Goal: Task Accomplishment & Management: Use online tool/utility

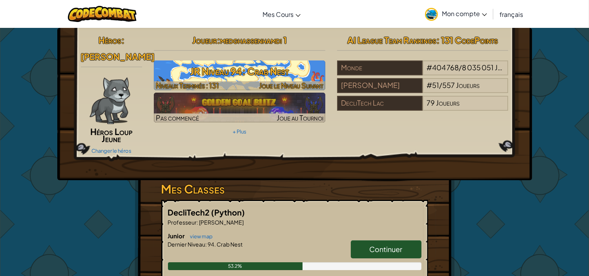
click at [187, 72] on h3 "JR Niveau 94: Crab Nest" at bounding box center [239, 71] width 171 height 18
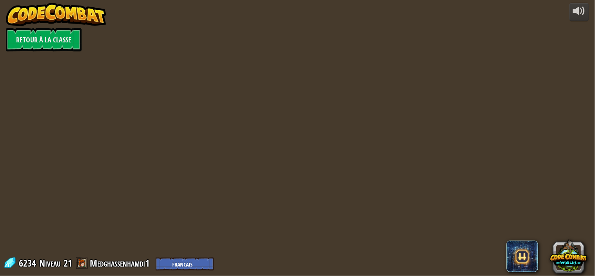
select select "fr"
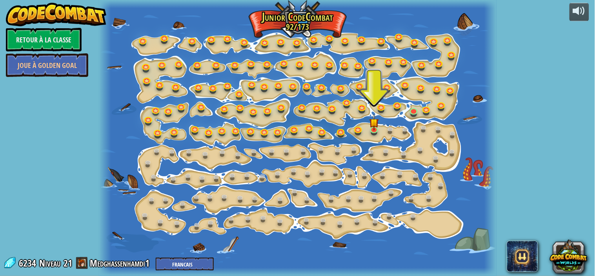
click at [378, 136] on div at bounding box center [297, 138] width 397 height 276
click at [375, 131] on link at bounding box center [376, 129] width 16 height 16
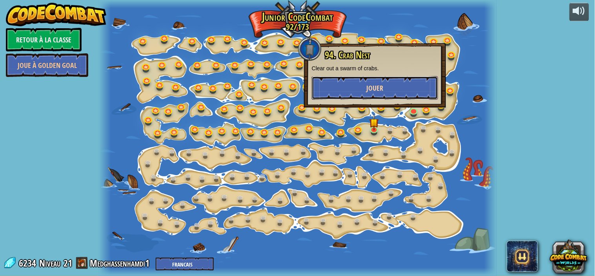
click at [356, 85] on button "Jouer" at bounding box center [375, 88] width 126 height 24
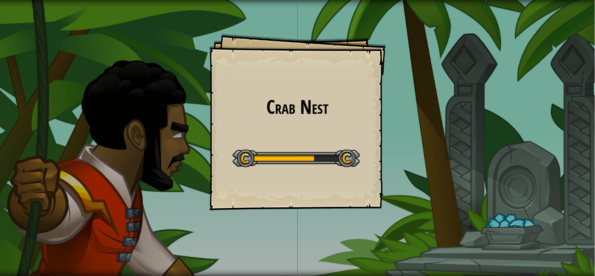
click at [248, 203] on div "Crab Nest Goals Start Level Erreur de chargement du serveur Vous avez besoin d'…" at bounding box center [298, 122] width 177 height 177
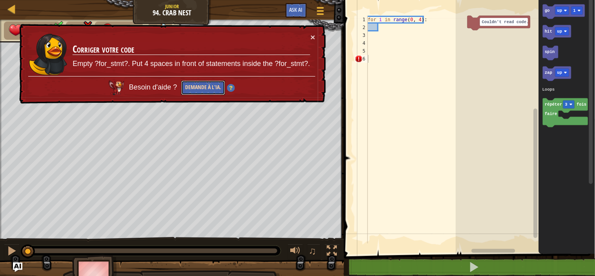
click at [199, 88] on button "Demande à l'IA." at bounding box center [203, 87] width 44 height 15
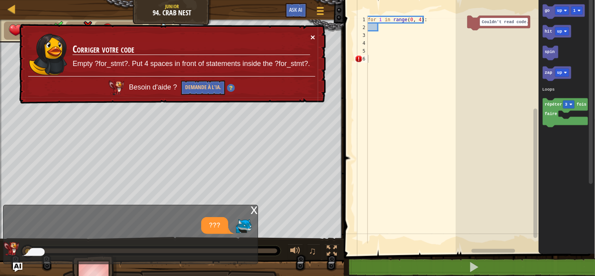
click at [312, 36] on button "×" at bounding box center [313, 37] width 5 height 8
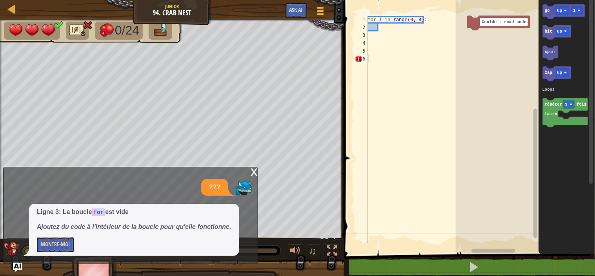
click at [255, 167] on div "x" at bounding box center [254, 171] width 7 height 8
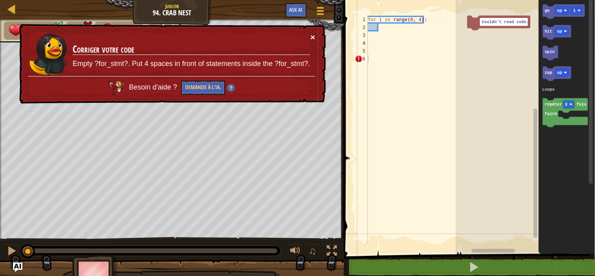
click at [314, 38] on button "×" at bounding box center [313, 37] width 5 height 8
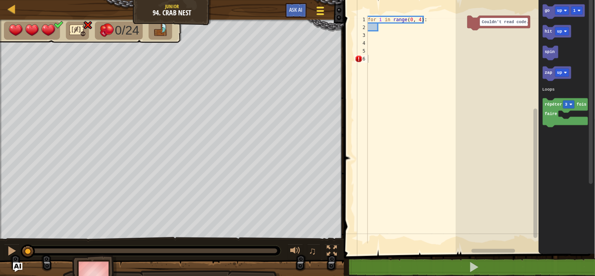
click at [318, 18] on button "Menu du jeu" at bounding box center [320, 12] width 21 height 19
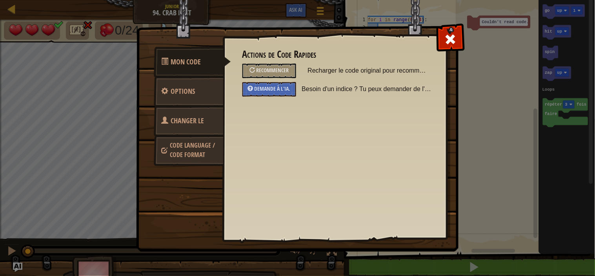
click at [196, 110] on link "Changer le héros" at bounding box center [189, 131] width 70 height 50
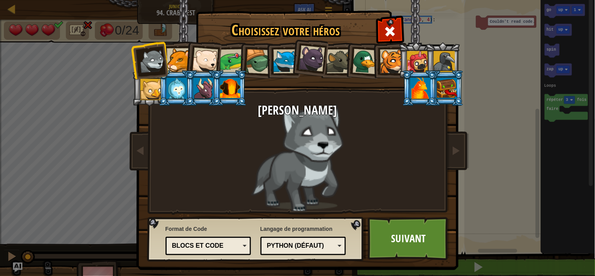
click at [275, 65] on div at bounding box center [285, 61] width 24 height 24
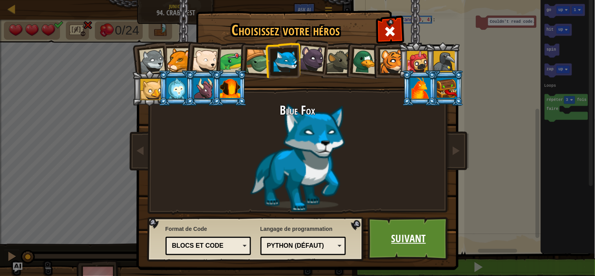
click at [414, 235] on link "Suivant" at bounding box center [409, 238] width 82 height 43
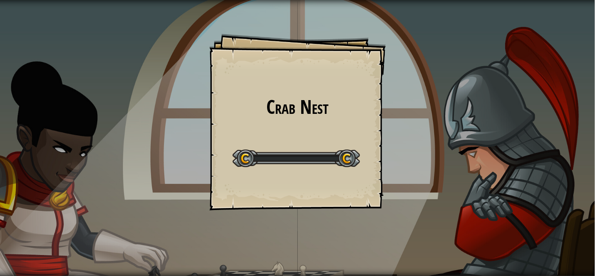
click at [414, 235] on div "Crab Nest Goals Start Level Erreur de chargement du serveur Vous avez besoin d'…" at bounding box center [297, 138] width 595 height 276
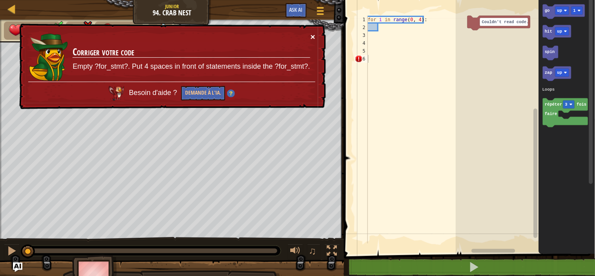
click at [312, 37] on button "×" at bounding box center [313, 37] width 5 height 8
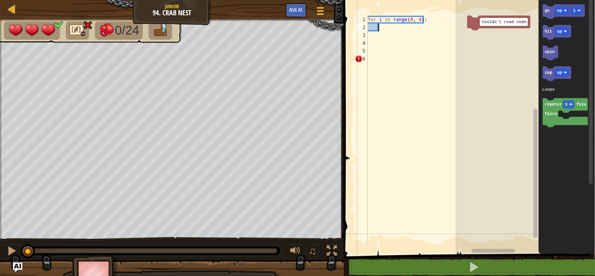
click at [382, 29] on div "for i in range ( 0 , 4 ) :" at bounding box center [417, 137] width 102 height 243
click at [381, 68] on div "for i in range ( 0 , 4 ) :" at bounding box center [417, 137] width 102 height 243
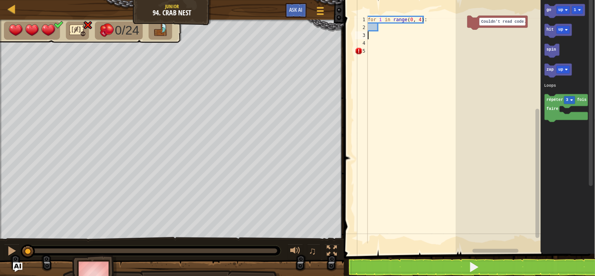
click at [383, 33] on div "for i in range ( 0 , 4 ) :" at bounding box center [417, 137] width 102 height 243
click at [382, 26] on div "for i in range ( 0 , 4 ) :" at bounding box center [417, 137] width 102 height 243
click at [381, 30] on div "for i in range ( 0 , 4 ) :" at bounding box center [417, 137] width 102 height 243
click at [384, 34] on div "for i in range ( 0 , 4 ) :" at bounding box center [417, 137] width 102 height 243
click at [385, 31] on div "for i in range ( 0 , 4 ) :" at bounding box center [417, 137] width 102 height 243
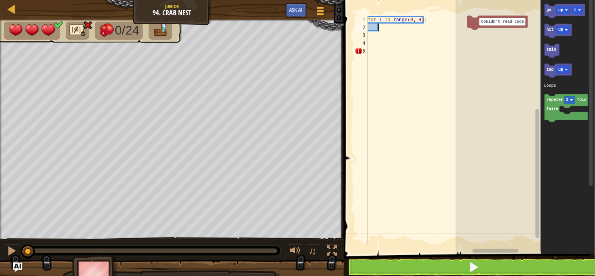
click at [383, 26] on div "for i in range ( 0 , 4 ) :" at bounding box center [417, 137] width 102 height 243
type textarea "g"
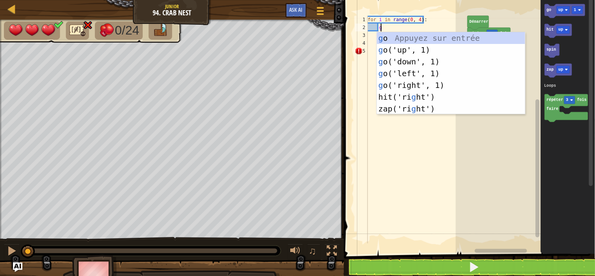
scroll to position [3, 2]
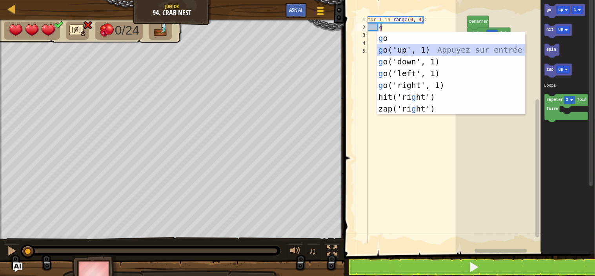
click at [397, 50] on div "g o Appuyez sur entrée g o('up', 1) Appuyez sur entrée g o('down', 1) Appuyez s…" at bounding box center [451, 85] width 148 height 106
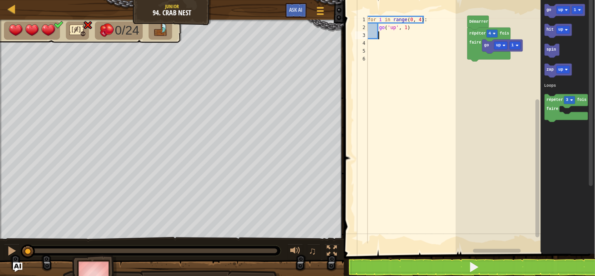
scroll to position [3, 1]
type textarea "s"
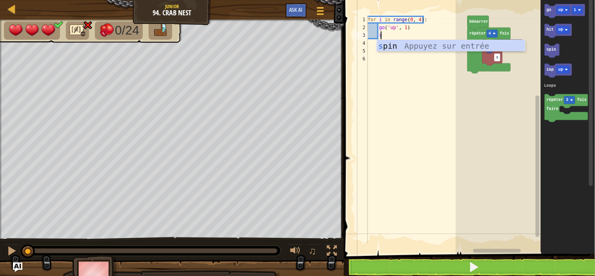
scroll to position [3, 2]
click at [398, 47] on div "s pin Appuyez sur entrée" at bounding box center [451, 57] width 148 height 35
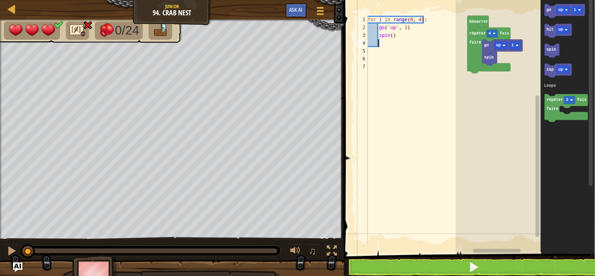
scroll to position [3, 1]
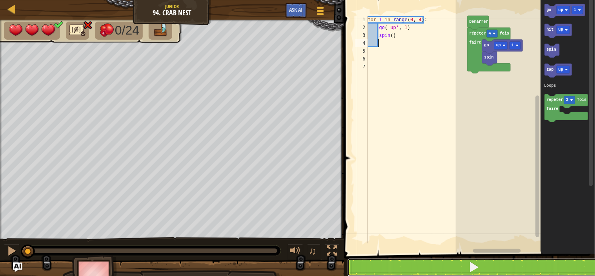
click at [463, 266] on button at bounding box center [474, 267] width 253 height 18
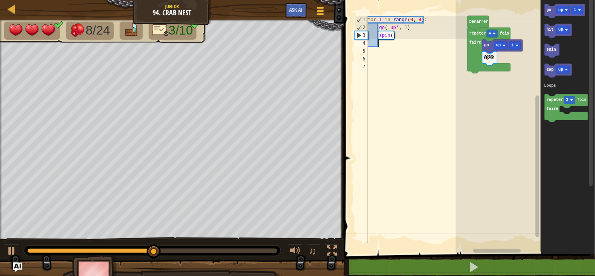
click at [381, 46] on div "for i in range ( 0 , 4 ) : go ( 'up' , 1 ) spin ( )" at bounding box center [417, 137] width 102 height 243
click at [381, 45] on div "for i in range ( 0 , 4 ) : go ( 'up' , 1 ) spin ( )" at bounding box center [417, 137] width 102 height 243
click at [370, 16] on div "for i in range ( 0 , 4 ) : go ( 'up' , 1 ) spin ( )" at bounding box center [417, 137] width 102 height 243
type textarea "for i in range(0, 4):"
click at [368, 17] on div "for i in range ( 0 , 4 ) : go ( 'up' , 1 ) spin ( )" at bounding box center [417, 137] width 102 height 243
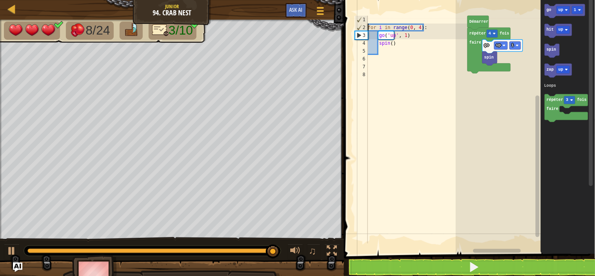
click at [370, 20] on div "for i in range ( 0 , 4 ) : go ( 'up' , 1 ) spin ( )" at bounding box center [417, 137] width 102 height 243
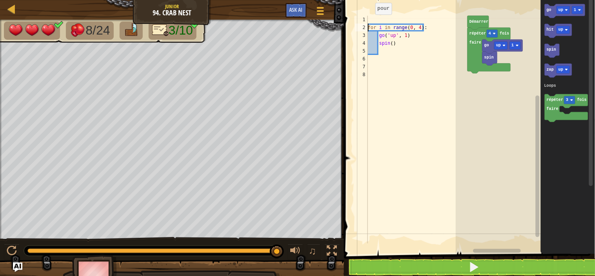
click at [369, 26] on div "for i in range ( 0 , 4 ) : go ( 'up' , 1 ) spin ( )" at bounding box center [417, 137] width 102 height 243
type textarea "for i in range(0, 4):"
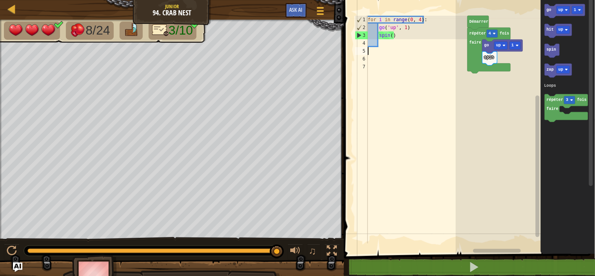
click at [382, 48] on div "for i in range ( 0 , 4 ) : go ( 'up' , 1 ) spin ( )" at bounding box center [417, 137] width 102 height 243
click at [383, 46] on div "for i in range ( 0 , 4 ) : go ( 'up' , 1 ) spin ( )" at bounding box center [417, 137] width 102 height 243
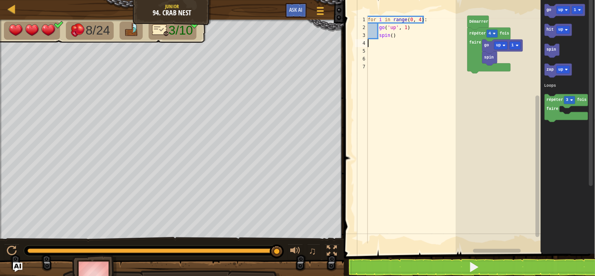
type textarea "g"
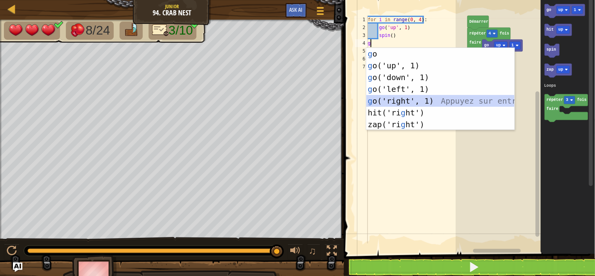
click at [420, 102] on div "g o Appuyez sur entrée g o('up', 1) Appuyez sur entrée g o('down', 1) Appuyez s…" at bounding box center [440, 101] width 148 height 106
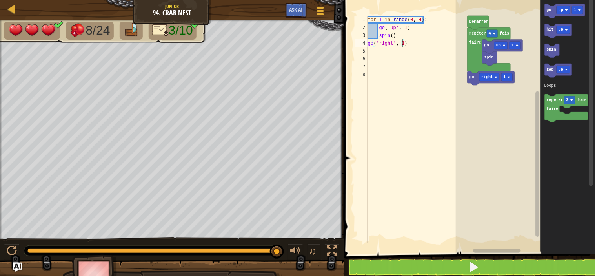
click at [403, 45] on div "for i in range ( 0 , 4 ) : go ( 'up' , 1 ) spin ( ) go ( 'right' , 1 )" at bounding box center [417, 137] width 102 height 243
click at [408, 45] on div "for i in range ( 0 , 4 ) : go ( 'up' , 1 ) spin ( ) go ( 'right' , )" at bounding box center [417, 137] width 102 height 243
type textarea "g"
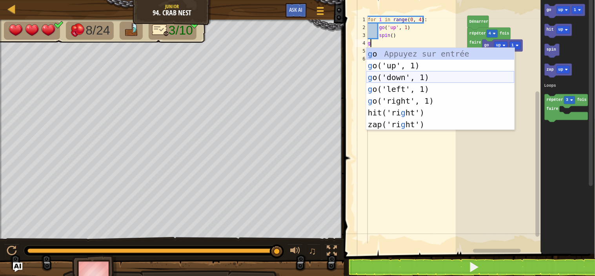
click at [404, 75] on div "g o Appuyez sur entrée g o('up', 1) Appuyez sur entrée g o('down', 1) Appuyez s…" at bounding box center [440, 101] width 148 height 106
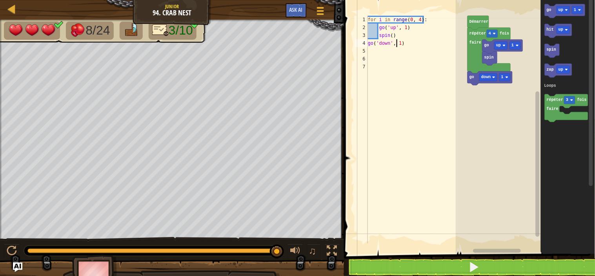
click at [398, 44] on div "for i in range ( 0 , 4 ) : go ( 'up' , 1 ) spin ( ) go ( 'down' , 1 )" at bounding box center [417, 137] width 102 height 243
click at [399, 43] on div "for i in range ( 0 , 4 ) : go ( 'up' , 1 ) spin ( ) go ( 'down' , 1 )" at bounding box center [417, 137] width 102 height 243
type textarea "go('down', 4)"
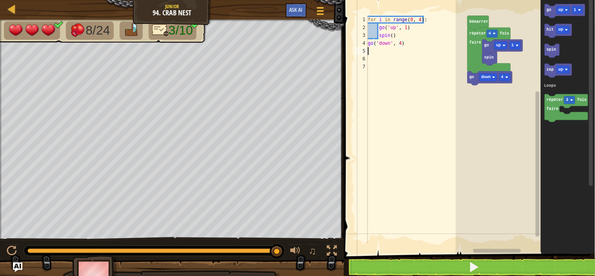
click at [381, 50] on div "for i in range ( 0 , 4 ) : go ( 'up' , 1 ) spin ( ) go ( 'down' , 4 )" at bounding box center [417, 137] width 102 height 243
type textarea "g"
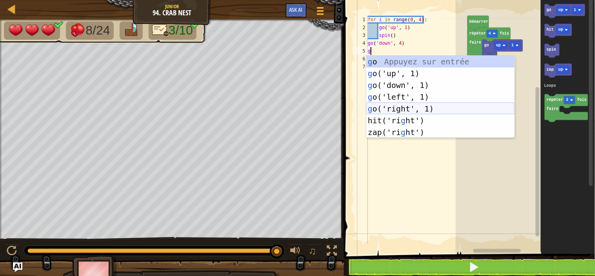
click at [403, 105] on div "g o Appuyez sur entrée g o('up', 1) Appuyez sur entrée g o('down', 1) Appuyez s…" at bounding box center [440, 109] width 148 height 106
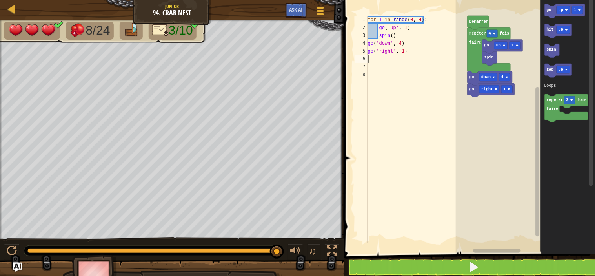
click at [403, 52] on div "for i in range ( 0 , 4 ) : go ( 'up' , 1 ) spin ( ) go ( 'down' , 4 ) go ( 'rig…" at bounding box center [417, 137] width 102 height 243
type textarea "go('right', 3)"
click at [370, 60] on div "for i in range ( 0 , 4 ) : go ( 'up' , 1 ) spin ( ) go ( 'down' , 4 ) go ( 'rig…" at bounding box center [417, 137] width 102 height 243
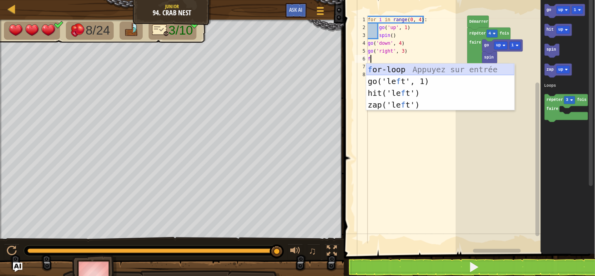
click at [401, 71] on div "f or-loop Appuyez sur entrée go('le f t', 1) Appuyez sur entrée hit('le f t') A…" at bounding box center [440, 99] width 148 height 71
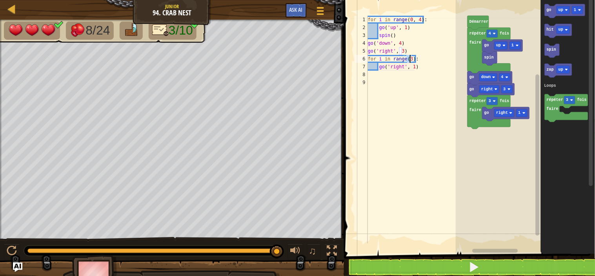
click at [415, 67] on div "for i in range ( 0 , 4 ) : go ( 'up' , 1 ) spin ( ) go ( 'down' , 4 ) go ( 'rig…" at bounding box center [417, 137] width 102 height 243
type textarea "g"
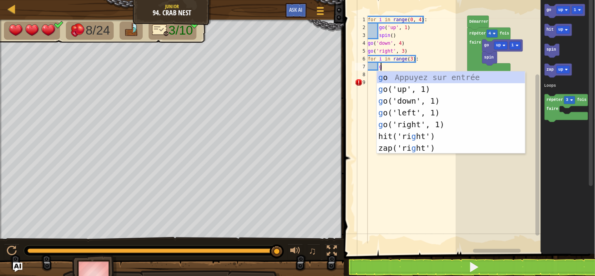
scroll to position [3, 2]
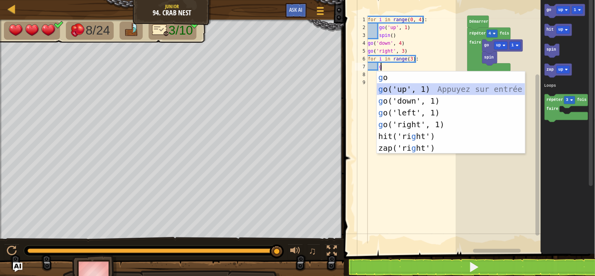
click at [424, 91] on div "g o Appuyez sur entrée g o('up', 1) Appuyez sur entrée g o('down', 1) Appuyez s…" at bounding box center [451, 124] width 148 height 106
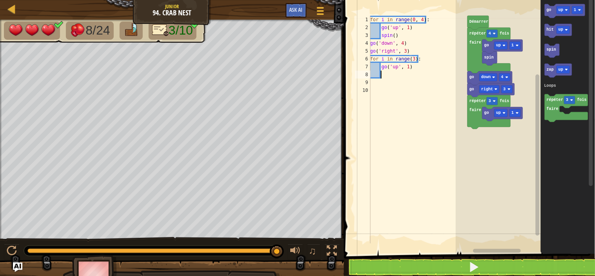
type textarea "s"
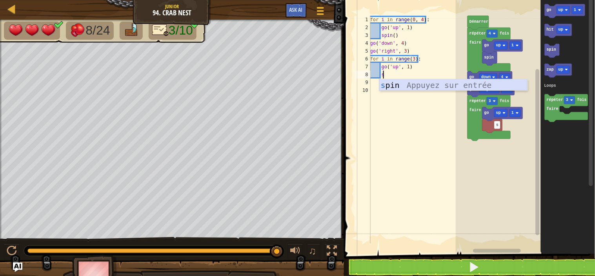
click at [422, 80] on div "s pin Appuyez sur entrée" at bounding box center [453, 96] width 148 height 35
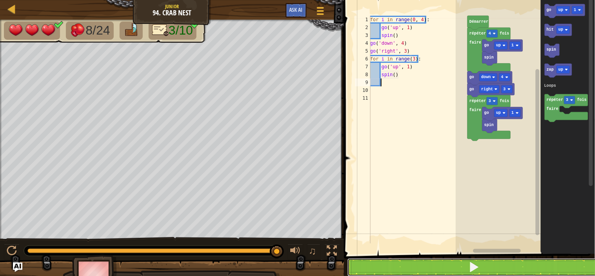
click at [473, 265] on span at bounding box center [474, 266] width 11 height 11
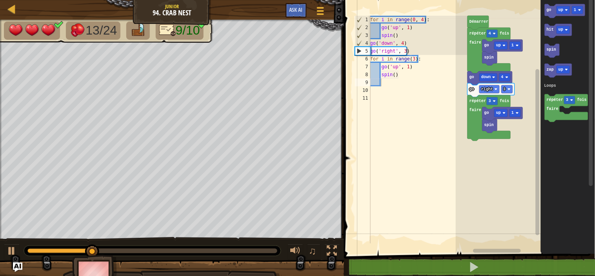
click at [413, 58] on div "for i in range ( 0 , 4 ) : go ( 'up' , 1 ) spin ( ) go ( 'down' , 4 ) go ( 'rig…" at bounding box center [418, 137] width 99 height 243
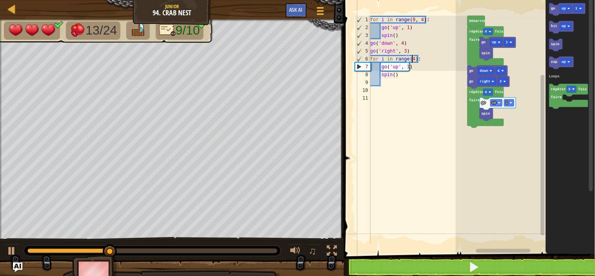
scroll to position [3, 7]
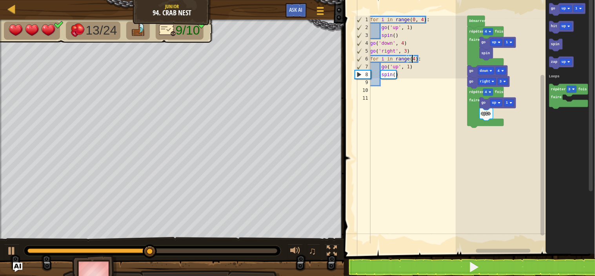
type textarea "for i in range(4):"
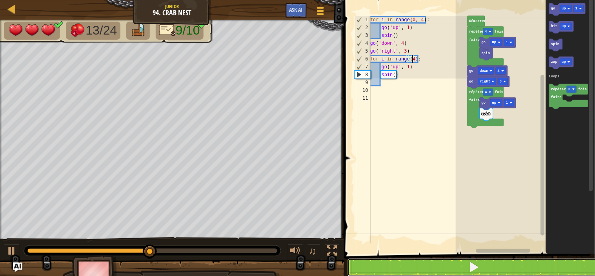
click at [450, 267] on button at bounding box center [474, 267] width 253 height 18
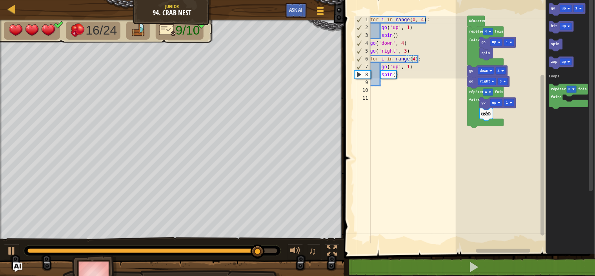
click at [401, 91] on div "for i in range ( 0 , 4 ) : go ( 'up' , 1 ) spin ( ) go ( 'down' , 4 ) go ( 'rig…" at bounding box center [418, 137] width 99 height 243
click at [390, 88] on div "for i in range ( 0 , 4 ) : go ( 'up' , 1 ) spin ( ) go ( 'down' , 4 ) go ( 'rig…" at bounding box center [418, 137] width 99 height 243
click at [391, 77] on div "for i in range ( 0 , 4 ) : go ( 'up' , 1 ) spin ( ) go ( 'down' , 4 ) go ( 'rig…" at bounding box center [418, 137] width 99 height 243
type textarea "spin()"
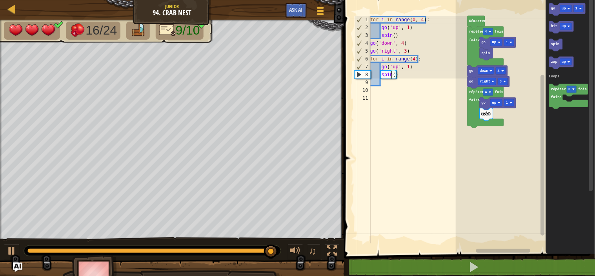
click at [391, 80] on div "for i in range ( 0 , 4 ) : go ( 'up' , 1 ) spin ( ) go ( 'down' , 4 ) go ( 'rig…" at bounding box center [418, 137] width 99 height 243
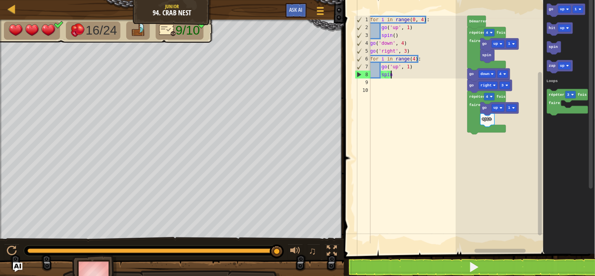
type textarea "s"
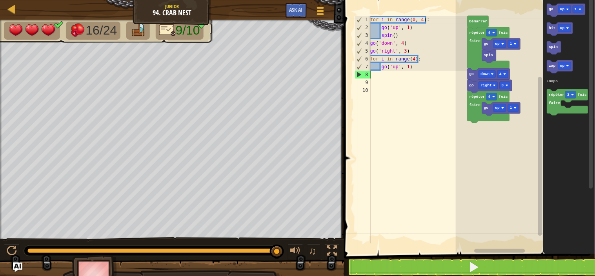
type textarea "g"
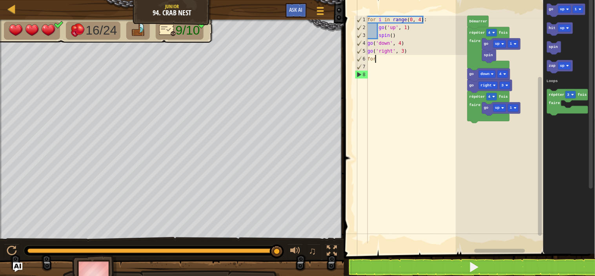
type textarea "f"
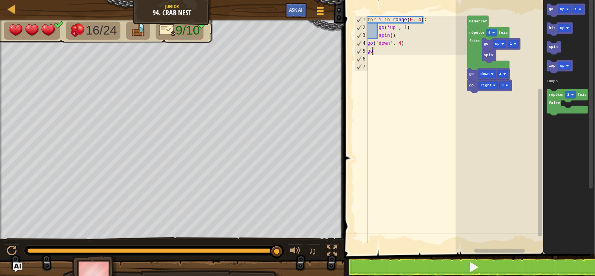
type textarea "g"
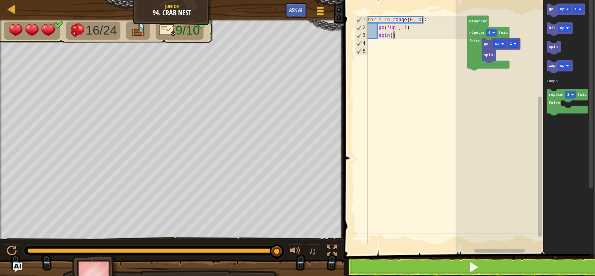
type textarea "s"
type textarea "g"
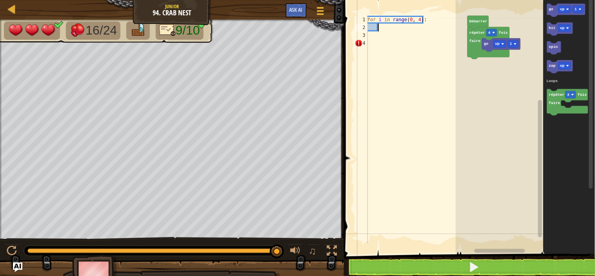
click at [421, 19] on div "for i in range ( 0 , 4 ) :" at bounding box center [417, 137] width 102 height 243
click at [418, 19] on div "for i in range ( 0 , 4 ) :" at bounding box center [417, 137] width 102 height 243
type textarea "for i in range(0, 3):"
click at [390, 28] on div "for i in range ( 0 , 3 ) :" at bounding box center [417, 137] width 102 height 243
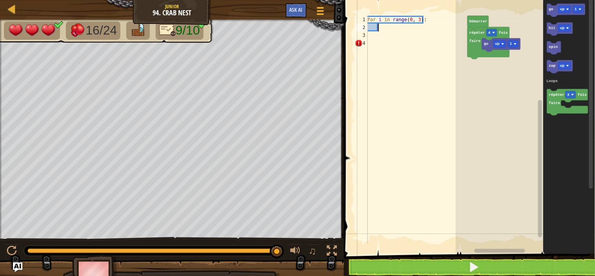
type textarea "g"
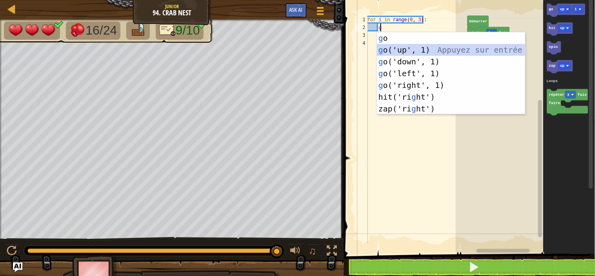
click at [396, 49] on div "g o Appuyez sur entrée g o('up', 1) Appuyez sur entrée g o('down', 1) Appuyez s…" at bounding box center [451, 85] width 148 height 106
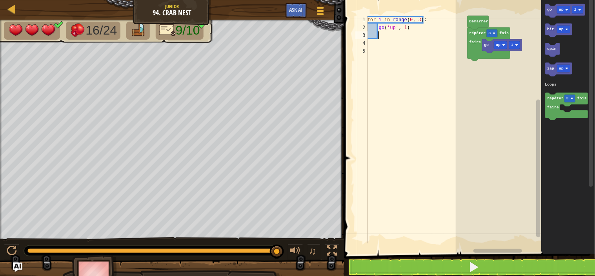
type textarea "s"
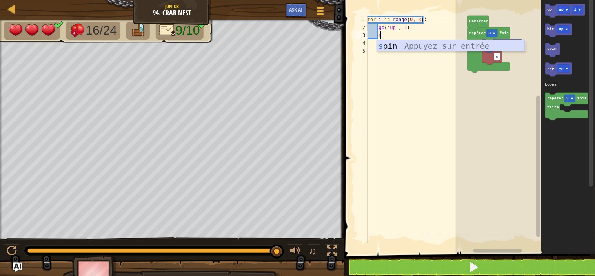
click at [398, 47] on div "s pin Appuyez sur entrée" at bounding box center [451, 57] width 148 height 35
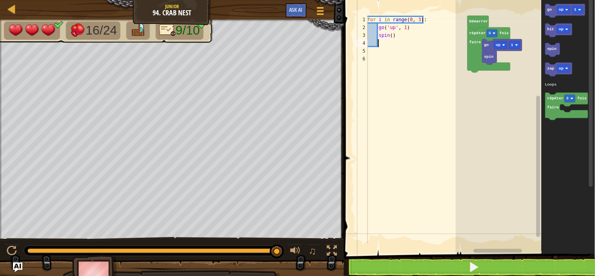
scroll to position [3, 2]
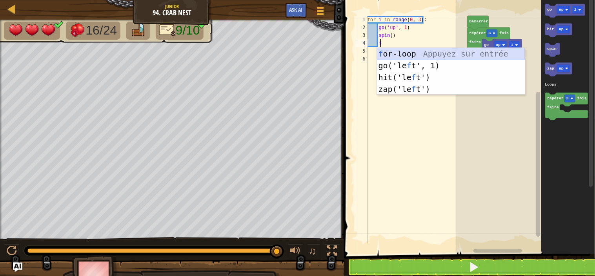
click at [400, 50] on div "f or-loop Appuyez sur entrée go('le f t', 1) Appuyez sur entrée hit('le f t') A…" at bounding box center [451, 83] width 148 height 71
type textarea "for i in range(3):"
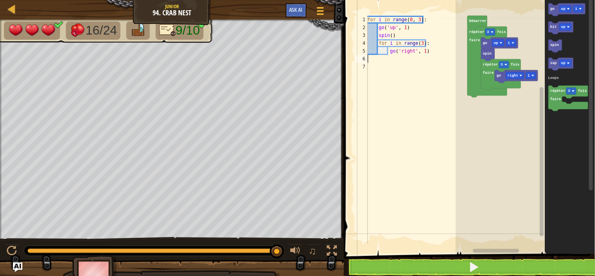
click at [430, 61] on div "for i in range ( 0 , 3 ) : go ( 'up' , 1 ) spin ( ) for i in range ( 3 ) : go (…" at bounding box center [417, 137] width 102 height 243
click at [429, 56] on div "for i in range ( 0 , 3 ) : go ( 'up' , 1 ) spin ( ) for i in range ( 3 ) : go (…" at bounding box center [417, 137] width 102 height 243
click at [427, 49] on div "for i in range ( 0 , 3 ) : go ( 'up' , 1 ) spin ( ) for i in range ( 3 ) : go (…" at bounding box center [417, 137] width 102 height 243
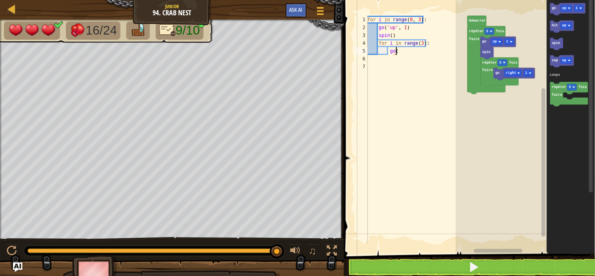
type textarea "g"
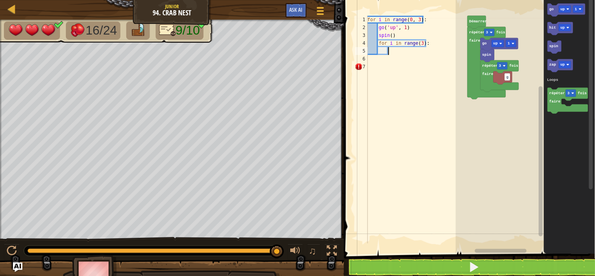
type textarea "g"
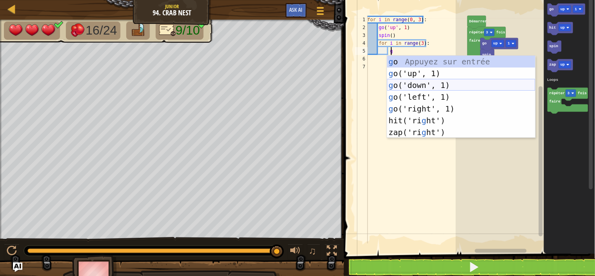
click at [429, 82] on div "g o Appuyez sur entrée g o('up', 1) Appuyez sur entrée g o('down', 1) Appuyez s…" at bounding box center [461, 109] width 148 height 106
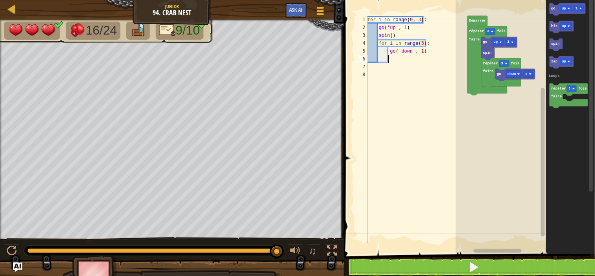
click at [423, 49] on div "for i in range ( 0 , 3 ) : go ( 'up' , 1 ) spin ( ) for i in range ( 3 ) : go (…" at bounding box center [417, 137] width 102 height 243
click at [421, 49] on div "for i in range ( 0 , 3 ) : go ( 'up' , 1 ) spin ( ) for i in range ( 3 ) : go (…" at bounding box center [417, 137] width 102 height 243
type textarea "go('down', 4)"
click at [391, 64] on div "for i in range ( 0 , 3 ) : go ( 'up' , 1 ) spin ( ) for i in range ( 3 ) : go (…" at bounding box center [417, 137] width 102 height 243
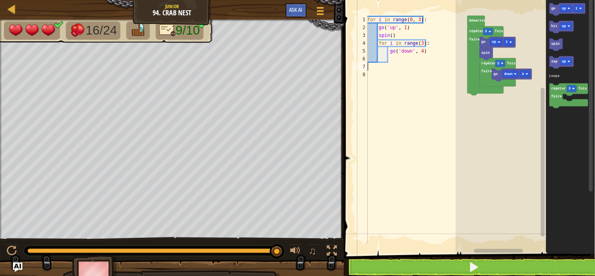
scroll to position [3, 0]
click at [393, 61] on div "for i in range ( 0 , 3 ) : go ( 'up' , 1 ) spin ( ) for i in range ( 3 ) : go (…" at bounding box center [417, 137] width 102 height 243
type textarea "g"
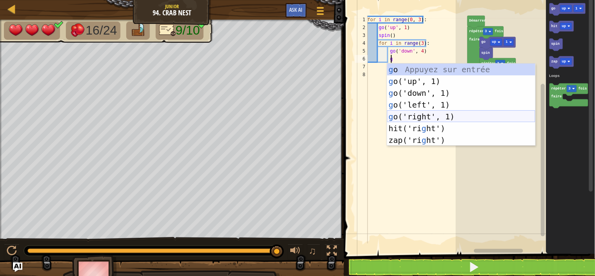
click at [423, 113] on div "g o Appuyez sur entrée g o('up', 1) Appuyez sur entrée g o('down', 1) Appuyez s…" at bounding box center [461, 117] width 148 height 106
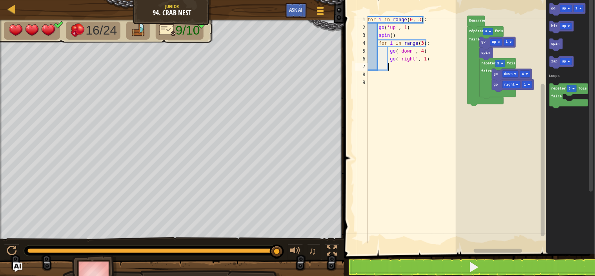
click at [423, 58] on div "for i in range ( 0 , 3 ) : go ( 'up' , 1 ) spin ( ) for i in range ( 3 ) : go (…" at bounding box center [417, 137] width 102 height 243
click at [420, 42] on div "for i in range ( 0 , 3 ) : go ( 'up' , 1 ) spin ( ) for i in range ( 3 ) : go (…" at bounding box center [417, 137] width 102 height 243
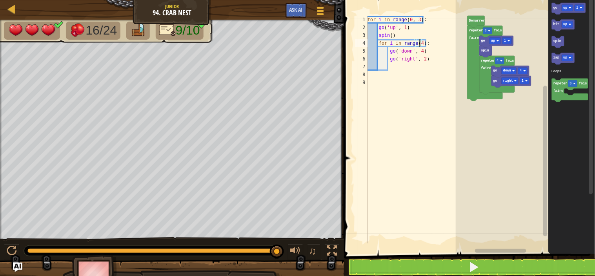
type textarea "for i in range(4):"
click at [445, 254] on span at bounding box center [470, 116] width 257 height 286
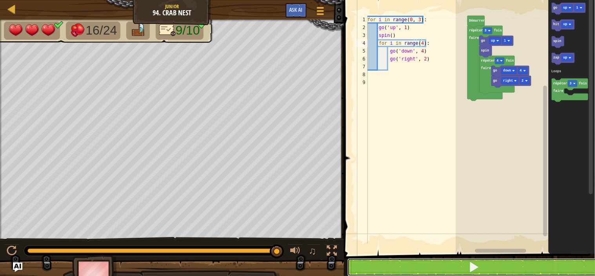
click at [450, 264] on button at bounding box center [474, 267] width 253 height 18
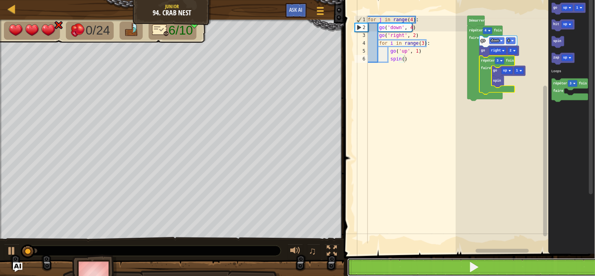
click at [532, 259] on button at bounding box center [474, 267] width 253 height 18
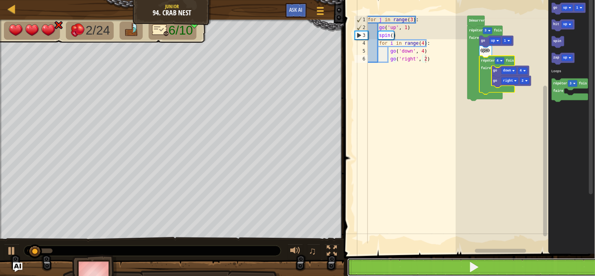
click at [519, 264] on button at bounding box center [474, 267] width 253 height 18
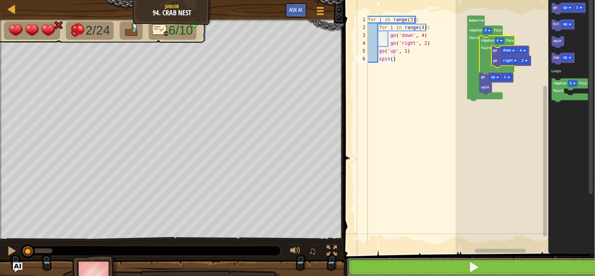
click at [539, 266] on button at bounding box center [474, 267] width 253 height 18
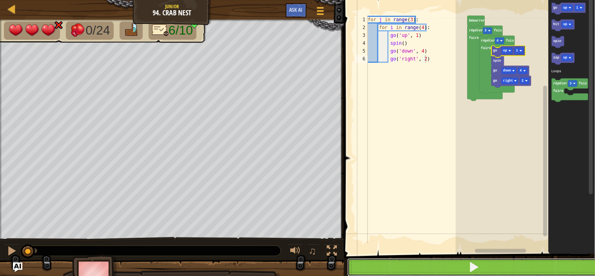
click at [542, 262] on button at bounding box center [474, 267] width 253 height 18
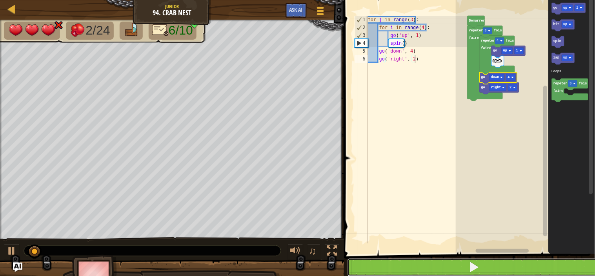
click at [544, 268] on button at bounding box center [474, 267] width 253 height 18
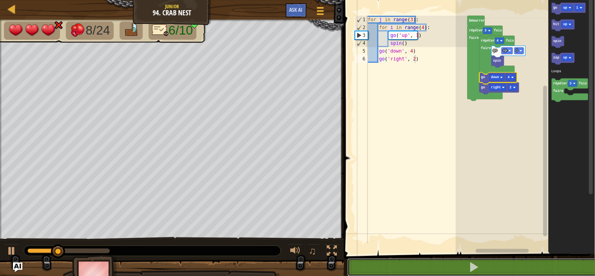
drag, startPoint x: 595, startPoint y: 274, endPoint x: 585, endPoint y: 39, distance: 234.9
click at [585, 39] on div "for i in range(4): 1 2 3 4 5 6 for j in range ( 3 ) : for i in range ( 4 ) : go…" at bounding box center [468, 142] width 253 height 277
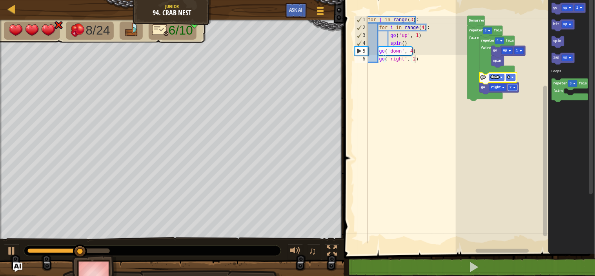
click at [515, 86] on image "Espace de travail de Blocky" at bounding box center [515, 87] width 2 height 2
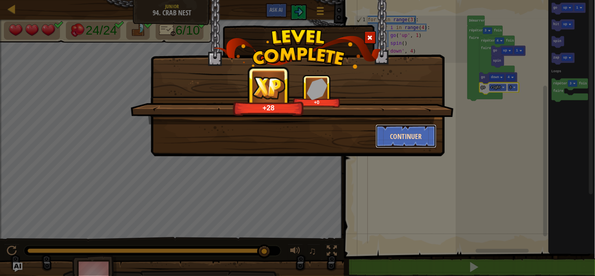
click at [425, 141] on button "Continuer" at bounding box center [406, 136] width 61 height 24
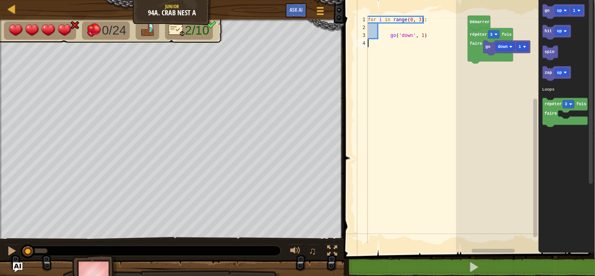
click at [429, 40] on div "for i in range ( 0 , 3 ) : go ( 'down' , 1 )" at bounding box center [417, 137] width 102 height 243
click at [429, 28] on div "for i in range ( 0 , 3 ) : go ( 'down' , 1 )" at bounding box center [417, 137] width 102 height 243
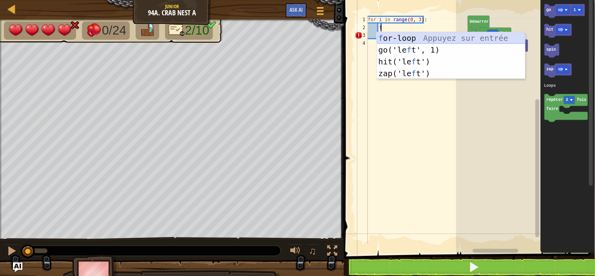
click at [405, 34] on div "f or-loop Appuyez sur entrée go('le f t', 1) Appuyez sur entrée hit('le f t') A…" at bounding box center [451, 67] width 148 height 71
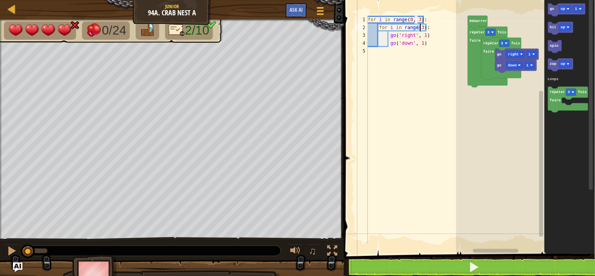
click at [428, 44] on div "for i in range ( 0 , 3 ) : for i in range ( 3 ) : go ( 'right' , 1 ) go ( 'down…" at bounding box center [417, 137] width 102 height 243
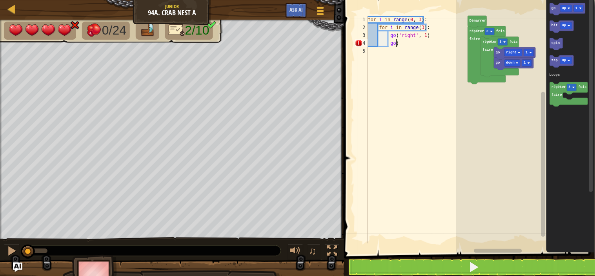
type textarea "g"
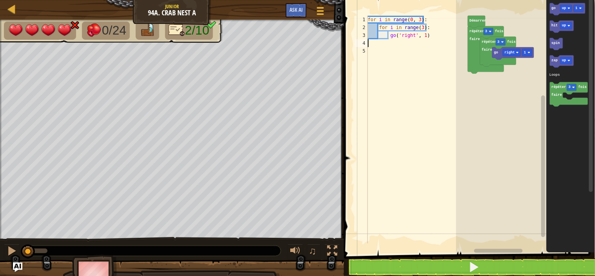
scroll to position [3, 0]
click at [424, 35] on div "for i in range ( 0 , 3 ) : for i in range ( 3 ) : go ( 'right' , 1 )" at bounding box center [417, 137] width 102 height 243
click at [427, 35] on div "for i in range ( 0 , 3 ) : for i in range ( 3 ) : go ( 'right' , 1 )" at bounding box center [417, 137] width 102 height 243
type textarea "g"
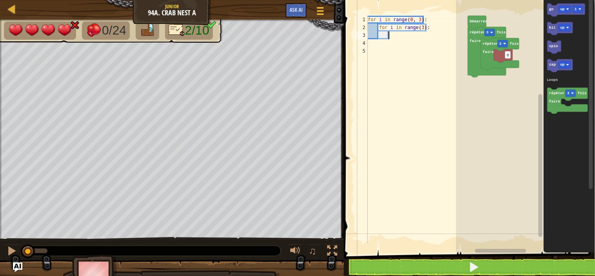
type textarea "g"
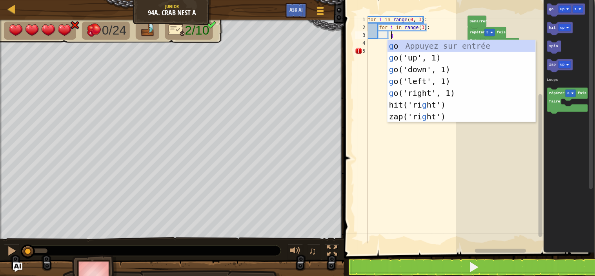
scroll to position [3, 3]
click at [426, 69] on div "g o Appuyez sur entrée g o('up', 1) Appuyez sur entrée g o('down', 1) Appuyez s…" at bounding box center [462, 93] width 148 height 106
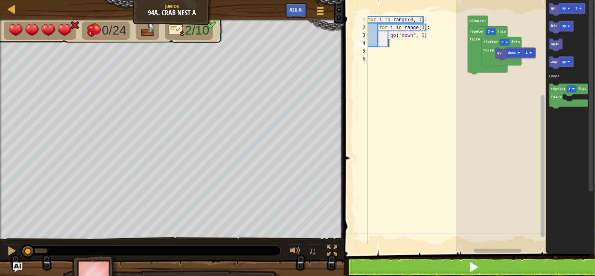
type textarea "s"
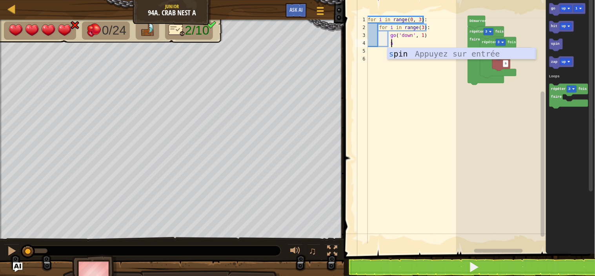
click at [416, 56] on div "s pin Appuyez sur entrée" at bounding box center [462, 65] width 148 height 35
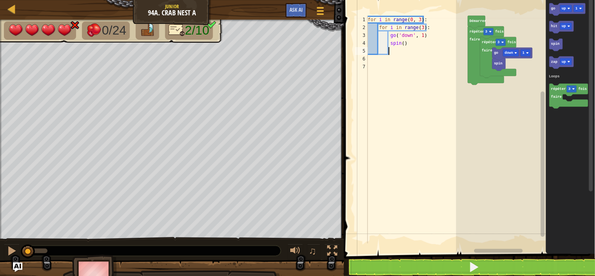
scroll to position [3, 3]
click at [392, 56] on div "for i in range ( 0 , 3 ) : for i in range ( 3 ) : go ( 'down' , 1 ) spin ( )" at bounding box center [417, 137] width 102 height 243
click at [392, 55] on div "for i in range ( 0 , 3 ) : for i in range ( 3 ) : go ( 'down' , 1 ) spin ( )" at bounding box center [417, 137] width 102 height 243
click at [394, 52] on div "for i in range ( 0 , 3 ) : for i in range ( 3 ) : go ( 'down' , 1 ) spin ( )" at bounding box center [417, 137] width 102 height 243
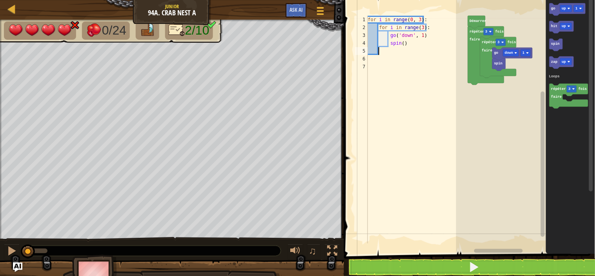
type textarea "g"
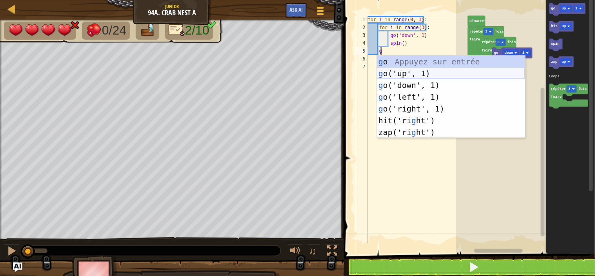
click at [399, 72] on div "g o Appuyez sur entrée g o('up', 1) Appuyez sur entrée g o('down', 1) Appuyez s…" at bounding box center [451, 109] width 148 height 106
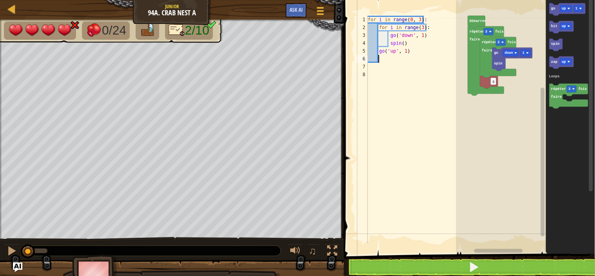
scroll to position [3, 1]
click at [406, 50] on div "for i in range ( 0 , 3 ) : for i in range ( 3 ) : go ( 'down' , 1 ) spin ( ) go…" at bounding box center [417, 137] width 102 height 243
type textarea "go('up', 5)"
click at [385, 56] on div "for i in range ( 0 , 3 ) : for i in range ( 3 ) : go ( 'down' , 1 ) spin ( ) go…" at bounding box center [417, 137] width 102 height 243
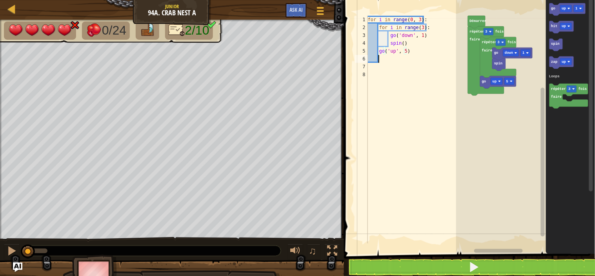
scroll to position [3, 1]
type textarea "g"
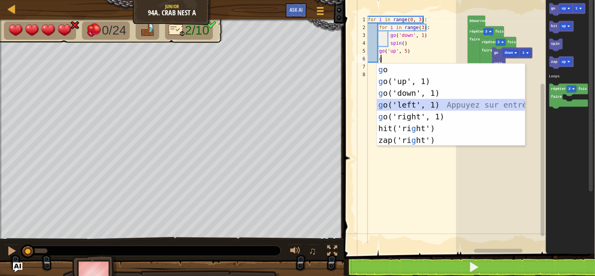
click at [406, 107] on div "g o Appuyez sur entrée g o('up', 1) Appuyez sur entrée g o('down', 1) Appuyez s…" at bounding box center [451, 117] width 148 height 106
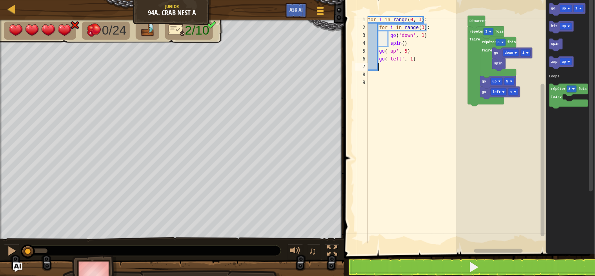
click at [410, 63] on div "for i in range ( 0 , 3 ) : for i in range ( 3 ) : go ( 'down' , 1 ) spin ( ) go…" at bounding box center [417, 137] width 102 height 243
click at [410, 58] on div "for i in range ( 0 , 3 ) : for i in range ( 3 ) : go ( 'down' , 1 ) spin ( ) go…" at bounding box center [417, 137] width 102 height 243
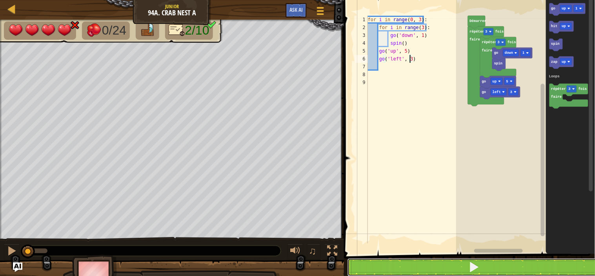
click at [419, 268] on button at bounding box center [474, 267] width 253 height 18
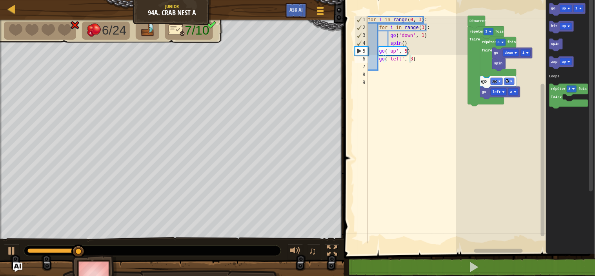
click at [421, 26] on div "for i in range ( 0 , 3 ) : for i in range ( 3 ) : go ( 'down' , 1 ) spin ( ) go…" at bounding box center [417, 137] width 102 height 243
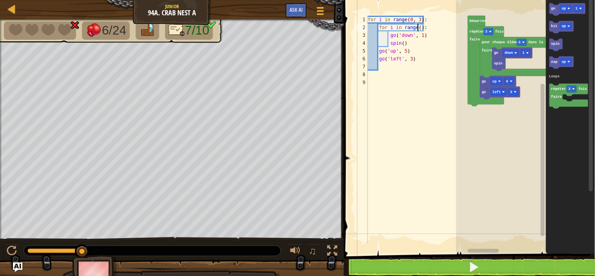
scroll to position [3, 9]
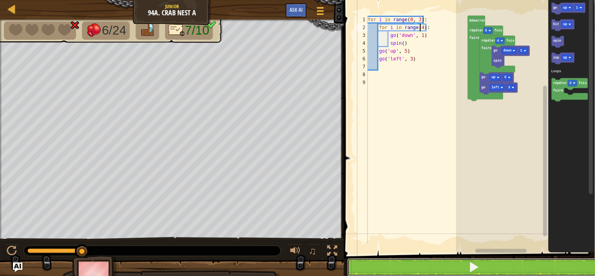
click at [414, 262] on button at bounding box center [474, 267] width 253 height 18
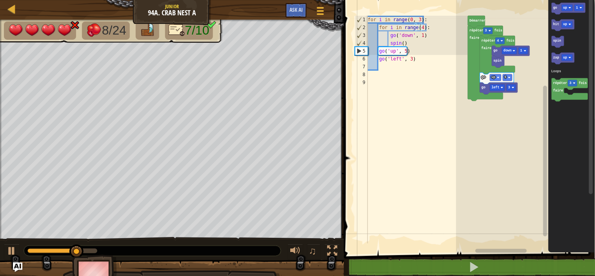
click at [406, 50] on div "for i in range ( 0 , 3 ) : for i in range ( 4 ) : go ( 'down' , 1 ) spin ( ) go…" at bounding box center [417, 137] width 102 height 243
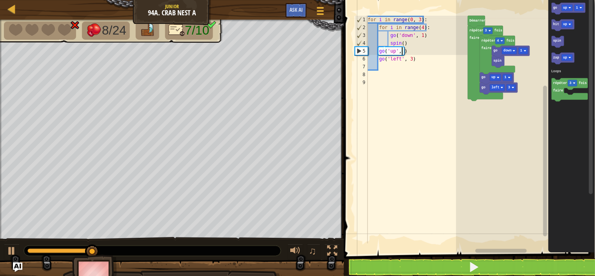
type textarea "go('up', 4)"
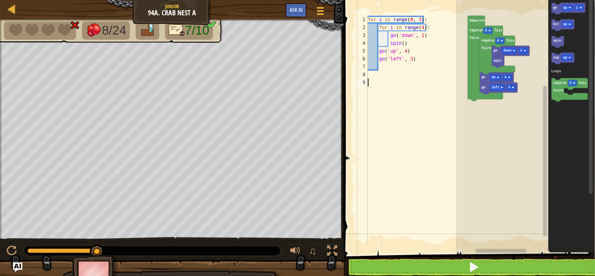
drag, startPoint x: 416, startPoint y: 239, endPoint x: 426, endPoint y: 263, distance: 25.7
click at [426, 263] on div "go('up', 4) 1 2 3 4 5 6 7 8 9 for i in range ( 0 , 3 ) : for i in range ( 4 ) :…" at bounding box center [468, 142] width 253 height 277
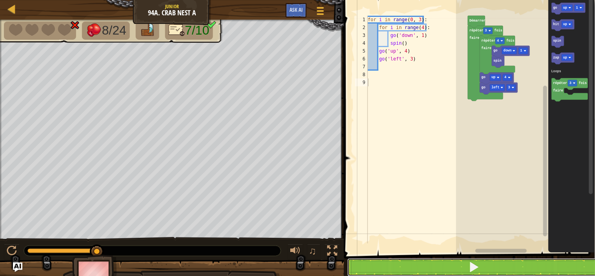
click at [434, 262] on button at bounding box center [474, 267] width 253 height 18
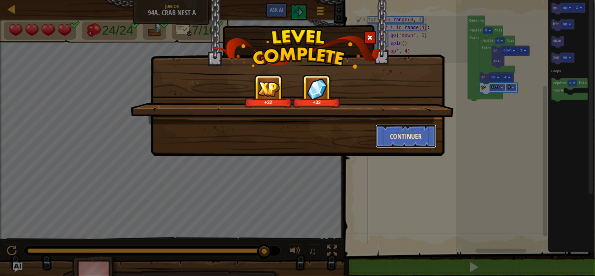
click at [397, 135] on button "Continuer" at bounding box center [406, 136] width 61 height 24
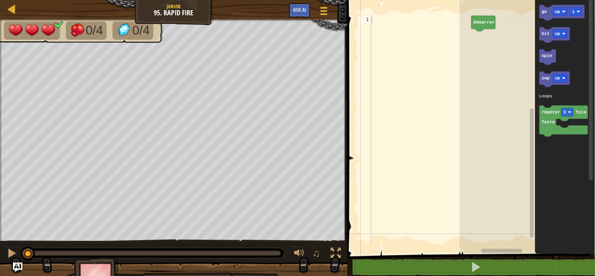
click at [376, 18] on div at bounding box center [421, 137] width 102 height 243
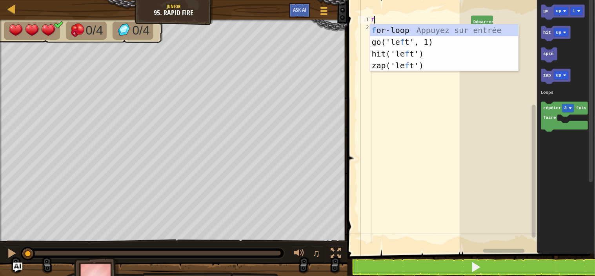
scroll to position [3, 0]
click at [396, 30] on div "f or-loop Appuyez sur entrée go('le f t', 1) Appuyez sur entrée hit('le f t') A…" at bounding box center [444, 59] width 148 height 71
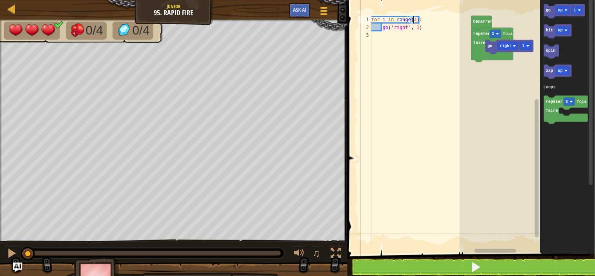
click at [417, 27] on div "for i in range ( 3 ) : go ( 'right' , 1 )" at bounding box center [421, 137] width 102 height 243
click at [421, 27] on div "for i in range ( 3 ) : go ( 'right' , 1 )" at bounding box center [421, 137] width 102 height 243
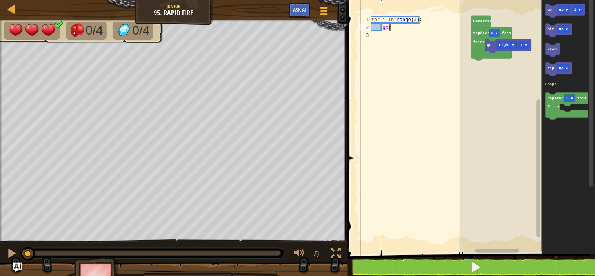
type textarea "g"
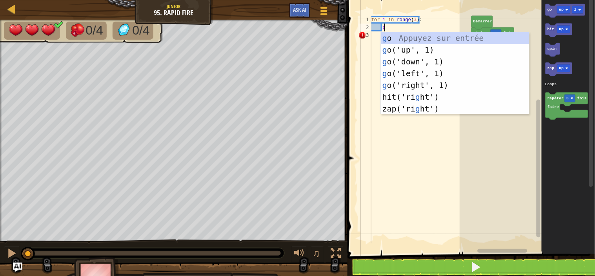
scroll to position [3, 2]
click at [422, 56] on div "g o Appuyez sur entrée g o('up', 1) Appuyez sur entrée g o('down', 1) Appuyez s…" at bounding box center [455, 85] width 148 height 106
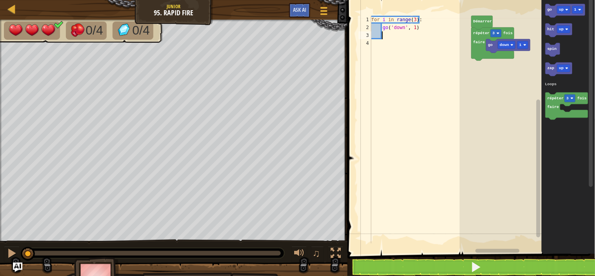
type textarea "z"
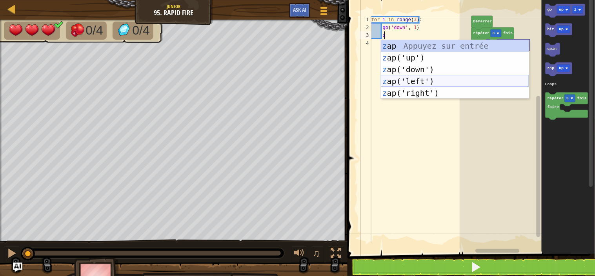
click at [423, 77] on div "z ap Appuyez sur entrée z ap('up') Appuyez sur entrée z ap('down') Appuyez sur …" at bounding box center [455, 81] width 148 height 82
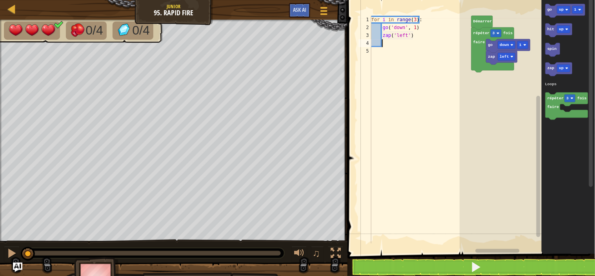
scroll to position [3, 1]
click at [417, 34] on div "for i in range ( 3 ) : go ( 'down' , 1 ) zap ( 'left' )" at bounding box center [421, 137] width 102 height 243
type textarea "z"
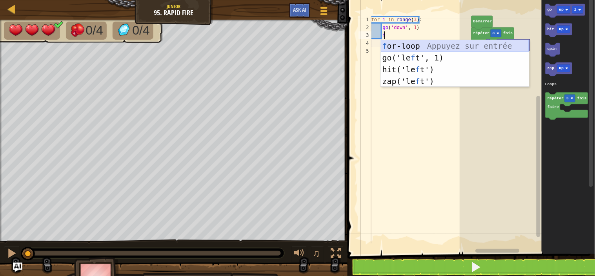
click at [423, 44] on div "f or-loop Appuyez sur entrée go('le f t', 1) Appuyez sur entrée hit('le f t') A…" at bounding box center [455, 75] width 148 height 71
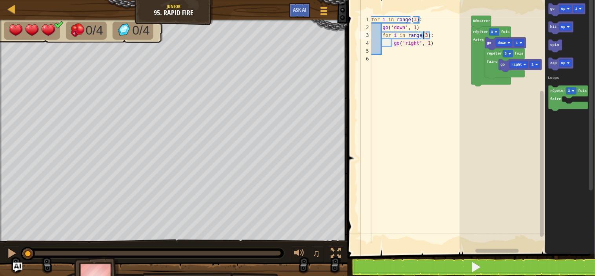
click at [430, 42] on div "for i in range ( 3 ) : go ( 'down' , 1 ) for i in range ( 3 ) : go ( 'right' , …" at bounding box center [421, 137] width 102 height 243
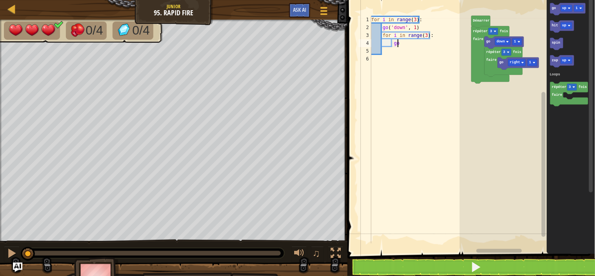
type textarea "g"
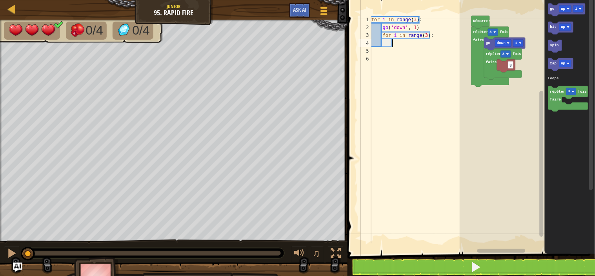
type textarea "z"
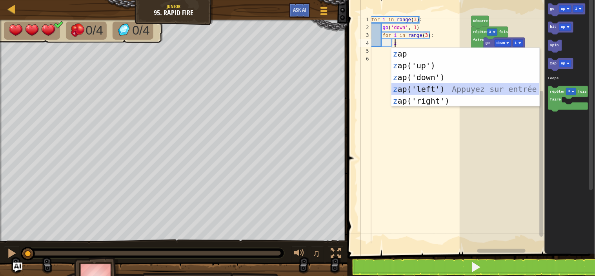
click at [447, 85] on div "z ap Appuyez sur entrée z ap('up') Appuyez sur entrée z ap('down') Appuyez sur …" at bounding box center [466, 89] width 148 height 82
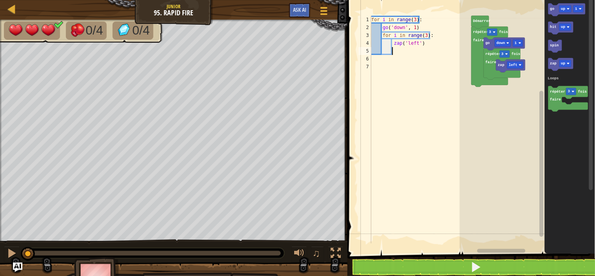
click at [425, 36] on div "for i in range ( 3 ) : go ( 'down' , 1 ) for i in range ( 3 ) : zap ( 'left' )" at bounding box center [421, 137] width 102 height 243
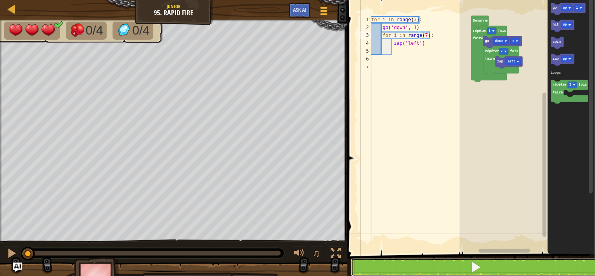
click at [456, 265] on button at bounding box center [476, 267] width 250 height 18
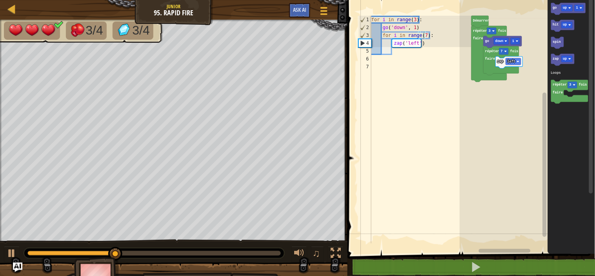
click at [414, 18] on div "for i in range ( 3 ) : go ( 'down' , 1 ) for i in range ( 7 ) : zap ( 'left' )" at bounding box center [421, 137] width 102 height 243
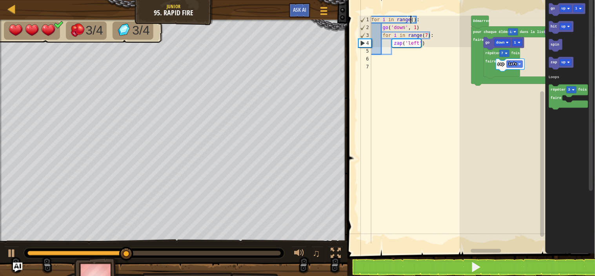
scroll to position [3, 7]
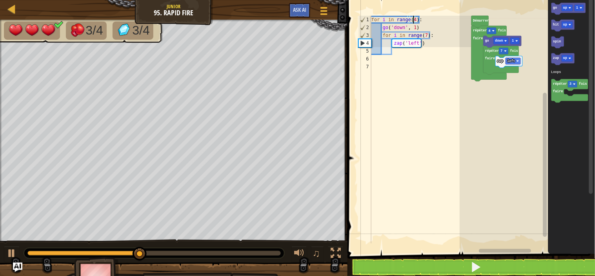
type textarea "for i in range(4):"
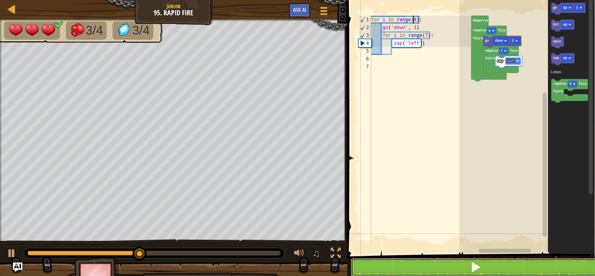
click at [448, 259] on button at bounding box center [476, 267] width 250 height 18
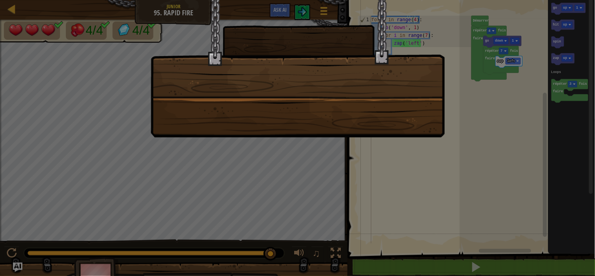
click at [389, 155] on div at bounding box center [297, 138] width 595 height 276
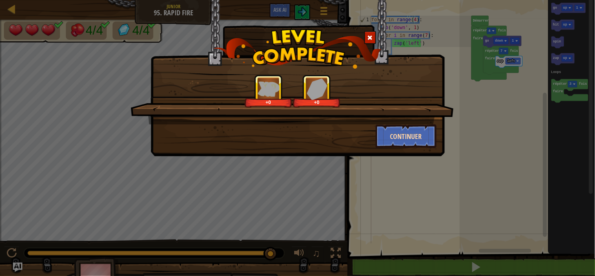
drag, startPoint x: 416, startPoint y: 151, endPoint x: 410, endPoint y: 139, distance: 13.9
click at [410, 139] on div "+0 +0 Continuer" at bounding box center [298, 78] width 294 height 156
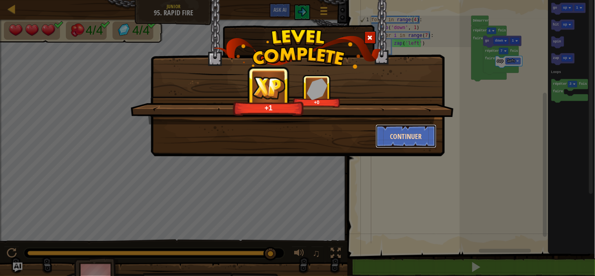
click at [410, 139] on button "Continuer" at bounding box center [406, 136] width 61 height 24
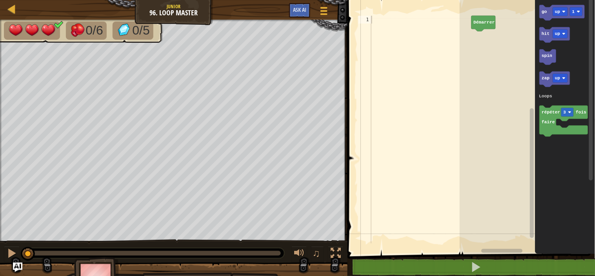
click at [375, 22] on div at bounding box center [421, 137] width 102 height 243
type textarea "g"
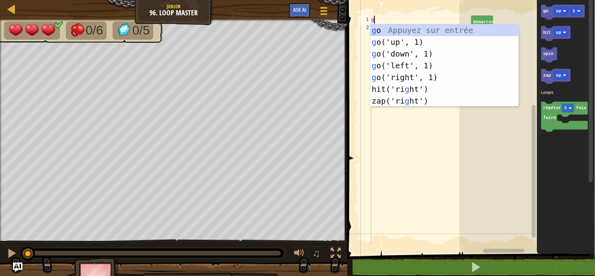
scroll to position [3, 0]
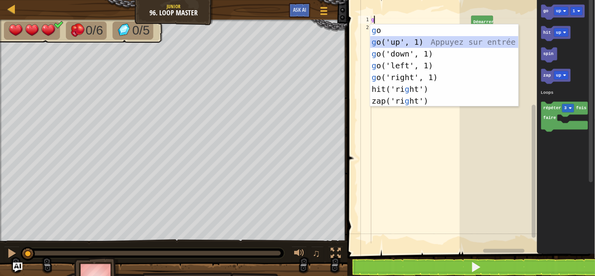
click at [398, 41] on div "g o Appuyez sur entrée g o('up', 1) Appuyez sur entrée g o('down', 1) Appuyez s…" at bounding box center [444, 77] width 148 height 106
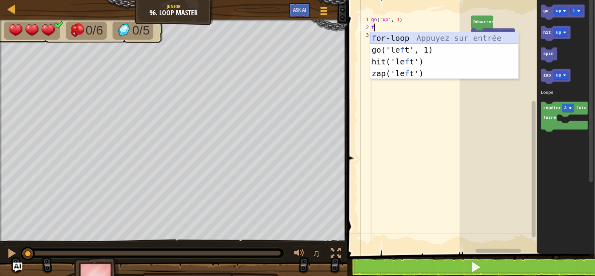
click at [398, 40] on div "f or-loop Appuyez sur entrée go('le f t', 1) Appuyez sur entrée hit('le f t') A…" at bounding box center [444, 67] width 148 height 71
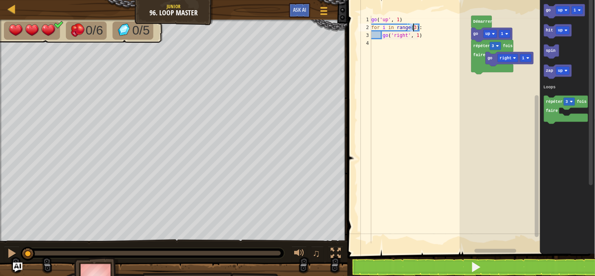
click at [422, 36] on div "go ( 'up' , 1 ) for i in range ( 3 ) : go ( 'right' , 1 )" at bounding box center [421, 137] width 102 height 243
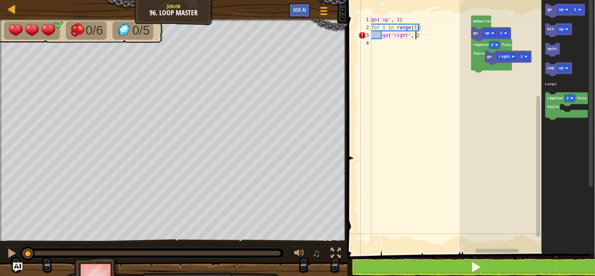
scroll to position [3, 7]
type textarea "go('right', 2)"
click at [438, 41] on div "go ( 'up' , 1 ) for i in range ( 3 ) : go ( 'right' , 2 )" at bounding box center [421, 137] width 102 height 243
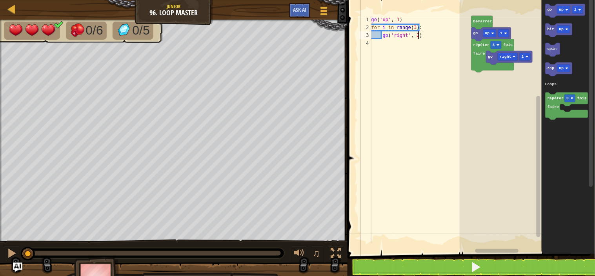
click at [430, 38] on div "go ( 'up' , 1 ) for i in range ( 3 ) : go ( 'right' , 2 )" at bounding box center [421, 137] width 102 height 243
type textarea "go('right', 2)"
type textarea "f"
type textarea "g"
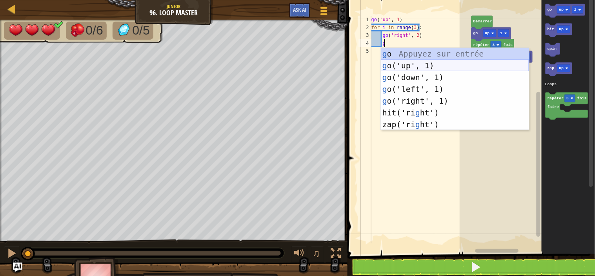
click at [427, 66] on div "g o Appuyez sur entrée g o('up', 1) Appuyez sur entrée g o('down', 1) Appuyez s…" at bounding box center [455, 101] width 148 height 106
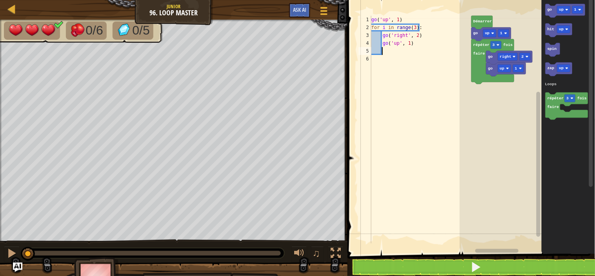
scroll to position [3, 1]
type textarea "g"
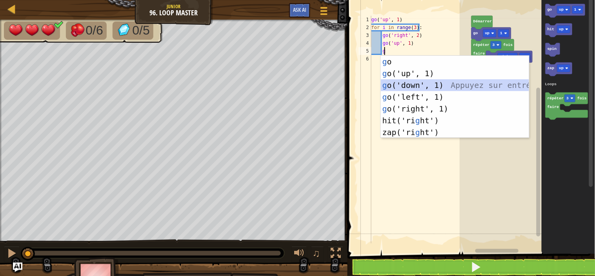
click at [428, 84] on div "g o Appuyez sur entrée g o('up', 1) Appuyez sur entrée g o('down', 1) Appuyez s…" at bounding box center [455, 109] width 148 height 106
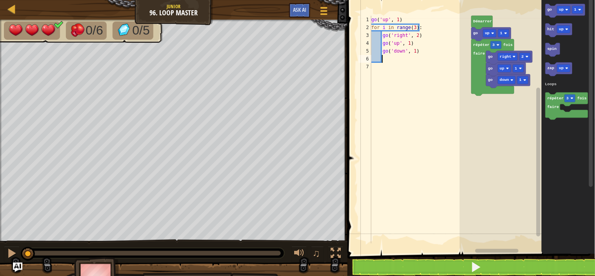
click at [414, 50] on div "go ( 'up' , 1 ) for i in range ( 3 ) : go ( 'right' , 2 ) go ( 'up' , 1 ) go ( …" at bounding box center [421, 137] width 102 height 243
type textarea "go('down', 2)"
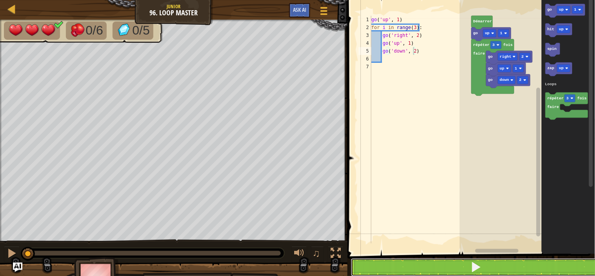
click at [442, 259] on button at bounding box center [476, 267] width 250 height 18
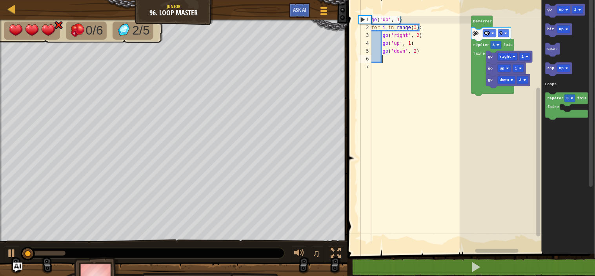
click at [388, 58] on div "go ( 'up' , 1 ) for i in range ( 3 ) : go ( 'right' , 2 ) go ( 'up' , 1 ) go ( …" at bounding box center [421, 137] width 102 height 243
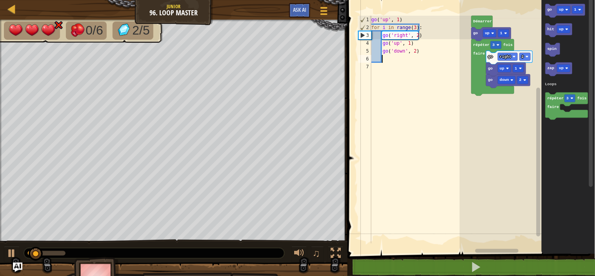
type textarea "g"
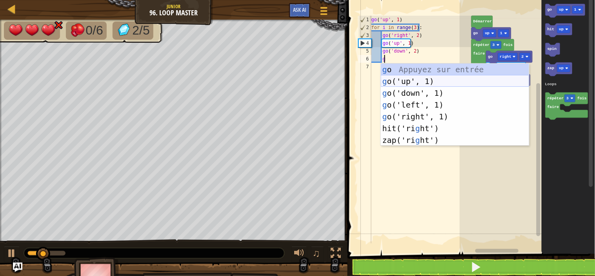
click at [403, 76] on div "g o Appuyez sur entrée g o('up', 1) Appuyez sur entrée g o('down', 1) Appuyez s…" at bounding box center [455, 117] width 148 height 106
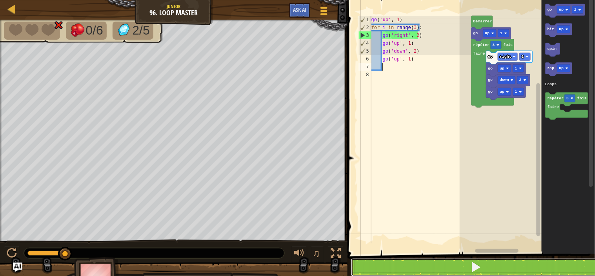
click at [460, 264] on button at bounding box center [476, 267] width 250 height 18
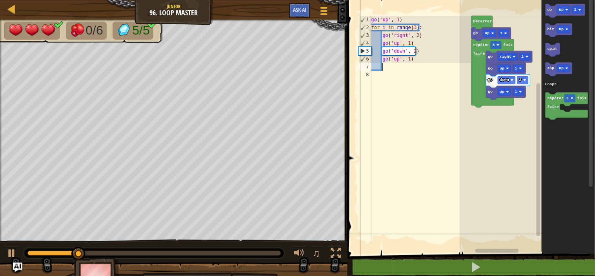
click at [389, 68] on div "go ( 'up' , 1 ) for i in range ( 3 ) : go ( 'right' , 2 ) go ( 'up' , 1 ) go ( …" at bounding box center [421, 137] width 102 height 243
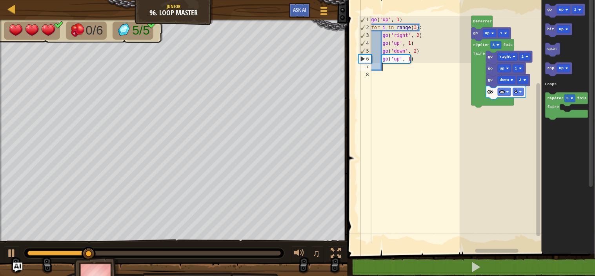
scroll to position [3, 0]
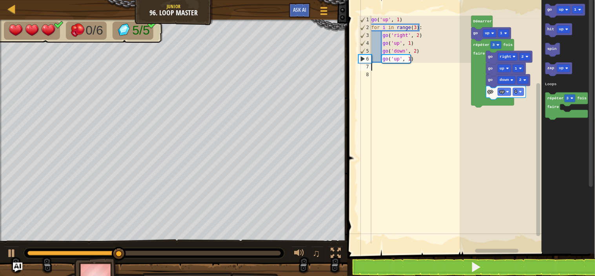
type textarea "g"
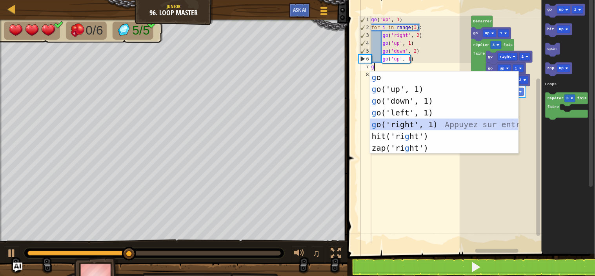
click at [422, 122] on div "g o Appuyez sur entrée g o('up', 1) Appuyez sur entrée g o('down', 1) Appuyez s…" at bounding box center [444, 124] width 148 height 106
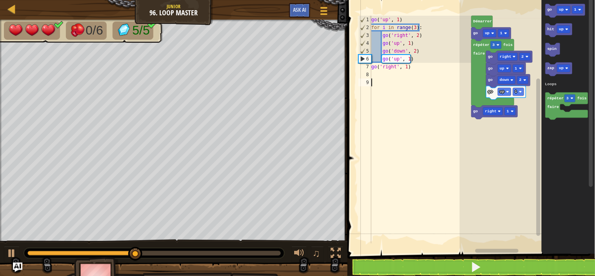
click at [422, 122] on div "go ( 'up' , 1 ) for i in range ( 3 ) : go ( 'right' , 2 ) go ( 'up' , 1 ) go ( …" at bounding box center [421, 137] width 102 height 243
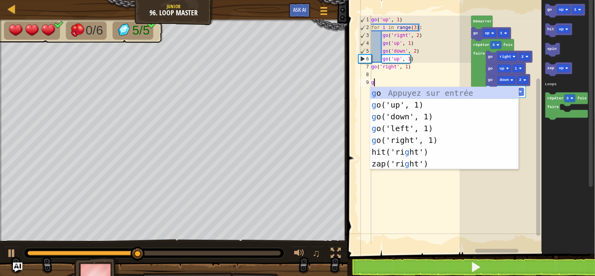
type textarea "g"
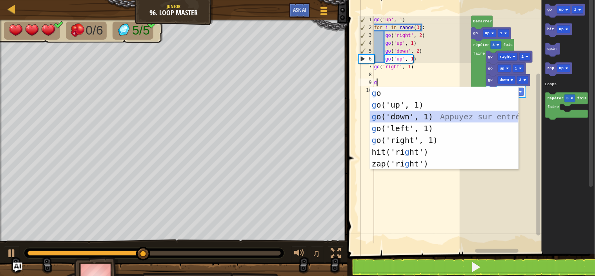
click at [410, 114] on div "g o Appuyez sur entrée g o('up', 1) Appuyez sur entrée g o('down', 1) Appuyez s…" at bounding box center [444, 140] width 148 height 106
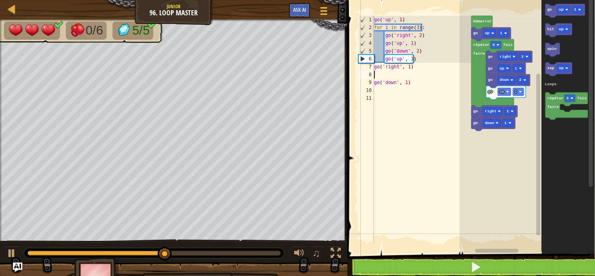
click at [410, 72] on div "go ( 'up' , 1 ) for i in range ( 3 ) : go ( 'right' , 2 ) go ( 'up' , 1 ) go ( …" at bounding box center [422, 137] width 99 height 243
click at [383, 72] on div "go ( 'up' , 1 ) for i in range ( 3 ) : go ( 'right' , 2 ) go ( 'up' , 1 ) go ( …" at bounding box center [422, 137] width 99 height 243
click at [416, 84] on div "go ( 'up' , 1 ) for i in range ( 3 ) : go ( 'right' , 2 ) go ( 'up' , 1 ) go ( …" at bounding box center [422, 137] width 99 height 243
type textarea "go('down', 1)"
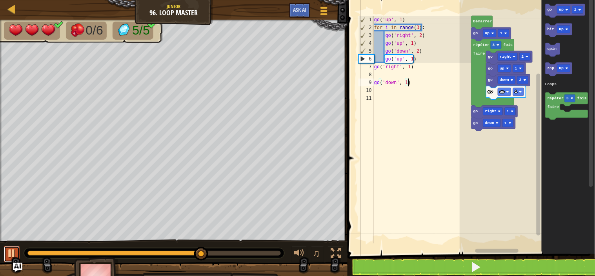
click at [11, 250] on div at bounding box center [12, 253] width 10 height 10
click at [417, 81] on div "go ( 'up' , 1 ) for i in range ( 3 ) : go ( 'right' , 2 ) go ( 'up' , 1 ) go ( …" at bounding box center [422, 137] width 99 height 243
click at [407, 75] on div "go ( 'up' , 1 ) for i in range ( 3 ) : go ( 'right' , 2 ) go ( 'up' , 1 ) go ( …" at bounding box center [422, 137] width 99 height 243
click at [374, 83] on div "9" at bounding box center [367, 82] width 16 height 8
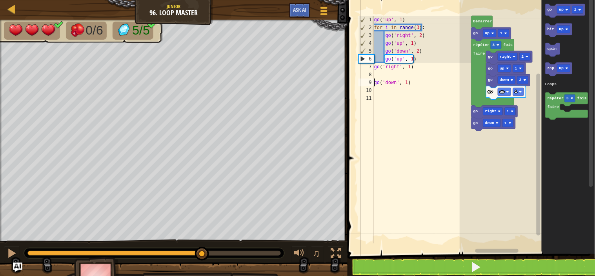
click at [374, 83] on div "9" at bounding box center [367, 82] width 16 height 8
click at [374, 81] on div "9" at bounding box center [367, 82] width 16 height 8
click at [375, 81] on div "go ( 'up' , 1 ) for i in range ( 3 ) : go ( 'right' , 2 ) go ( 'up' , 1 ) go ( …" at bounding box center [422, 137] width 99 height 243
click at [374, 82] on div "9" at bounding box center [367, 82] width 16 height 8
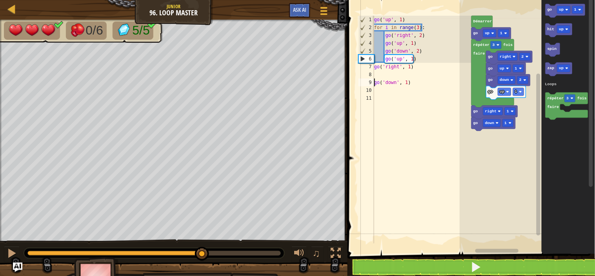
click at [375, 82] on div "go ( 'up' , 1 ) for i in range ( 3 ) : go ( 'right' , 2 ) go ( 'up' , 1 ) go ( …" at bounding box center [422, 137] width 99 height 243
click at [409, 80] on div "go ( 'up' , 1 ) for i in range ( 3 ) : go ( 'right' , 2 ) go ( 'up' , 1 ) go ( …" at bounding box center [422, 137] width 99 height 243
type textarea "g"
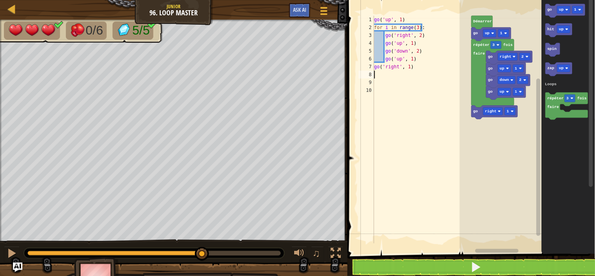
click at [382, 75] on div "go ( 'up' , 1 ) for i in range ( 3 ) : go ( 'right' , 2 ) go ( 'up' , 1 ) go ( …" at bounding box center [422, 137] width 99 height 243
click at [417, 67] on div "go ( 'up' , 1 ) for i in range ( 3 ) : go ( 'right' , 2 ) go ( 'up' , 1 ) go ( …" at bounding box center [422, 137] width 99 height 243
type textarea "go('right', 1)"
type textarea "f"
type textarea "g"
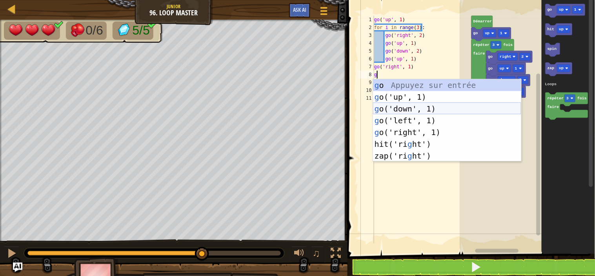
click at [429, 107] on div "g o Appuyez sur entrée g o('up', 1) Appuyez sur entrée g o('down', 1) Appuyez s…" at bounding box center [447, 132] width 148 height 106
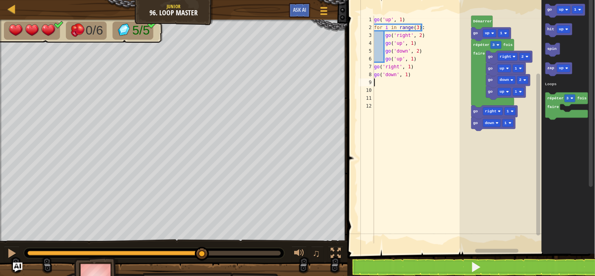
click at [405, 72] on div "go ( 'up' , 1 ) for i in range ( 3 ) : go ( 'right' , 2 ) go ( 'up' , 1 ) go ( …" at bounding box center [422, 137] width 99 height 243
drag, startPoint x: 405, startPoint y: 72, endPoint x: 385, endPoint y: 84, distance: 23.2
click at [385, 84] on div "go ( 'up' , 1 ) for i in range ( 3 ) : go ( 'right' , 2 ) go ( 'up' , 1 ) go ( …" at bounding box center [422, 137] width 99 height 243
type textarea "go('down', 6)"
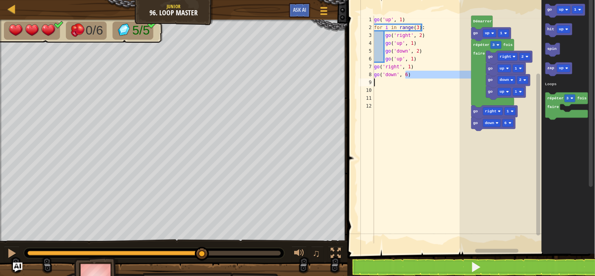
click at [385, 84] on div "go ( 'up' , 1 ) for i in range ( 3 ) : go ( 'right' , 2 ) go ( 'up' , 1 ) go ( …" at bounding box center [422, 130] width 99 height 228
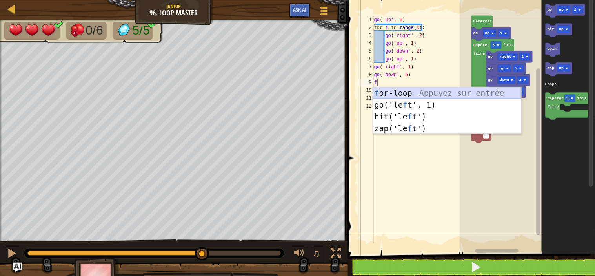
click at [388, 91] on div "f or-loop Appuyez sur entrée go('le f t', 1) Appuyez sur entrée hit('le f t') A…" at bounding box center [447, 122] width 148 height 71
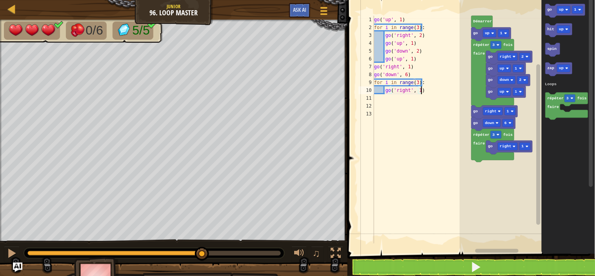
click at [427, 91] on div "go ( 'up' , 1 ) for i in range ( 3 ) : go ( 'right' , 2 ) go ( 'up' , 1 ) go ( …" at bounding box center [422, 137] width 99 height 243
type textarea "g"
type textarea "h"
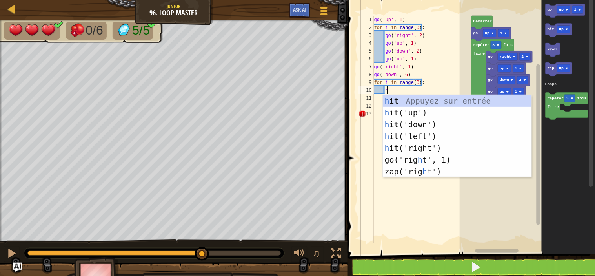
scroll to position [3, 2]
click at [426, 133] on div "h it Appuyez sur entrée h it('up') Appuyez sur entrée h it('down') Appuyez sur …" at bounding box center [457, 148] width 148 height 106
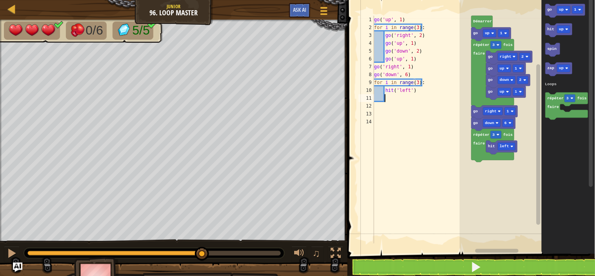
scroll to position [3, 1]
type textarea "f"
type textarea "g"
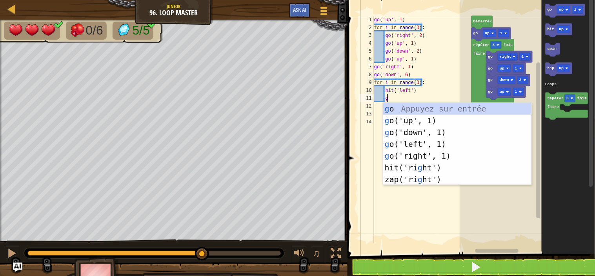
scroll to position [3, 2]
click at [409, 144] on div "g o Appuyez sur entrée g o('up', 1) Appuyez sur entrée g o('down', 1) Appuyez s…" at bounding box center [457, 156] width 148 height 106
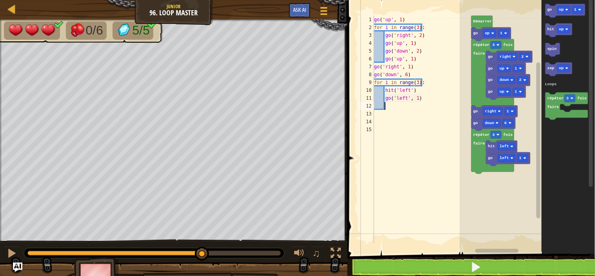
scroll to position [3, 1]
click at [416, 97] on div "go ( 'up' , 1 ) for i in range ( 3 ) : go ( 'right' , 2 ) go ( 'up' , 1 ) go ( …" at bounding box center [422, 137] width 99 height 243
type textarea "go('left', 2)"
click at [392, 104] on div "go ( 'up' , 1 ) for i in range ( 3 ) : go ( 'right' , 2 ) go ( 'up' , 1 ) go ( …" at bounding box center [422, 137] width 99 height 243
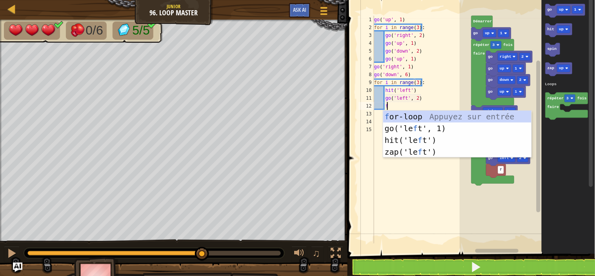
scroll to position [3, 2]
click at [398, 118] on div "f or-loop Appuyez sur entrée go('le f t', 1) Appuyez sur entrée hit('le f t') A…" at bounding box center [457, 146] width 148 height 71
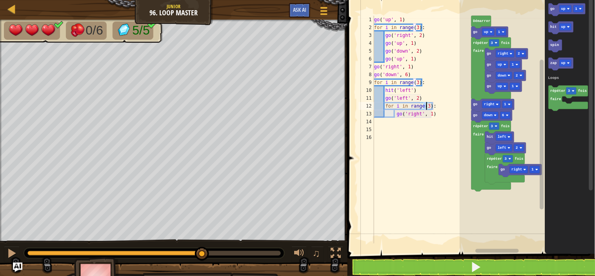
click at [425, 106] on div "go ( 'up' , 1 ) for i in range ( 3 ) : go ( 'right' , 2 ) go ( 'up' , 1 ) go ( …" at bounding box center [422, 130] width 99 height 228
click at [425, 105] on div "go ( 'up' , 1 ) for i in range ( 3 ) : go ( 'right' , 2 ) go ( 'up' , 1 ) go ( …" at bounding box center [422, 137] width 99 height 243
click at [426, 106] on div "go ( 'up' , 1 ) for i in range ( 3 ) : go ( 'right' , 2 ) go ( 'up' , 1 ) go ( …" at bounding box center [422, 137] width 99 height 243
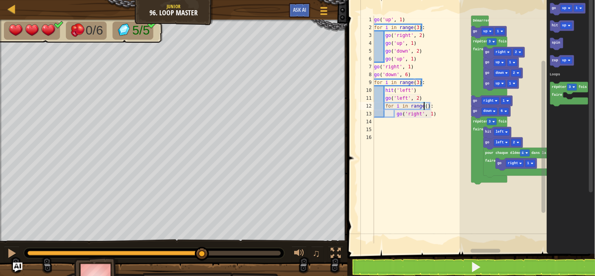
scroll to position [3, 9]
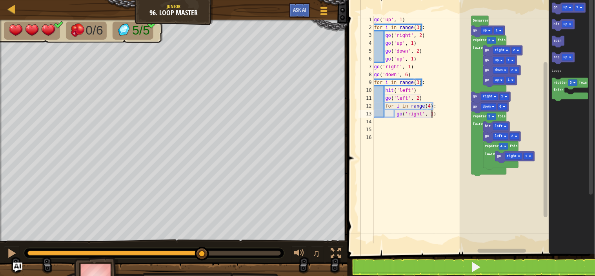
click at [432, 115] on div "go ( 'up' , 1 ) for i in range ( 3 ) : go ( 'right' , 2 ) go ( 'up' , 1 ) go ( …" at bounding box center [422, 137] width 99 height 243
type textarea "g"
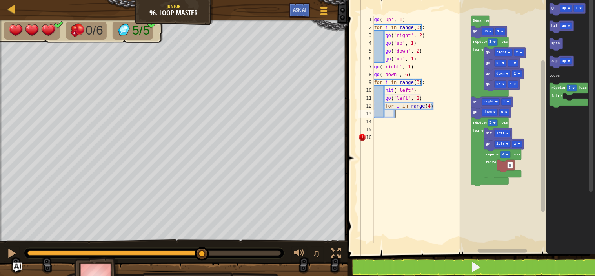
type textarea "z"
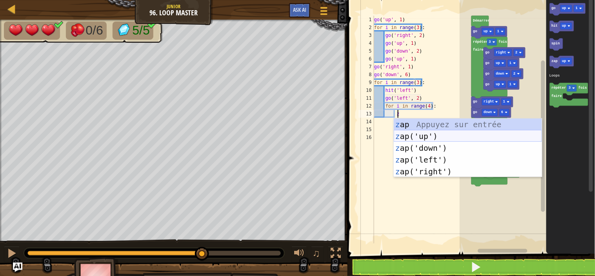
click at [441, 132] on div "z ap Appuyez sur entrée z ap('up') Appuyez sur entrée z ap('down') Appuyez sur …" at bounding box center [468, 159] width 148 height 82
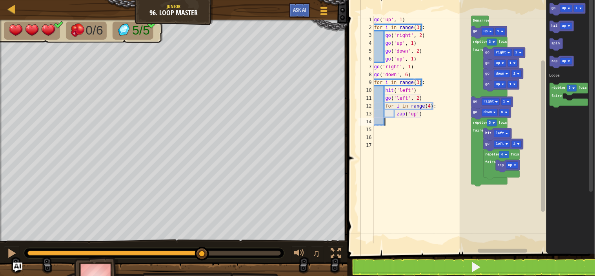
scroll to position [3, 1]
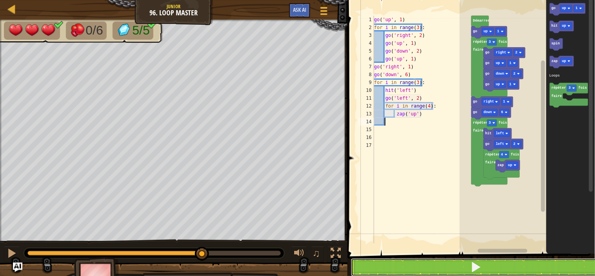
click at [423, 264] on button at bounding box center [476, 267] width 250 height 18
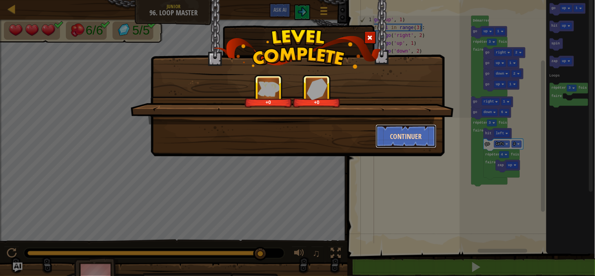
click at [403, 129] on button "Continuer" at bounding box center [406, 136] width 61 height 24
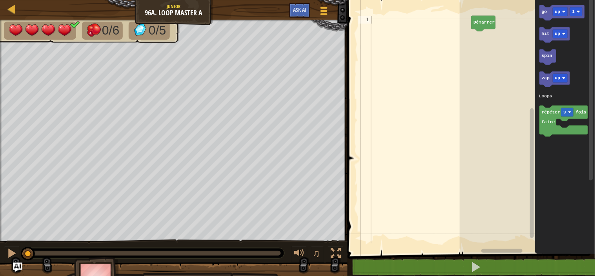
click at [392, 18] on div at bounding box center [421, 137] width 102 height 243
type textarea "g"
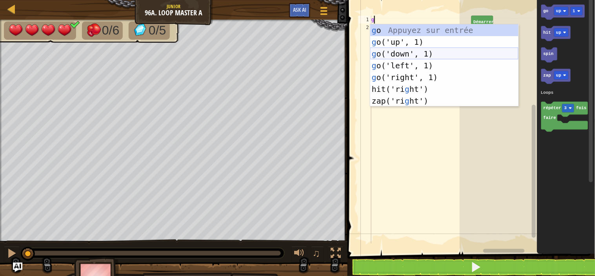
click at [405, 48] on div "g o Appuyez sur entrée g o('up', 1) Appuyez sur entrée g o('down', 1) Appuyez s…" at bounding box center [444, 77] width 148 height 106
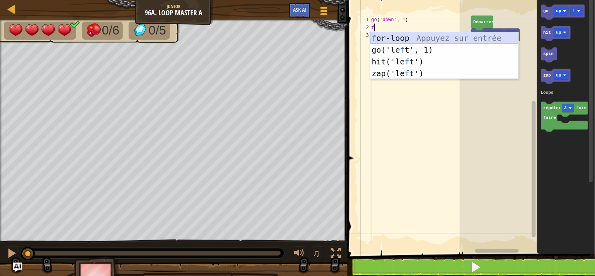
click at [399, 41] on div "f or-loop Appuyez sur entrée go('le f t', 1) Appuyez sur entrée hit('le f t') A…" at bounding box center [444, 67] width 148 height 71
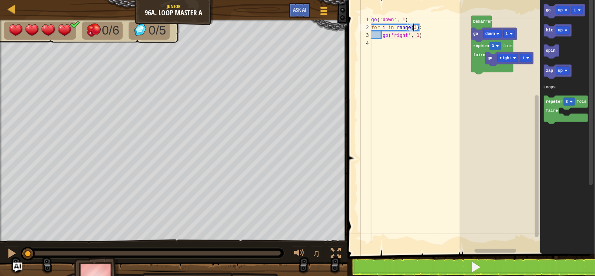
click at [415, 37] on div "go ( 'down' , 1 ) for i in range ( 3 ) : go ( 'right' , 1 )" at bounding box center [421, 137] width 102 height 243
click at [421, 36] on div "go ( 'down' , 1 ) for i in range ( 3 ) : go ( 'right' , 1 )" at bounding box center [421, 137] width 102 height 243
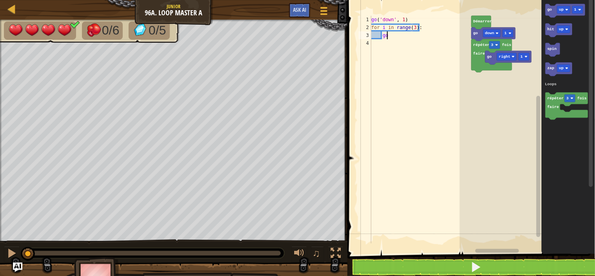
type textarea "g"
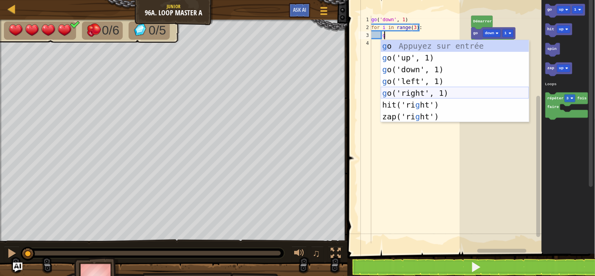
click at [413, 93] on div "g o Appuyez sur entrée g o('up', 1) Appuyez sur entrée g o('down', 1) Appuyez s…" at bounding box center [455, 93] width 148 height 106
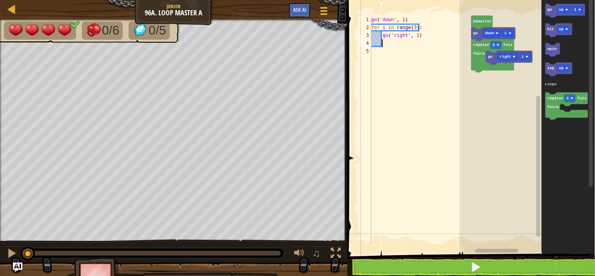
scroll to position [3, 1]
click at [419, 35] on div "go ( 'down' , 1 ) for i in range ( 3 ) : go ( 'right' , 1 )" at bounding box center [421, 137] width 102 height 243
click at [415, 33] on div "go ( 'down' , 1 ) for i in range ( 3 ) : go ( 'right' , 1 )" at bounding box center [421, 137] width 102 height 243
click at [416, 33] on div "go ( 'down' , 1 ) for i in range ( 3 ) : go ( 'right' , 1 )" at bounding box center [421, 137] width 102 height 243
type textarea "go('right', 2)"
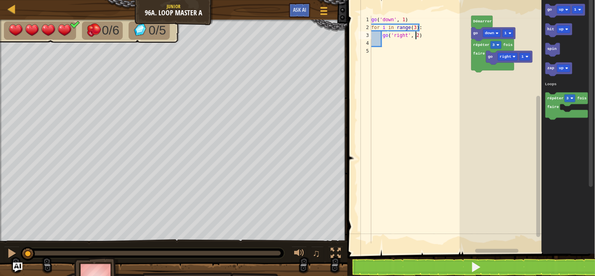
scroll to position [3, 7]
click at [392, 45] on div "go ( 'down' , 1 ) for i in range ( 3 ) : go ( 'right' , 2 )" at bounding box center [421, 137] width 102 height 243
type textarea "g"
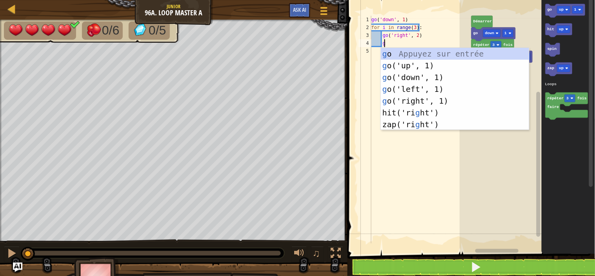
scroll to position [3, 2]
click at [394, 67] on div "g o Appuyez sur entrée g o('up', 1) Appuyez sur entrée g o('down', 1) Appuyez s…" at bounding box center [455, 101] width 148 height 106
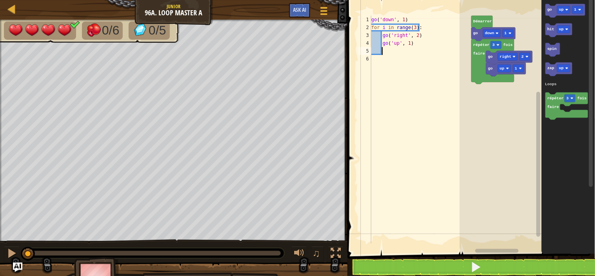
type textarea "g"
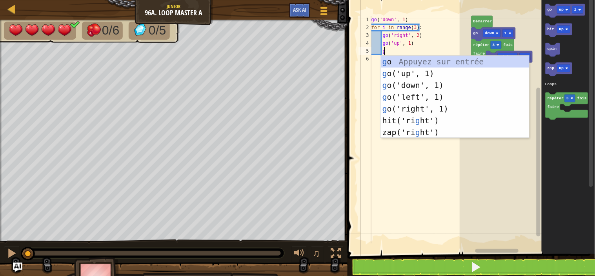
scroll to position [3, 2]
click at [400, 84] on div "g o Appuyez sur entrée g o('up', 1) Appuyez sur entrée g o('down', 1) Appuyez s…" at bounding box center [455, 109] width 148 height 106
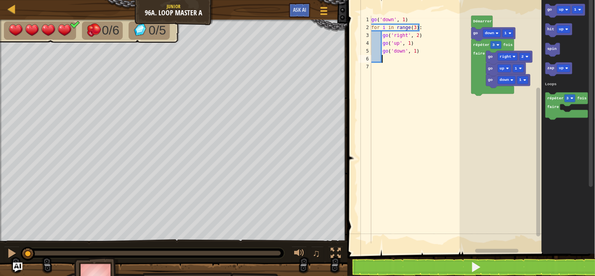
scroll to position [3, 1]
click at [416, 52] on div "go ( 'down' , 1 ) for i in range ( 3 ) : go ( 'right' , 2 ) go ( 'up' , 1 ) go …" at bounding box center [421, 137] width 102 height 243
click at [414, 50] on div "go ( 'down' , 1 ) for i in range ( 3 ) : go ( 'right' , 2 ) go ( 'up' , 1 ) go …" at bounding box center [421, 137] width 102 height 243
type textarea "go('down', 2)"
click at [394, 56] on div "go ( 'down' , 1 ) for i in range ( 3 ) : go ( 'right' , 2 ) go ( 'up' , 1 ) go …" at bounding box center [421, 137] width 102 height 243
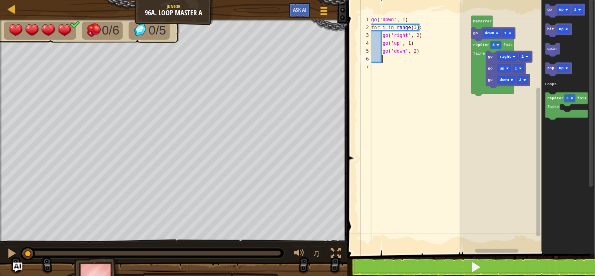
type textarea "g"
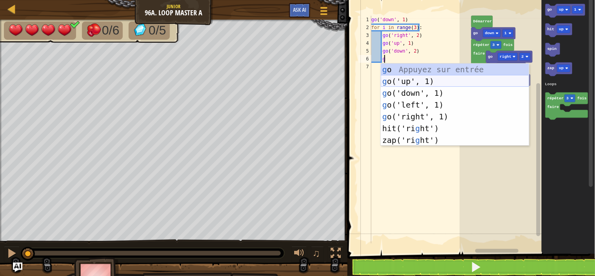
click at [402, 78] on div "g o Appuyez sur entrée g o('up', 1) Appuyez sur entrée g o('down', 1) Appuyez s…" at bounding box center [455, 117] width 148 height 106
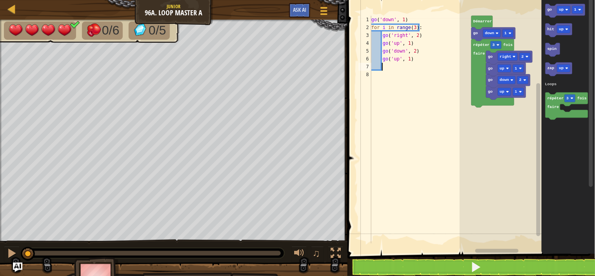
scroll to position [3, 1]
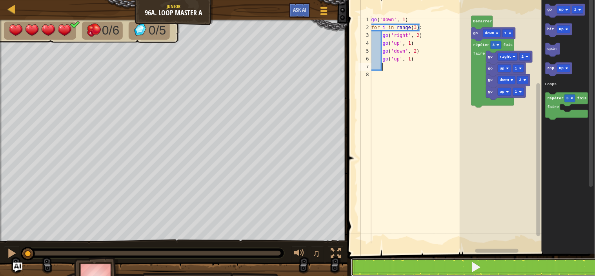
click at [442, 268] on button at bounding box center [476, 267] width 250 height 18
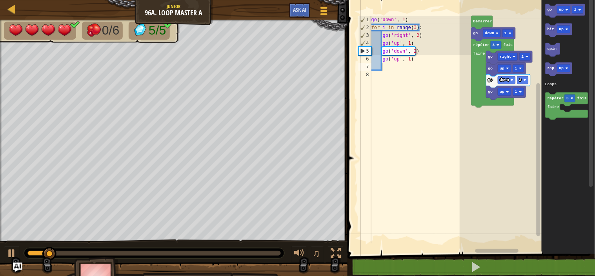
click at [385, 67] on div "go ( 'down' , 1 ) for i in range ( 3 ) : go ( 'right' , 2 ) go ( 'up' , 1 ) go …" at bounding box center [421, 137] width 102 height 243
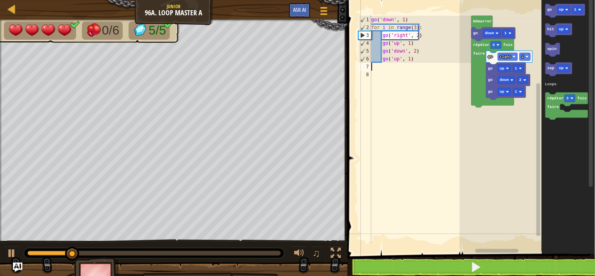
type textarea "g"
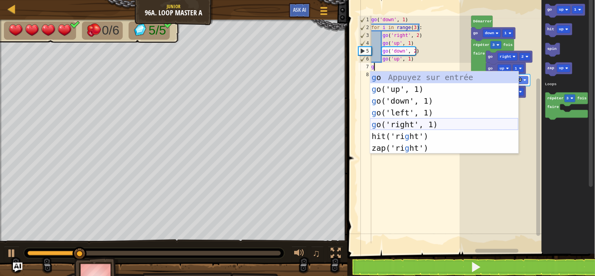
click at [424, 124] on div "g o Appuyez sur entrée g o('up', 1) Appuyez sur entrée g o('down', 1) Appuyez s…" at bounding box center [444, 124] width 148 height 106
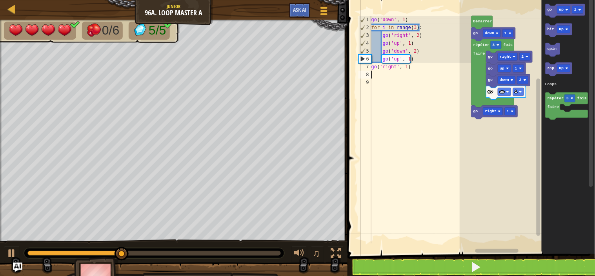
type textarea "g"
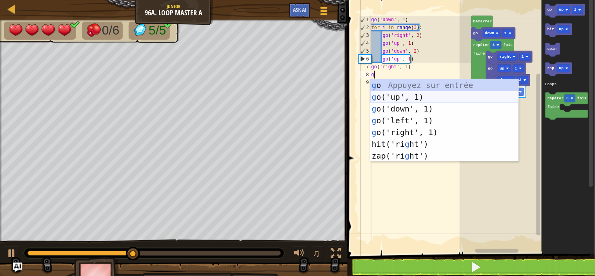
click at [411, 97] on div "g o Appuyez sur entrée g o('up', 1) Appuyez sur entrée g o('down', 1) Appuyez s…" at bounding box center [444, 132] width 148 height 106
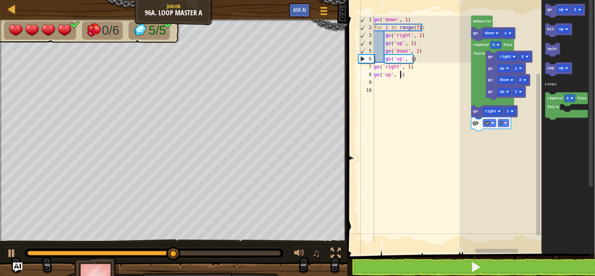
click at [400, 72] on div "go ( 'down' , 1 ) for i in range ( 3 ) : go ( 'right' , 2 ) go ( 'up' , 1 ) go …" at bounding box center [422, 137] width 99 height 243
type textarea "go('up', 6)"
click at [386, 84] on div "go ( 'down' , 1 ) for i in range ( 3 ) : go ( 'right' , 2 ) go ( 'up' , 1 ) go …" at bounding box center [422, 137] width 99 height 243
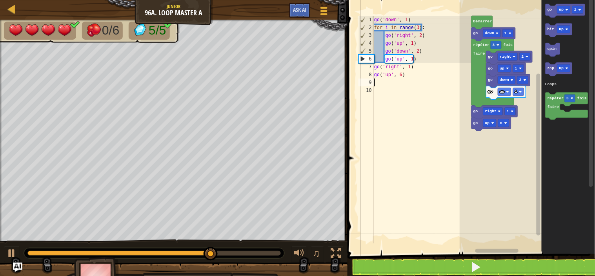
scroll to position [3, 0]
click at [385, 84] on div "go ( 'down' , 1 ) for i in range ( 3 ) : go ( 'right' , 2 ) go ( 'up' , 1 ) go …" at bounding box center [422, 137] width 99 height 243
click at [377, 82] on div "go ( 'down' , 1 ) for i in range ( 3 ) : go ( 'right' , 2 ) go ( 'up' , 1 ) go …" at bounding box center [422, 137] width 99 height 243
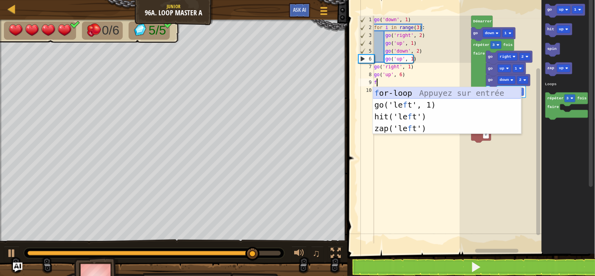
click at [394, 92] on div "f or-loop Appuyez sur entrée go('le f t', 1) Appuyez sur entrée hit('le f t') A…" at bounding box center [447, 122] width 148 height 71
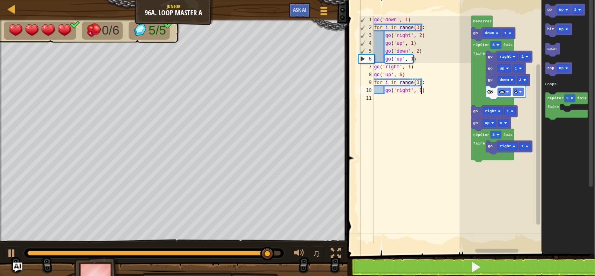
click at [421, 93] on div "go ( 'down' , 1 ) for i in range ( 3 ) : go ( 'right' , 2 ) go ( 'up' , 1 ) go …" at bounding box center [422, 137] width 99 height 243
type textarea "g"
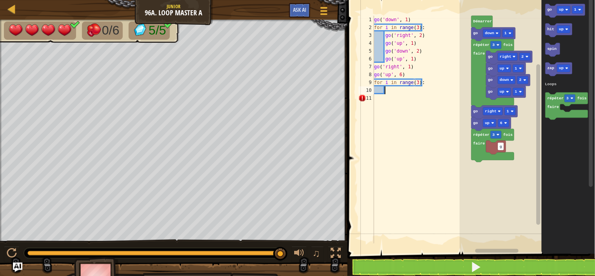
type textarea "h"
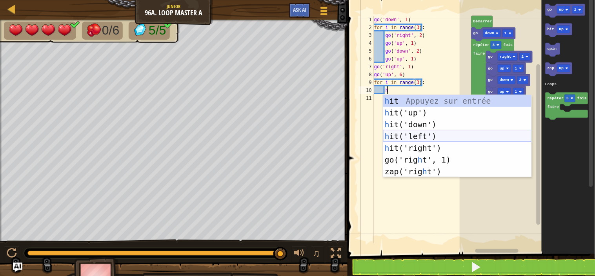
click at [429, 134] on div "h it Appuyez sur entrée h it('up') Appuyez sur entrée h it('down') Appuyez sur …" at bounding box center [457, 148] width 148 height 106
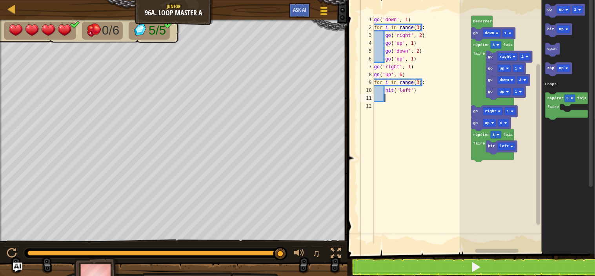
scroll to position [3, 1]
type textarea "g"
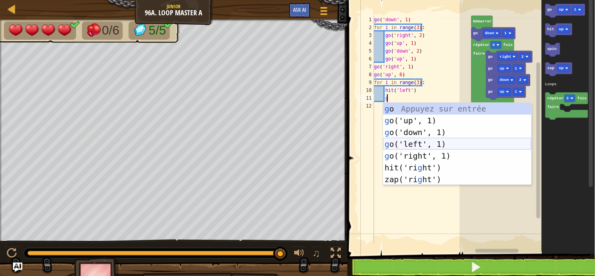
click at [420, 139] on div "g o Appuyez sur entrée g o('up', 1) Appuyez sur entrée g o('down', 1) Appuyez s…" at bounding box center [457, 156] width 148 height 106
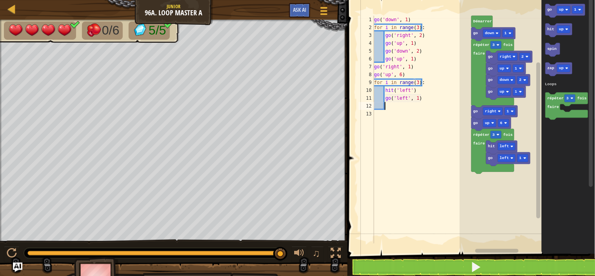
click at [417, 98] on div "go ( 'down' , 1 ) for i in range ( 3 ) : go ( 'right' , 2 ) go ( 'up' , 1 ) go …" at bounding box center [422, 137] width 99 height 243
type textarea "go('left', 2)"
click at [390, 104] on div "go ( 'down' , 1 ) for i in range ( 3 ) : go ( 'right' , 2 ) go ( 'up' , 1 ) go …" at bounding box center [422, 137] width 99 height 243
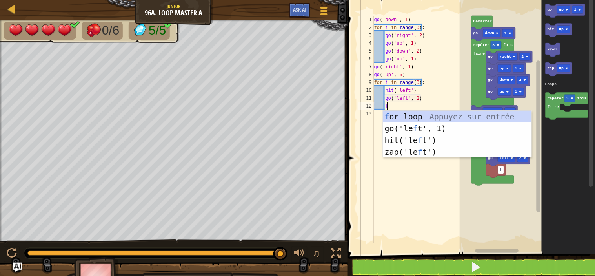
scroll to position [3, 2]
click at [394, 118] on div "f or-loop Appuyez sur entrée go('le f t', 1) Appuyez sur entrée hit('le f t') A…" at bounding box center [457, 146] width 148 height 71
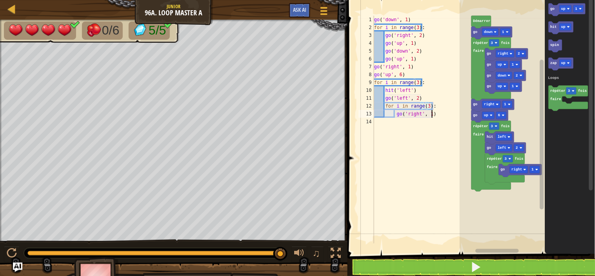
click at [434, 116] on div "go ( 'down' , 1 ) for i in range ( 3 ) : go ( 'right' , 2 ) go ( 'up' , 1 ) go …" at bounding box center [422, 137] width 99 height 243
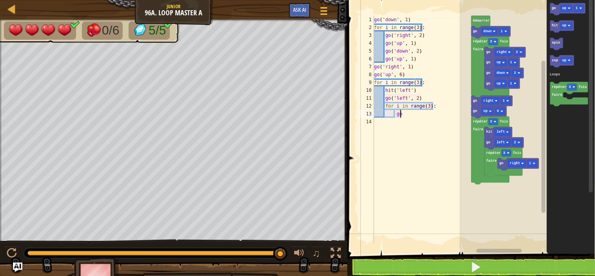
type textarea "g"
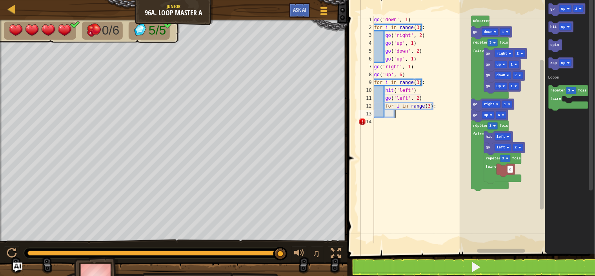
type textarea "z"
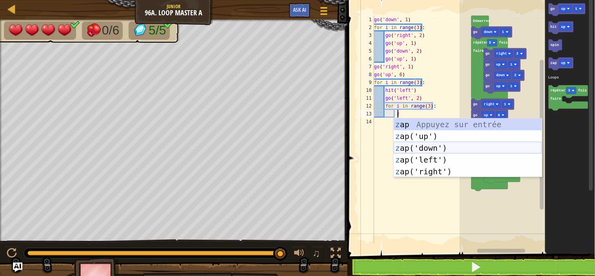
click at [437, 144] on div "z ap Appuyez sur entrée z ap('up') Appuyez sur entrée z ap('down') Appuyez sur …" at bounding box center [468, 159] width 148 height 82
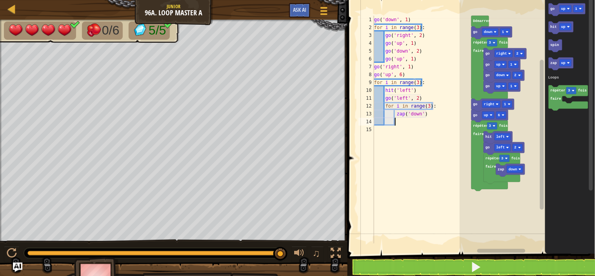
scroll to position [3, 3]
click at [426, 103] on div "go ( 'down' , 1 ) for i in range ( 3 ) : go ( 'right' , 2 ) go ( 'up' , 1 ) go …" at bounding box center [422, 137] width 99 height 243
click at [426, 104] on div "go ( 'down' , 1 ) for i in range ( 3 ) : go ( 'right' , 2 ) go ( 'up' , 1 ) go …" at bounding box center [422, 137] width 99 height 243
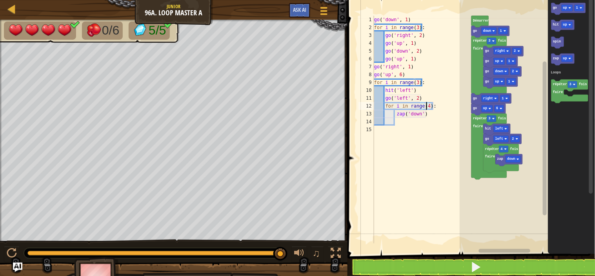
type textarea "for i in range(4):"
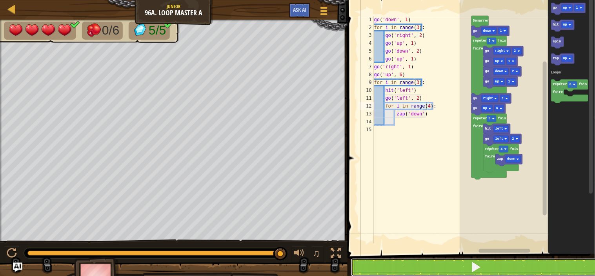
click at [454, 260] on button at bounding box center [476, 267] width 250 height 18
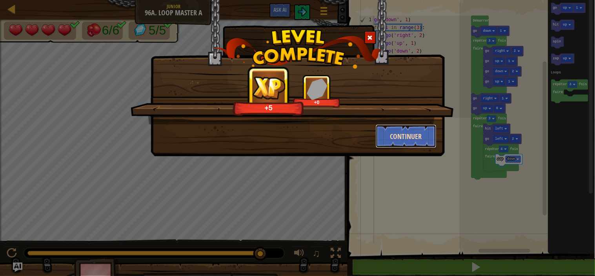
click at [401, 132] on button "Continuer" at bounding box center [406, 136] width 61 height 24
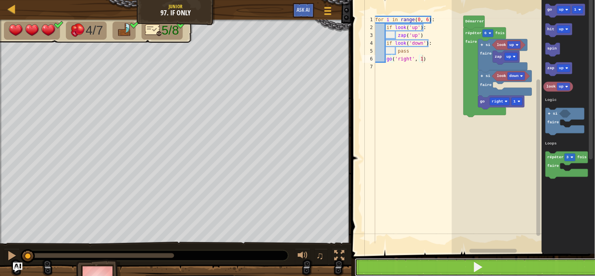
click at [412, 262] on button at bounding box center [478, 267] width 246 height 18
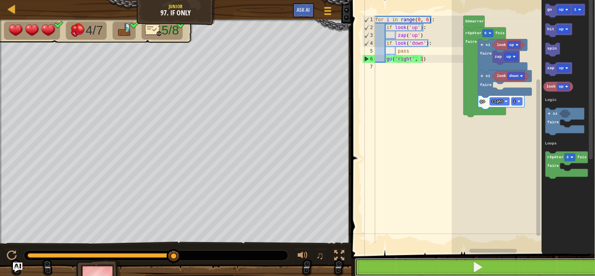
click at [395, 272] on button at bounding box center [478, 267] width 246 height 18
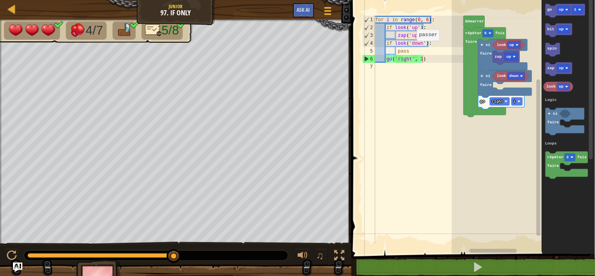
click at [410, 53] on div "for i in range ( 0 , 6 ) : if look ( 'up' ) : zap ( 'up' ) if look ( 'down' ) :…" at bounding box center [419, 137] width 90 height 243
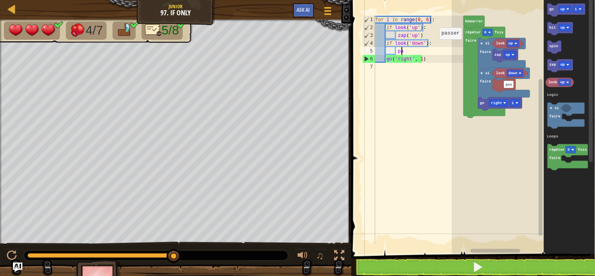
type textarea "p"
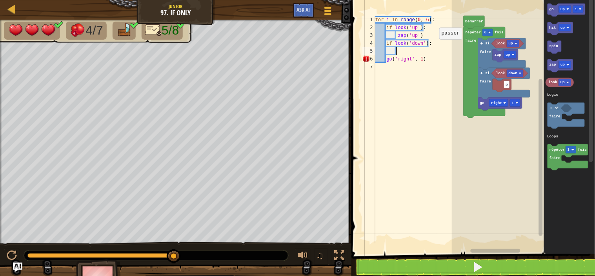
type textarea "z"
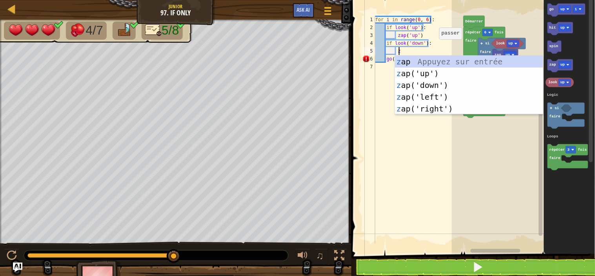
scroll to position [3, 3]
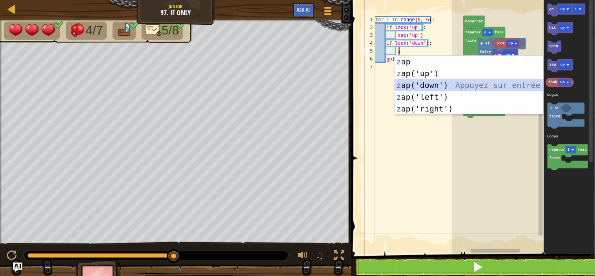
click at [435, 84] on div "z ap Appuyez sur entrée z ap('up') Appuyez sur entrée z ap('down') Appuyez sur …" at bounding box center [469, 97] width 148 height 82
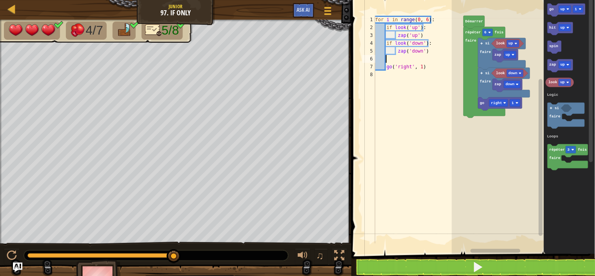
scroll to position [3, 0]
type textarea "zap('down')"
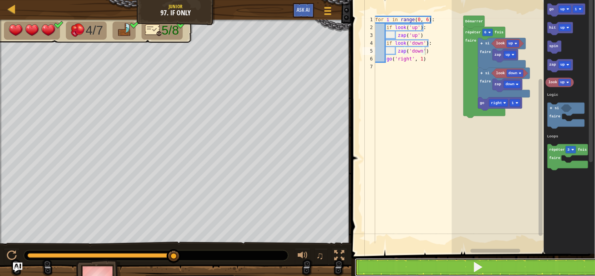
click at [452, 261] on button at bounding box center [478, 267] width 246 height 18
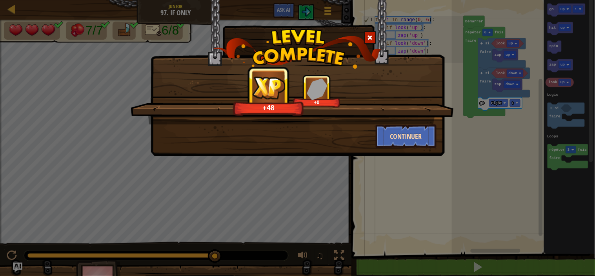
drag, startPoint x: 452, startPoint y: 261, endPoint x: 408, endPoint y: 139, distance: 129.5
click at [408, 139] on div "+48 +0 Continuer" at bounding box center [297, 138] width 595 height 276
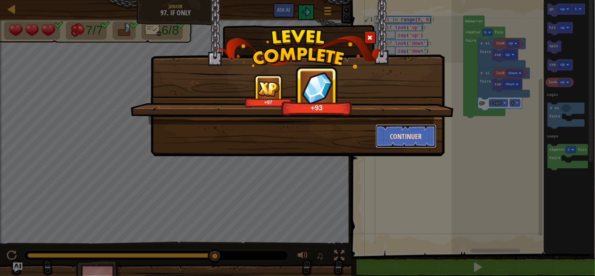
click at [406, 138] on button "Continuer" at bounding box center [406, 136] width 61 height 24
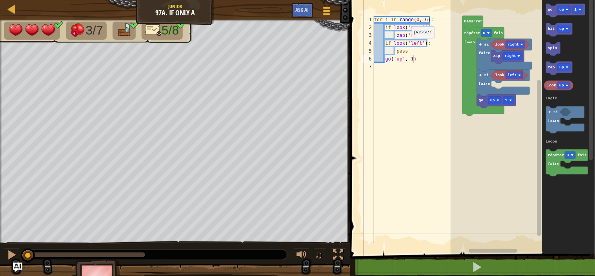
click at [407, 49] on div "for i in range ( 0 , 6 ) : if look ( 'right' ) : zap ( 'right' ) if look ( 'lef…" at bounding box center [418, 137] width 90 height 243
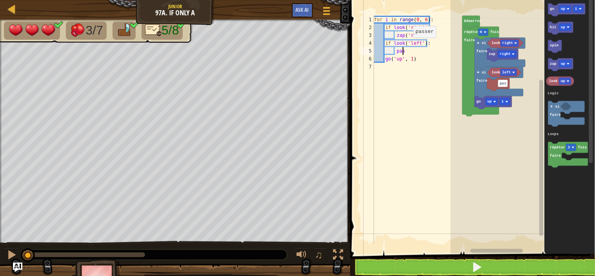
type textarea "p"
click at [430, 62] on div "for i in range ( 0 , 6 ) : if look ( 'right' ) : zap ( 'right' ) if look ( 'lef…" at bounding box center [418, 137] width 90 height 243
type textarea "go('up', 1)"
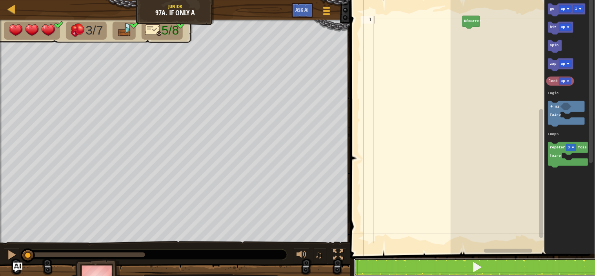
click at [503, 268] on button at bounding box center [477, 267] width 247 height 18
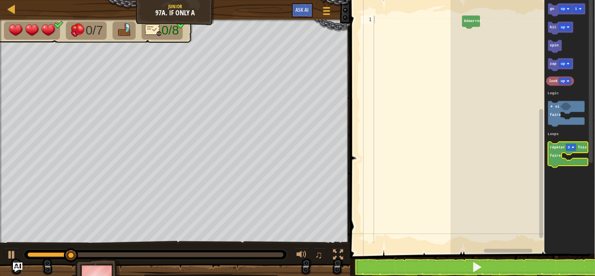
click at [556, 146] on text "répéter" at bounding box center [557, 147] width 15 height 4
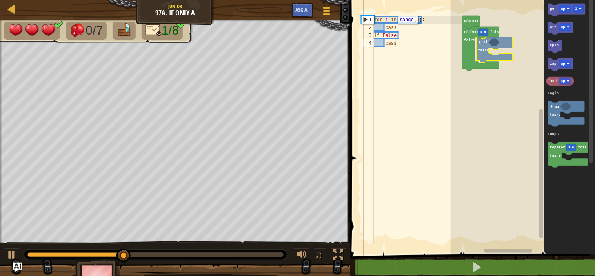
click at [481, 48] on div "Logic Loops Démarrer répéter 3 fois faire si faire go up 1 hit up spin zap up l…" at bounding box center [523, 125] width 144 height 258
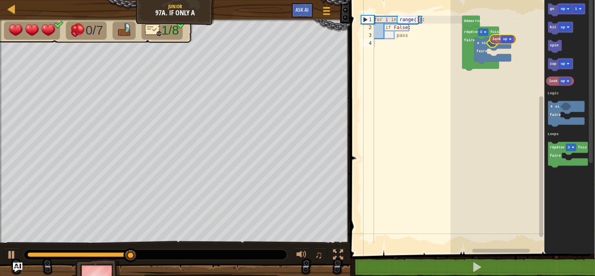
click at [501, 38] on div "Logic Loops Démarrer répéter 3 fois faire si faire go up 1 hit up spin zap up l…" at bounding box center [523, 125] width 144 height 258
click at [505, 44] on rect "Espace de travail de Blocky" at bounding box center [505, 43] width 12 height 7
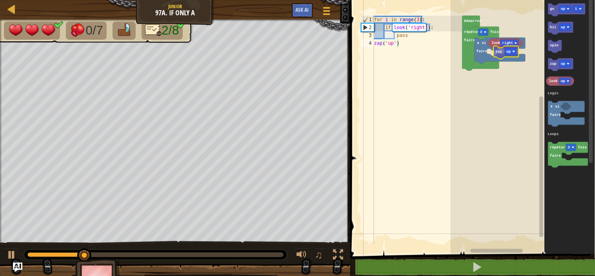
click at [499, 55] on div "Logic Loops Démarrer répéter 3 fois faire si faire look right go up 1 hit up sp…" at bounding box center [523, 125] width 144 height 258
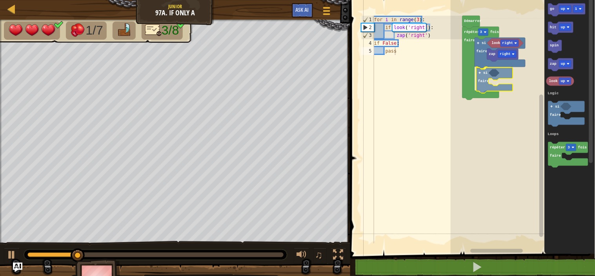
click at [483, 72] on div "Logic Loops Démarrer répéter 3 fois faire look right si faire zap right si fair…" at bounding box center [523, 125] width 144 height 258
click at [500, 73] on div "Logic Loops Démarrer répéter 3 fois faire look right si faire zap right si fair…" at bounding box center [523, 125] width 144 height 258
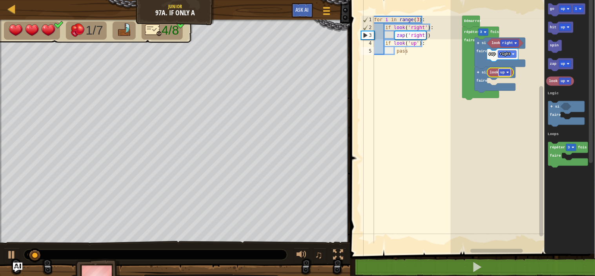
click at [505, 72] on rect "Espace de travail de Blocky" at bounding box center [505, 72] width 12 height 7
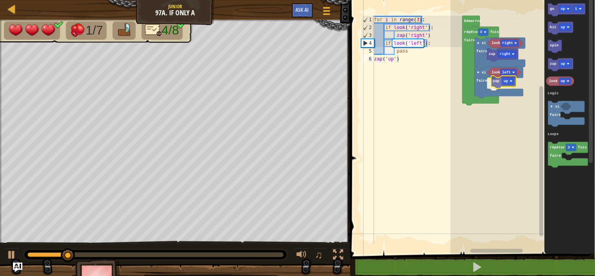
click at [499, 83] on div "Logic Loops Démarrer répéter 3 fois faire look right si faire zap right si fair…" at bounding box center [523, 125] width 144 height 258
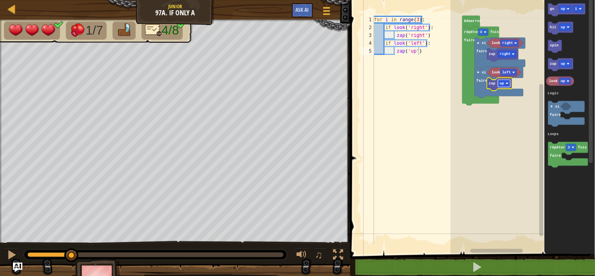
click at [503, 84] on text "up" at bounding box center [502, 83] width 5 height 4
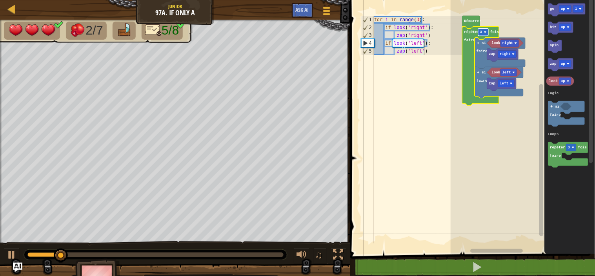
click at [483, 35] on rect "Espace de travail de Blocky" at bounding box center [484, 32] width 10 height 7
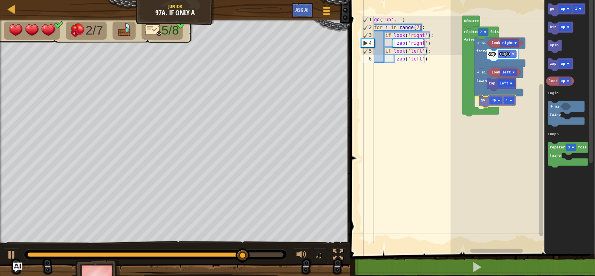
click at [486, 101] on div "Logic Loops Démarrer répéter 7 fois faire look right si faire zap right si fair…" at bounding box center [523, 125] width 144 height 258
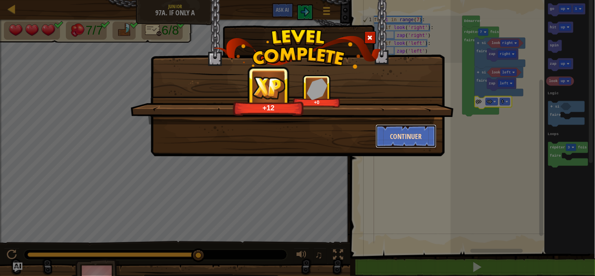
click at [399, 142] on button "Continuer" at bounding box center [406, 136] width 61 height 24
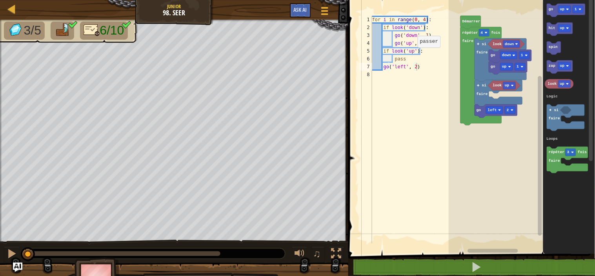
click at [410, 60] on div "for i in range ( 0 , 4 ) : if look ( 'down' ) : go ( 'down' , 1 ) go ( 'up' , 1…" at bounding box center [416, 137] width 90 height 243
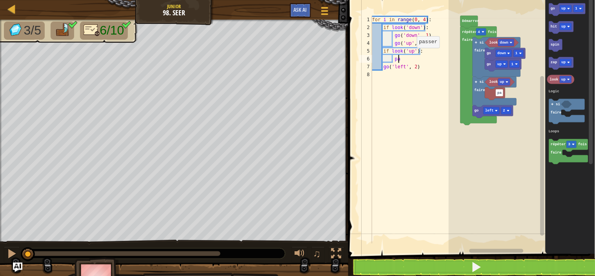
type textarea "p"
type textarea "g"
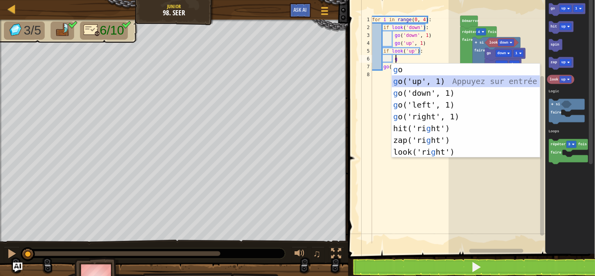
click at [416, 79] on div "g o Appuyez sur entrée g o('up', 1) Appuyez sur entrée g o('down', 1) Appuyez s…" at bounding box center [466, 123] width 148 height 118
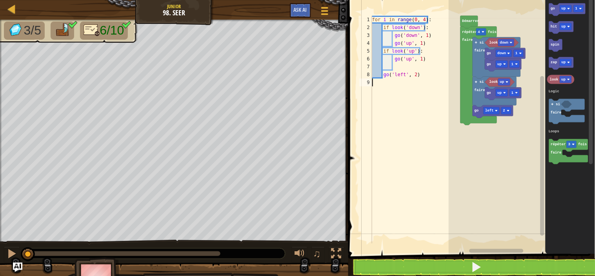
click at [416, 79] on div "for i in range ( 0 , 4 ) : if look ( 'down' ) : go ( 'down' , 1 ) go ( 'up' , 1…" at bounding box center [416, 137] width 90 height 243
type textarea "g"
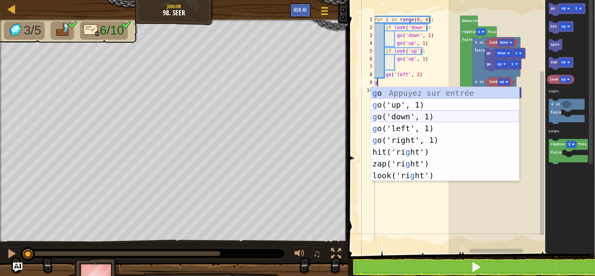
click at [414, 116] on div "g o Appuyez sur entrée g o('up', 1) Appuyez sur entrée g o('down', 1) Appuyez s…" at bounding box center [445, 146] width 148 height 118
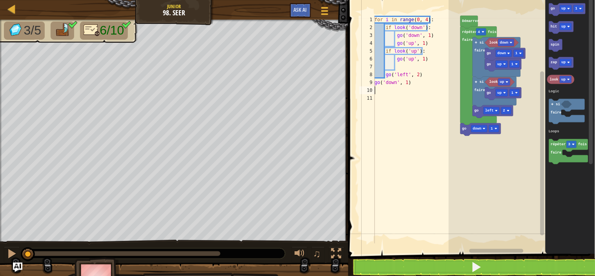
click at [412, 88] on div "for i in range ( 0 , 4 ) : if look ( 'down' ) : go ( 'down' , 1 ) go ( 'up' , 1…" at bounding box center [417, 137] width 88 height 243
click at [412, 78] on div "for i in range ( 0 , 4 ) : if look ( 'down' ) : go ( 'down' , 1 ) go ( 'up' , 1…" at bounding box center [417, 137] width 88 height 243
type textarea "g"
click at [405, 66] on div "for i in range ( 0 , 4 ) : if look ( 'down' ) : go ( 'down' , 1 ) go ( 'up' , 1…" at bounding box center [417, 137] width 88 height 243
type textarea "g"
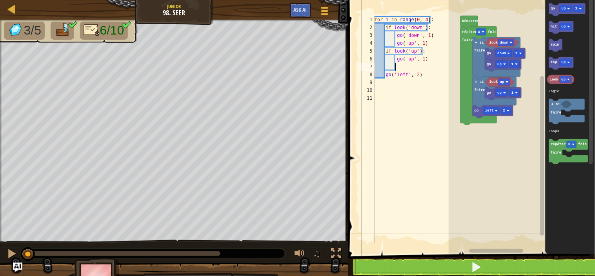
scroll to position [3, 3]
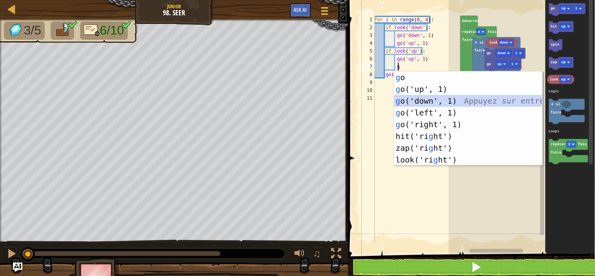
click at [418, 97] on div "g o Appuyez sur entrée g o('up', 1) Appuyez sur entrée g o('down', 1) Appuyez s…" at bounding box center [468, 130] width 148 height 118
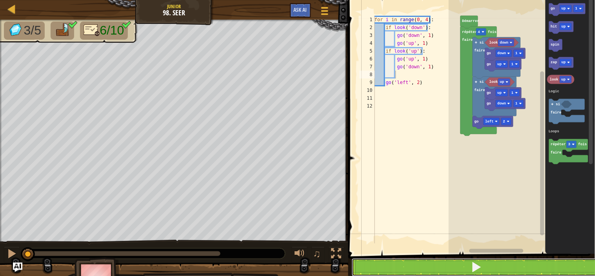
click at [460, 268] on button at bounding box center [476, 267] width 249 height 18
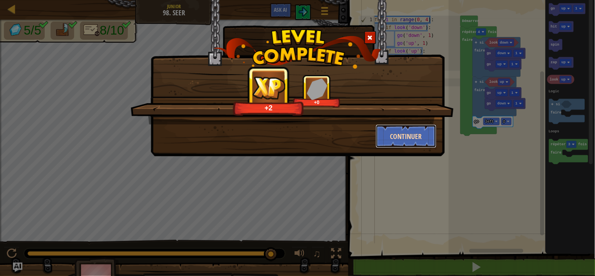
click at [402, 128] on button "Continuer" at bounding box center [406, 136] width 61 height 24
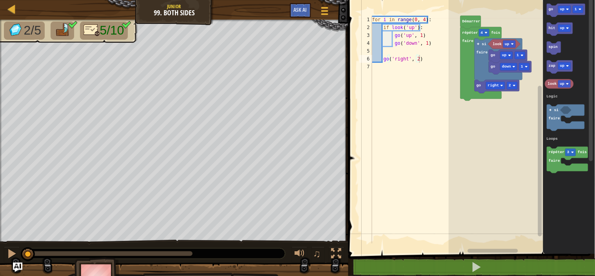
click at [390, 49] on div "for i in range ( 0 , 4 ) : if look ( 'up' ) : go ( 'up' , 1 ) go ( 'down' , 1 )…" at bounding box center [416, 137] width 90 height 243
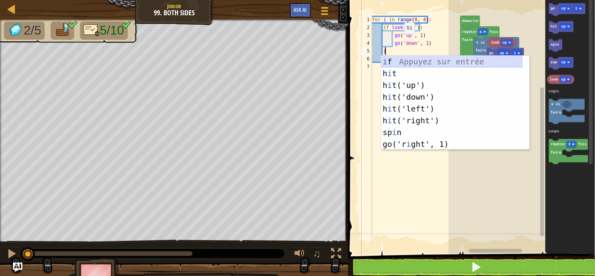
click at [403, 60] on div "i f Appuyez sur entrée h i t Appuyez sur entrée h i t('up') Appuyez sur entrée …" at bounding box center [452, 115] width 142 height 118
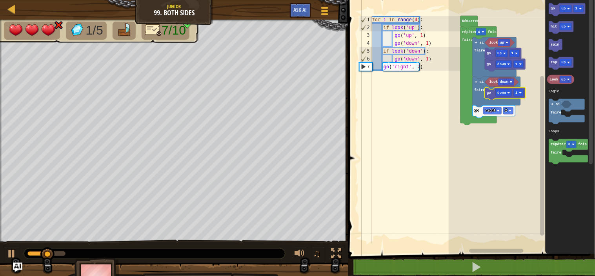
type textarea "go('down', 1)"
click at [431, 60] on div "for i in range ( 4 ) : if look ( 'up' ) : go ( 'up' , 1 ) go ( 'down' , 1 ) if …" at bounding box center [416, 137] width 90 height 243
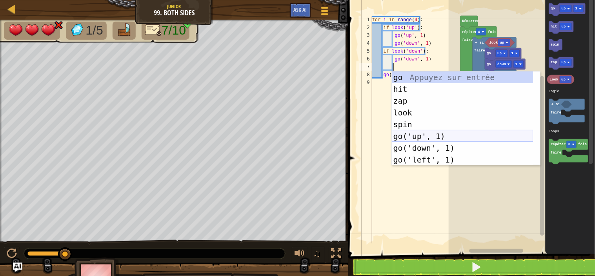
click at [424, 135] on div "go Appuyez sur entrée hit Appuyez sur entrée zap Appuyez sur entrée look Appuye…" at bounding box center [463, 130] width 142 height 118
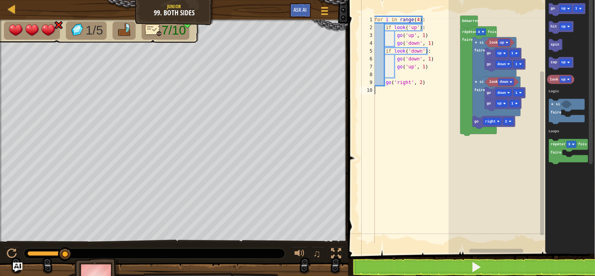
click at [410, 132] on div "for i in range ( 4 ) : if look ( 'up' ) : go ( 'up' , 1 ) go ( 'down' , 1 ) if …" at bounding box center [417, 137] width 88 height 243
type textarea "go('right', 2)"
click at [408, 75] on div "for i in range ( 4 ) : if look ( 'up' ) : go ( 'up' , 1 ) go ( 'down' , 1 ) if …" at bounding box center [417, 137] width 88 height 243
type textarea "go('up', 1)"
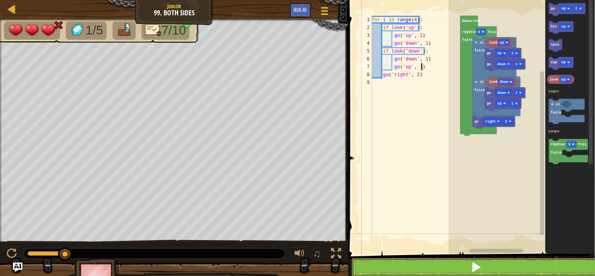
click at [493, 266] on button at bounding box center [476, 267] width 249 height 18
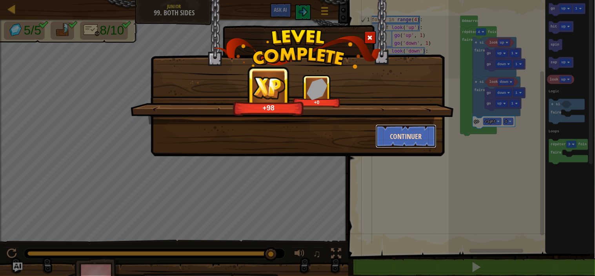
click at [418, 129] on button "Continuer" at bounding box center [406, 136] width 61 height 24
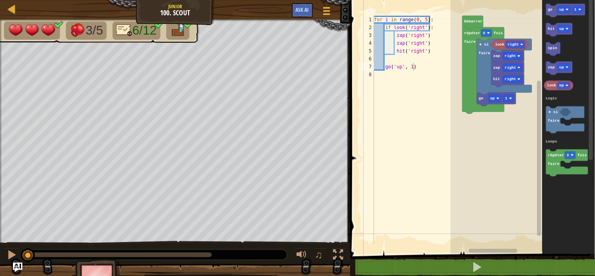
type textarea "go('up', 1)"
click at [389, 63] on div "for i in range ( 0 , 5 ) : if look ( 'right' ) : zap ( 'right' ) zap ( 'right' …" at bounding box center [418, 137] width 90 height 243
click at [386, 60] on div "for i in range ( 0 , 5 ) : if look ( 'right' ) : zap ( 'right' ) zap ( 'right' …" at bounding box center [418, 137] width 90 height 243
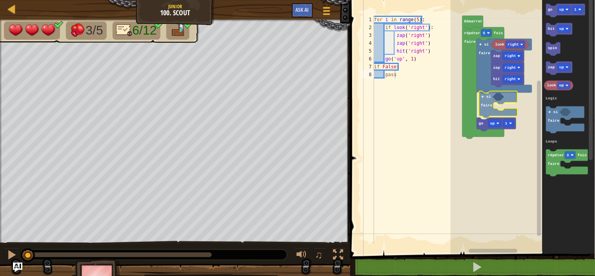
click at [488, 97] on div "Logic Loops look right hit right zap right zap right si faire si faire go up 1 …" at bounding box center [523, 125] width 144 height 258
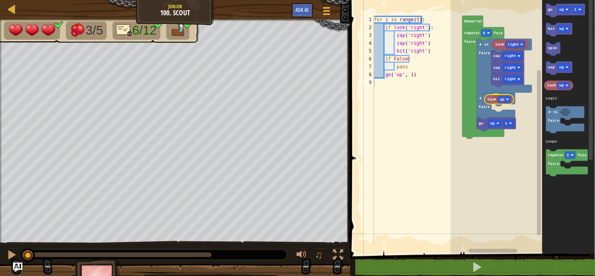
click at [497, 100] on div "Logic Loops look right hit right zap right zap right si faire si faire go up 1 …" at bounding box center [523, 125] width 144 height 258
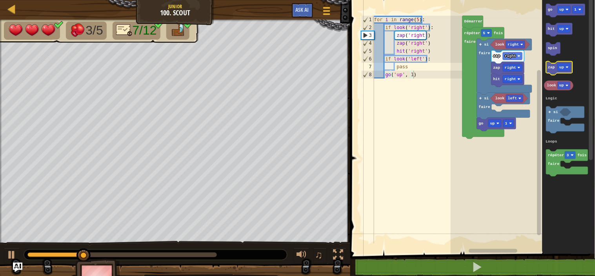
click at [556, 64] on icon "Espace de travail de Blocky" at bounding box center [560, 68] width 26 height 13
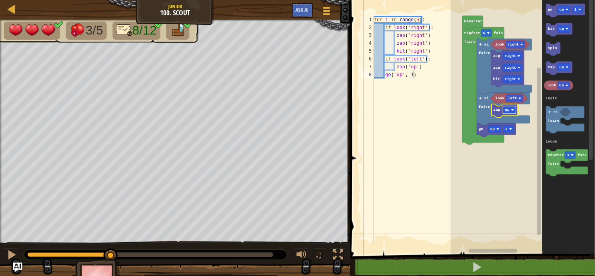
click at [507, 109] on text "up" at bounding box center [507, 110] width 5 height 4
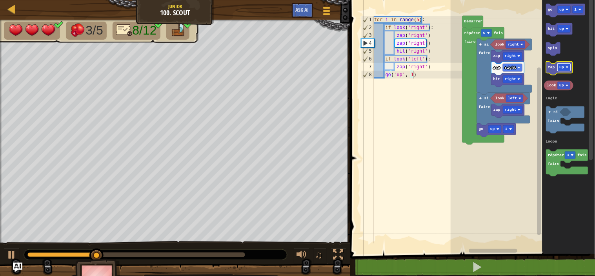
click at [561, 65] on text "up" at bounding box center [562, 67] width 5 height 4
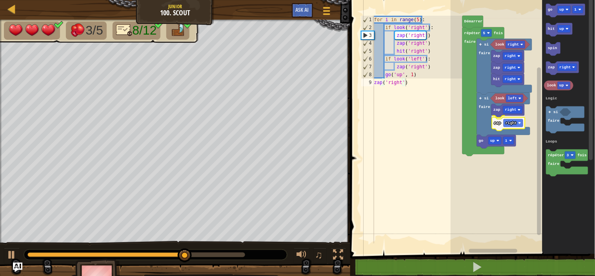
click at [498, 126] on div "Logic Loops Démarrer répéter 5 fois faire look right hit right zap right zap ri…" at bounding box center [523, 125] width 144 height 258
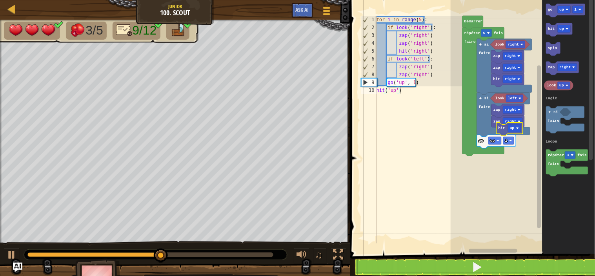
click at [503, 131] on div "Logic Loops Démarrer répéter 5 fois faire look right si faire si faire look lef…" at bounding box center [523, 125] width 144 height 258
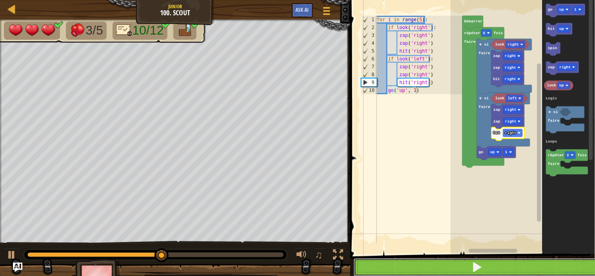
click at [501, 261] on button at bounding box center [477, 267] width 247 height 18
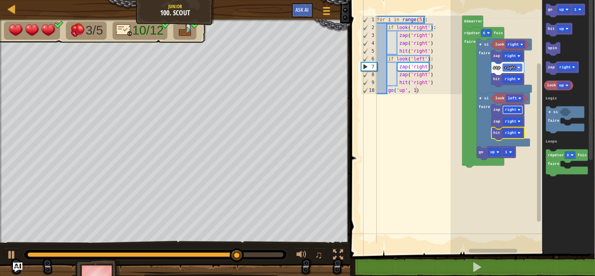
click at [513, 111] on text "right" at bounding box center [510, 110] width 11 height 4
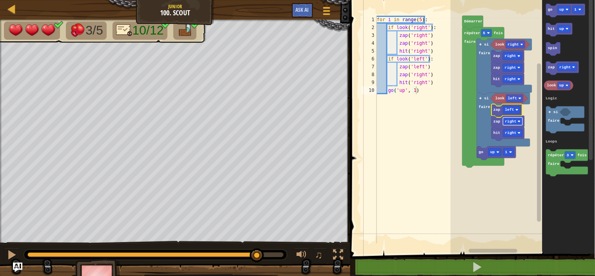
click at [509, 121] on text "right" at bounding box center [510, 121] width 11 height 4
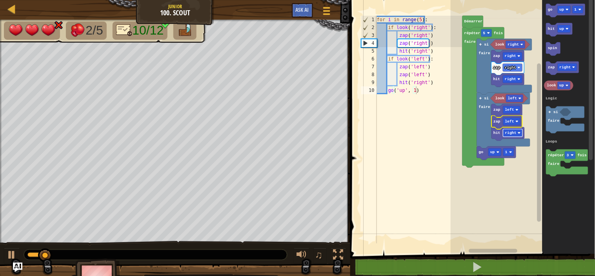
click at [510, 136] on rect "Espace de travail de Blocky" at bounding box center [513, 133] width 20 height 8
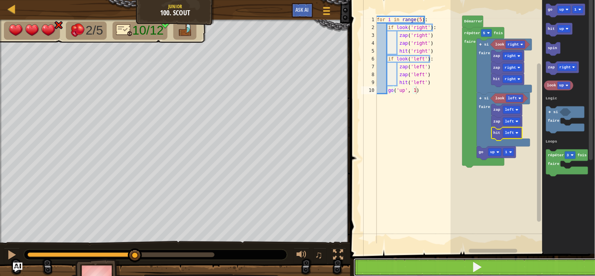
click at [487, 264] on button at bounding box center [477, 267] width 247 height 18
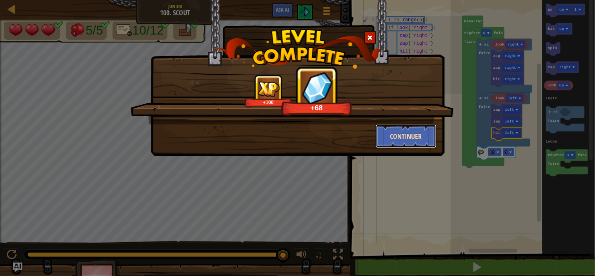
click at [411, 139] on button "Continuer" at bounding box center [406, 136] width 61 height 24
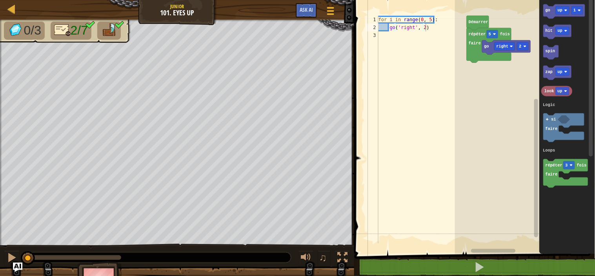
type textarea "for i in range(0, 5):"
click at [434, 20] on div "for i in range ( 0 , 5 ) : go ( 'right' , 2 )" at bounding box center [422, 137] width 90 height 243
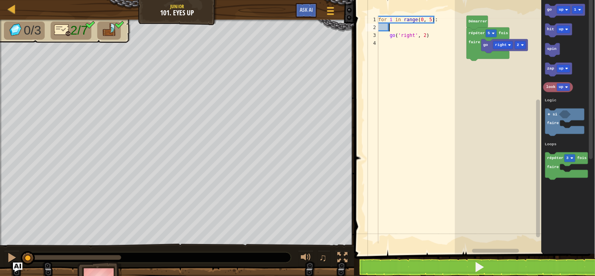
click at [392, 29] on div "for i in range ( 0 , 5 ) : go ( 'right' , 2 )" at bounding box center [422, 137] width 90 height 243
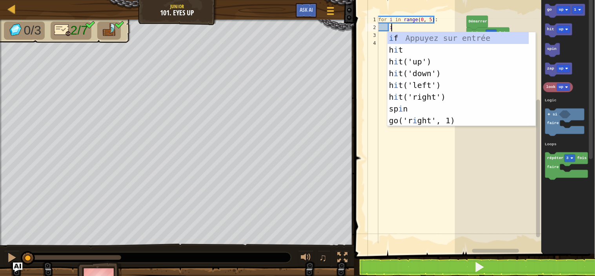
scroll to position [3, 2]
click at [405, 35] on div "i f Appuyez sur entrée h i t Appuyez sur entrée h i t('up') Appuyez sur entrée …" at bounding box center [459, 91] width 142 height 118
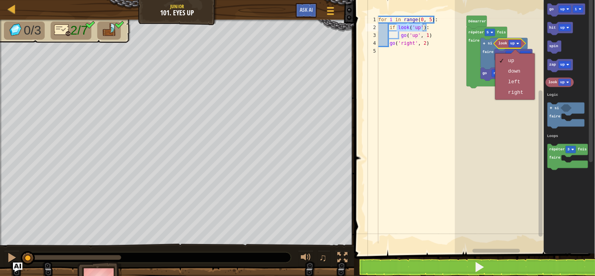
click at [428, 36] on div "for i in range ( 0 , 5 ) : if look ( 'up' ) : go ( 'up' , 1 ) go ( 'right' , 2 )" at bounding box center [422, 137] width 90 height 243
click at [425, 36] on div "for i in range ( 0 , 5 ) : if look ( 'up' ) : go ( 'up' , 1 ) go ( 'right' , 2 )" at bounding box center [422, 137] width 90 height 243
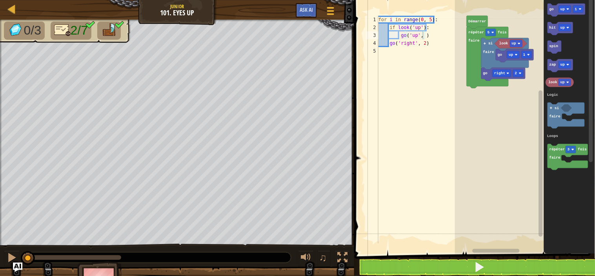
click at [512, 257] on span at bounding box center [475, 116] width 247 height 286
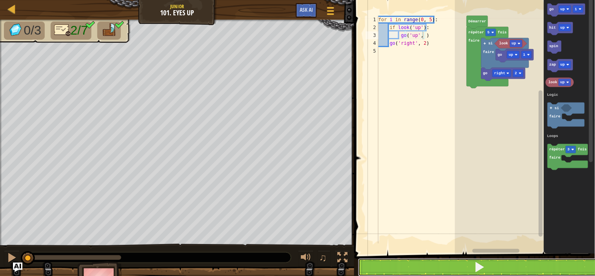
click at [513, 264] on button at bounding box center [479, 267] width 243 height 18
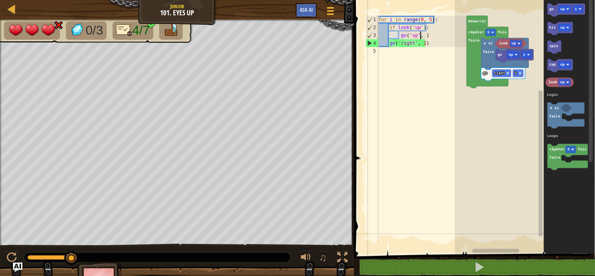
click at [421, 35] on div "for i in range ( 0 , 5 ) : if look ( 'up' ) : go ( 'up' , ) go ( 'right' , 2 )" at bounding box center [422, 137] width 90 height 243
type textarea "go('up',2 )"
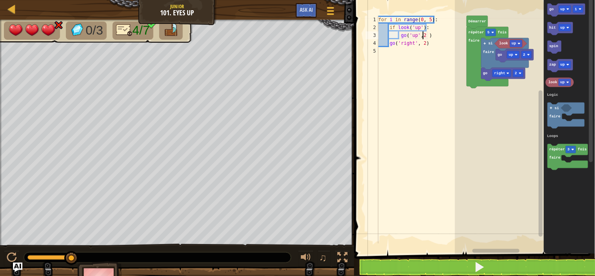
click at [430, 36] on div "for i in range ( 0 , 5 ) : if look ( 'up' ) : go ( 'up' , 2 ) go ( 'right' , 2 )" at bounding box center [422, 137] width 90 height 243
type textarea "g"
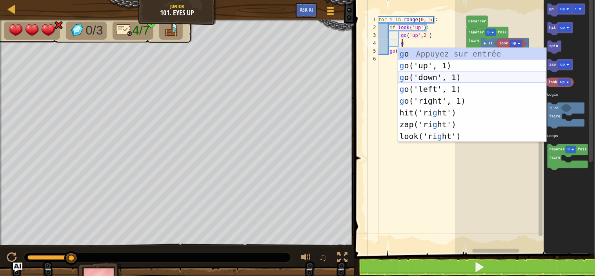
click at [435, 75] on div "g o Appuyez sur entrée g o('up', 1) Appuyez sur entrée g o('down', 1) Appuyez s…" at bounding box center [472, 107] width 148 height 118
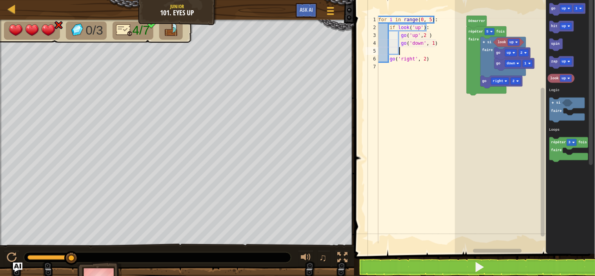
click at [431, 42] on div "for i in range ( 0 , 5 ) : if look ( 'up' ) : go ( 'up' , 2 ) go ( 'down' , 1 )…" at bounding box center [422, 137] width 90 height 243
type textarea "go('down', 2)"
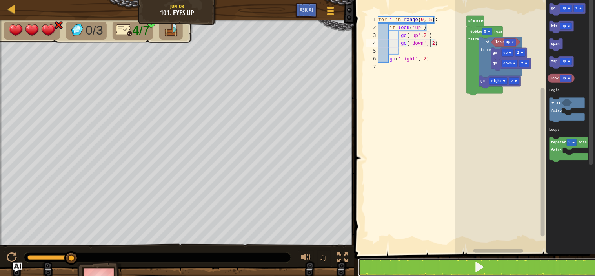
click at [464, 264] on button at bounding box center [479, 267] width 243 height 18
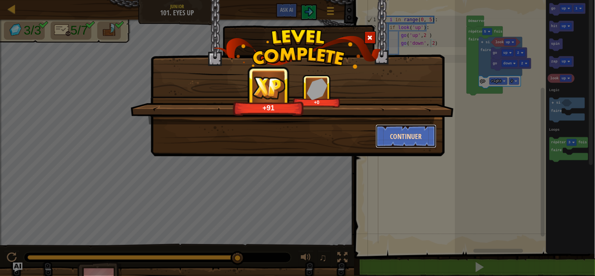
click at [389, 130] on button "Continuer" at bounding box center [406, 136] width 61 height 24
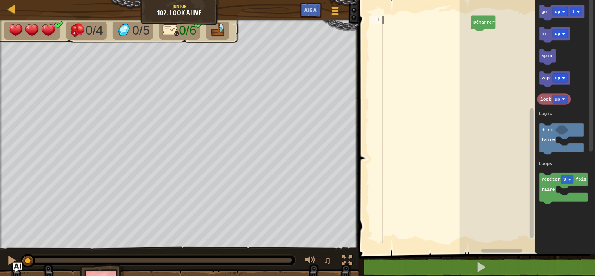
click at [389, 130] on div at bounding box center [426, 137] width 90 height 243
click at [395, 22] on div at bounding box center [426, 137] width 90 height 243
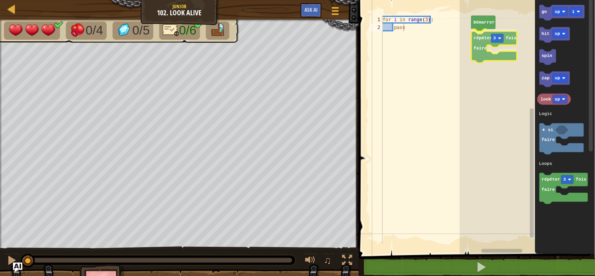
click at [479, 34] on div "Logic Loops Démarrer répéter 3 fois faire go up 1 hit up spin zap up look up ré…" at bounding box center [527, 125] width 135 height 258
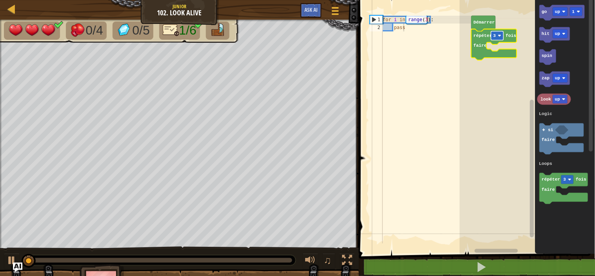
click at [494, 36] on text "3" at bounding box center [495, 35] width 3 height 5
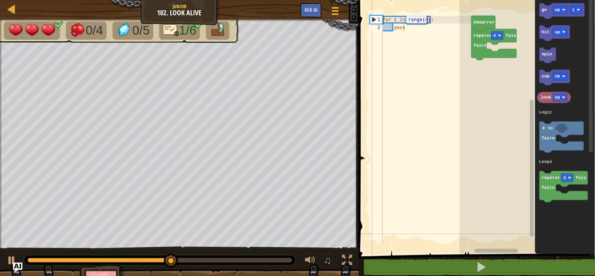
click at [531, 126] on div "Logic Loops Démarrer répéter 4 fois faire go up 1 hit up spin zap up look up ré…" at bounding box center [527, 125] width 135 height 258
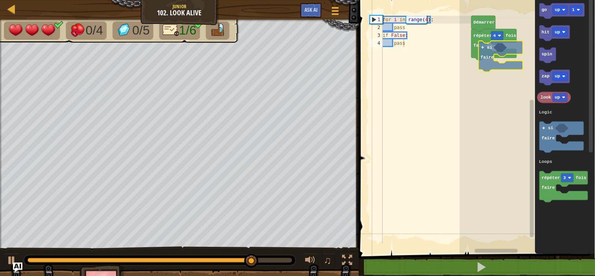
click at [487, 48] on div "Logic Loops Démarrer répéter 4 fois faire si faire go up 1 hit up spin zap up l…" at bounding box center [527, 125] width 135 height 258
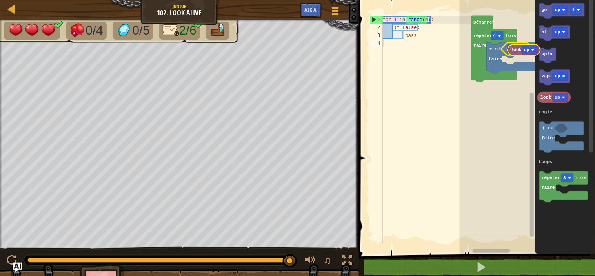
click at [515, 50] on div "Logic Loops répéter 4 fois faire faux si faire Démarrer go up 1 hit up spin zap…" at bounding box center [527, 125] width 135 height 258
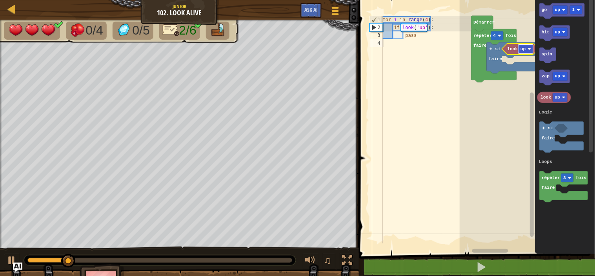
click at [527, 48] on rect "Espace de travail de Blocky" at bounding box center [526, 48] width 15 height 9
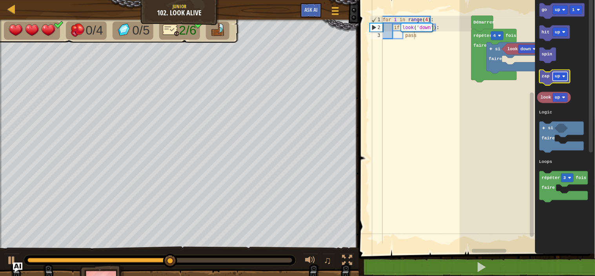
click at [558, 74] on text "up" at bounding box center [557, 76] width 5 height 5
click at [547, 76] on text "zap" at bounding box center [546, 76] width 8 height 5
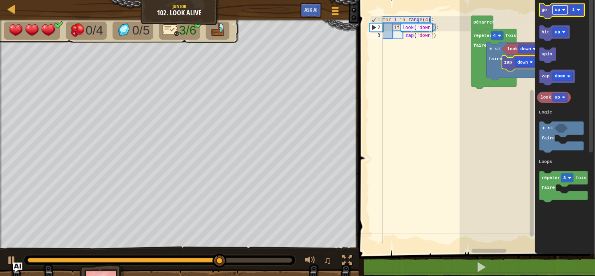
click at [559, 11] on text "up" at bounding box center [557, 9] width 5 height 5
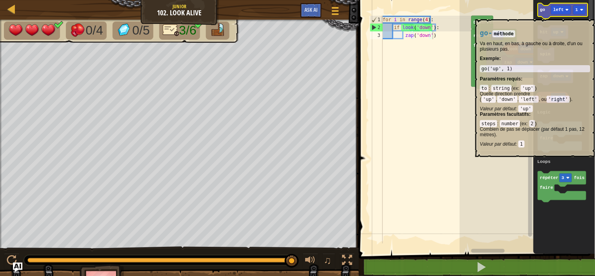
click at [544, 15] on icon "Espace de travail de Blocky" at bounding box center [563, 11] width 50 height 16
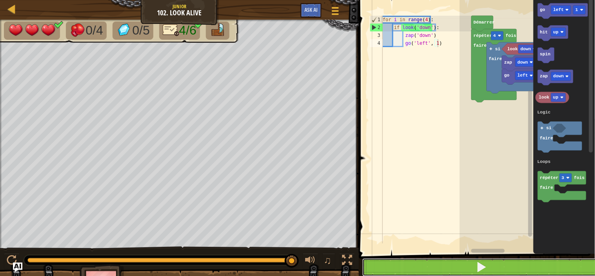
click at [496, 266] on button at bounding box center [482, 267] width 239 height 18
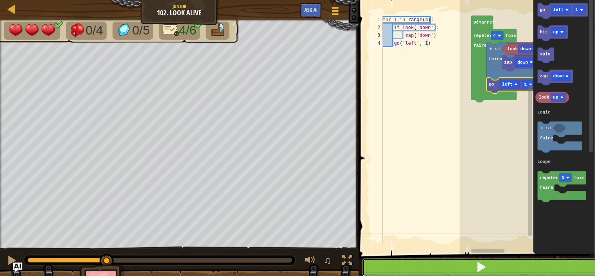
click at [536, 259] on button at bounding box center [482, 267] width 239 height 18
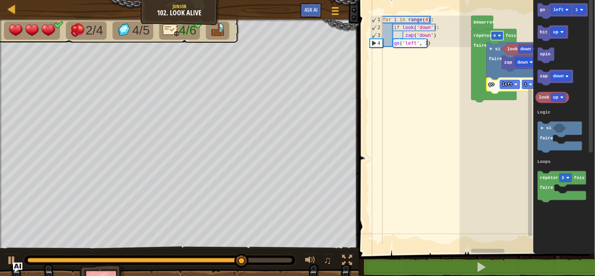
click at [500, 34] on image "Espace de travail de Blocky" at bounding box center [499, 35] width 3 height 3
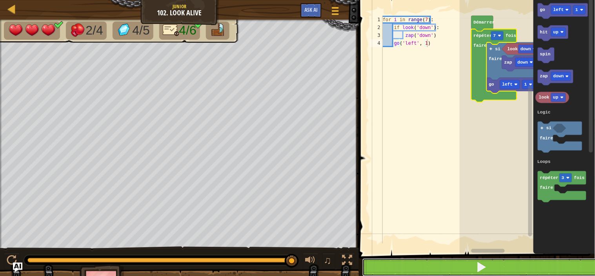
click at [512, 262] on button at bounding box center [482, 267] width 239 height 18
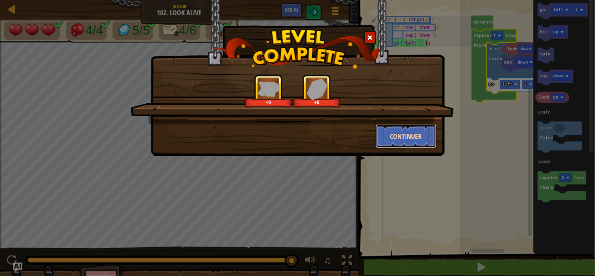
click at [407, 124] on button "Continuer" at bounding box center [406, 136] width 61 height 24
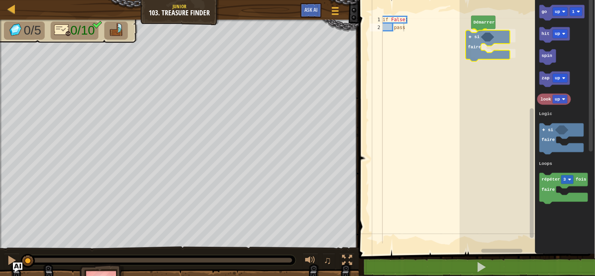
click at [472, 32] on div "Logic Loops Démarrer si faire go up 1 hit up spin zap up look up répéter 3 fois…" at bounding box center [527, 125] width 135 height 258
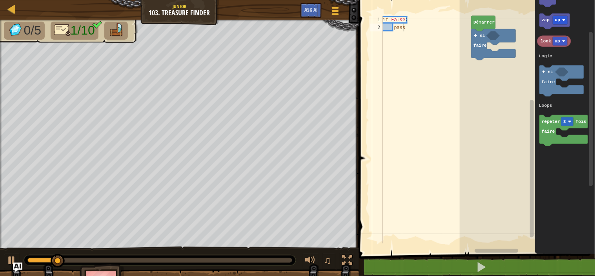
click at [520, 139] on div "Logic Loops Démarrer si faire go up 1 hit up spin zap up look up répéter 3 fois…" at bounding box center [527, 125] width 135 height 258
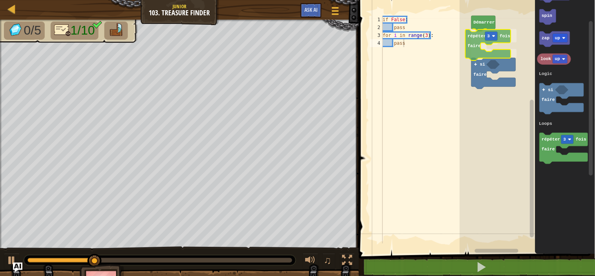
click at [475, 42] on div "Logic Loops Démarrer répéter 3 fois faire si faire go up 1 hit up spin zap up l…" at bounding box center [527, 125] width 135 height 258
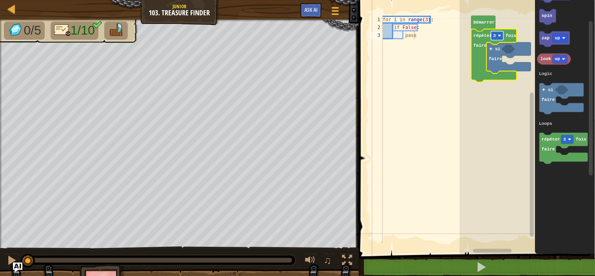
click at [499, 37] on image "Espace de travail de Blocky" at bounding box center [499, 35] width 3 height 3
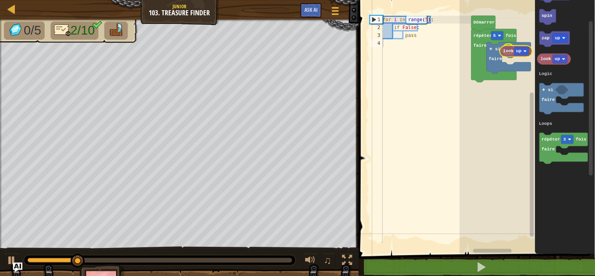
click at [513, 52] on div "Logic Loops Démarrer répéter 5 fois faire si faire go up 1 hit up spin zap up l…" at bounding box center [527, 125] width 135 height 258
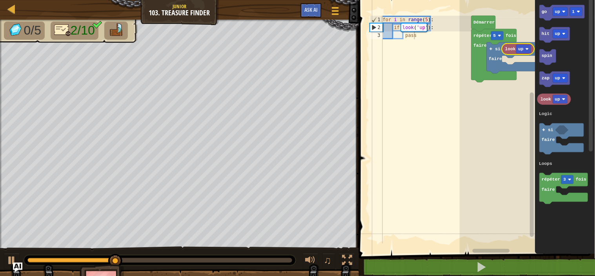
click at [586, 8] on div "Logic Loops Démarrer répéter 5 fois faire si faire look up go up 1 hit up spin …" at bounding box center [527, 125] width 135 height 258
click at [427, 38] on div "for i in range ( 5 ) : if look ( 'up' ) : pass" at bounding box center [426, 137] width 90 height 243
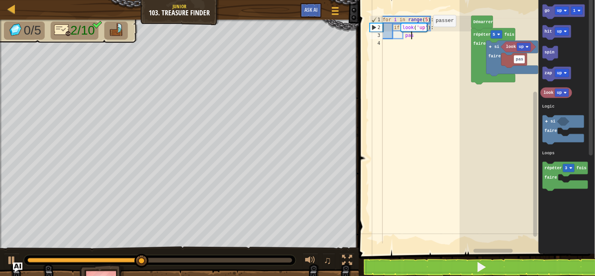
type textarea "p"
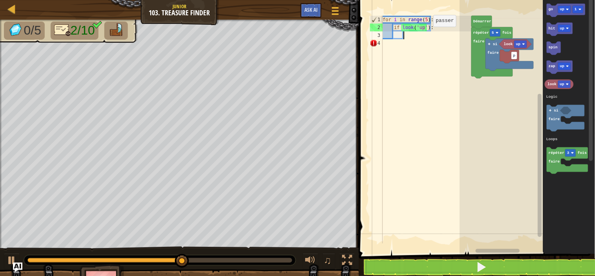
type textarea "g"
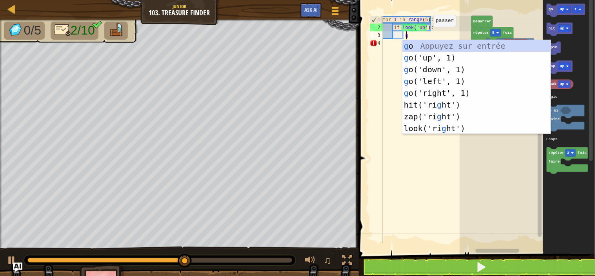
scroll to position [3, 3]
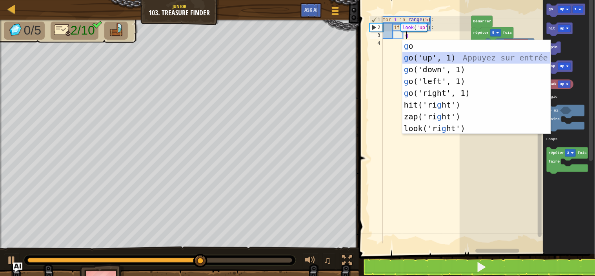
click at [423, 59] on div "g o Appuyez sur entrée g o('up', 1) Appuyez sur entrée g o('down', 1) Appuyez s…" at bounding box center [477, 99] width 148 height 118
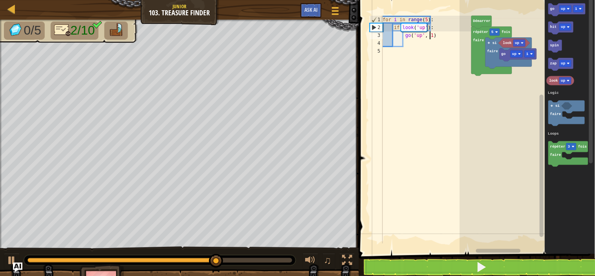
click at [430, 34] on div "for i in range ( 5 ) : if look ( 'up' ) : go ( 'up' , 1 )" at bounding box center [426, 137] width 90 height 243
type textarea "go('up', 2)"
click at [412, 42] on div "for i in range ( 5 ) : if look ( 'up' ) : go ( 'up' , 2 )" at bounding box center [426, 137] width 90 height 243
type textarea "g"
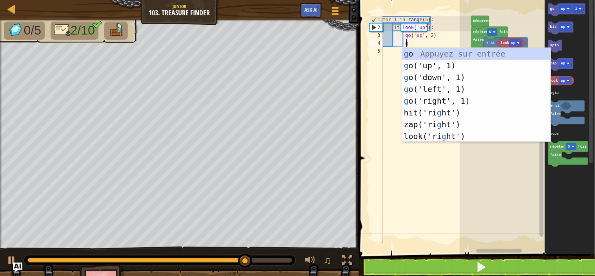
scroll to position [3, 3]
click at [439, 74] on div "g o Appuyez sur entrée g o('up', 1) Appuyez sur entrée g o('down', 1) Appuyez s…" at bounding box center [477, 107] width 148 height 118
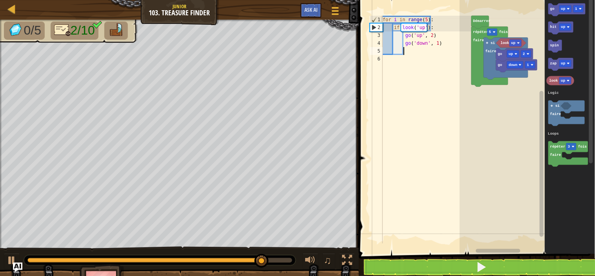
scroll to position [3, 3]
click at [436, 44] on div "for i in range ( 5 ) : if look ( 'up' ) : go ( 'up' , 2 ) go ( 'down' , 1 )" at bounding box center [426, 137] width 90 height 243
type textarea "go('down', 2)"
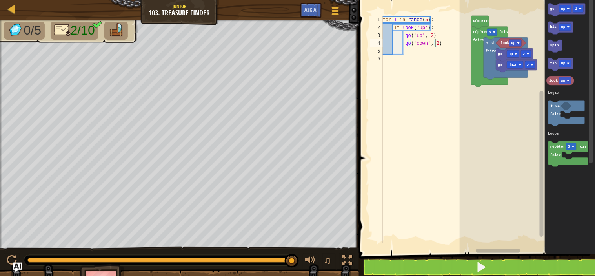
click at [405, 51] on div "for i in range ( 5 ) : if look ( 'up' ) : go ( 'up' , 2 ) go ( 'down' , 2 )" at bounding box center [426, 137] width 90 height 243
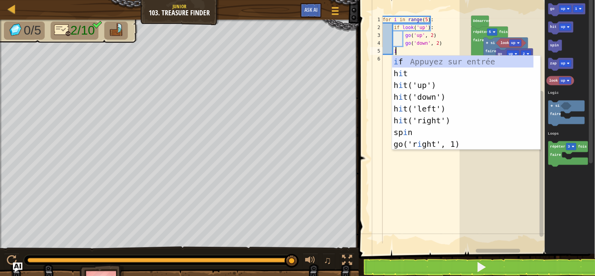
scroll to position [3, 2]
click at [410, 61] on div "i f Appuyez sur entrée h i t Appuyez sur entrée h i t('up') Appuyez sur entrée …" at bounding box center [463, 115] width 142 height 118
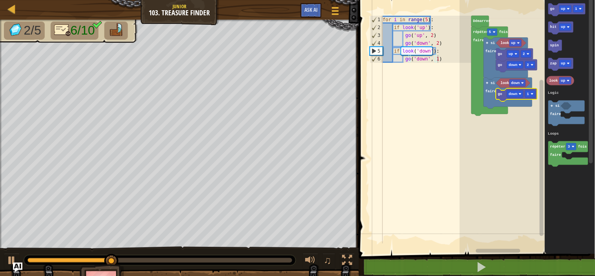
type textarea "go('down', 1)"
click at [445, 59] on div "for i in range ( 5 ) : if look ( 'up' ) : go ( 'up' , 2 ) go ( 'down' , 2 ) if …" at bounding box center [426, 137] width 90 height 243
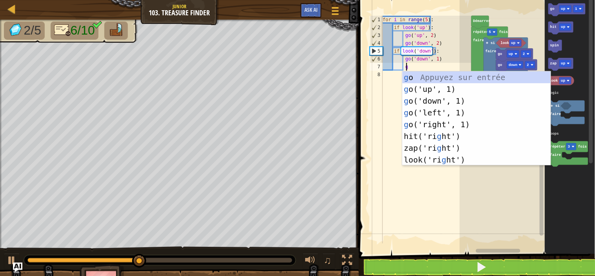
scroll to position [3, 3]
click at [457, 83] on div "g o Appuyez sur entrée g o('up', 1) Appuyez sur entrée g o('down', 1) Appuyez s…" at bounding box center [477, 130] width 148 height 118
type textarea "go('up', 1)"
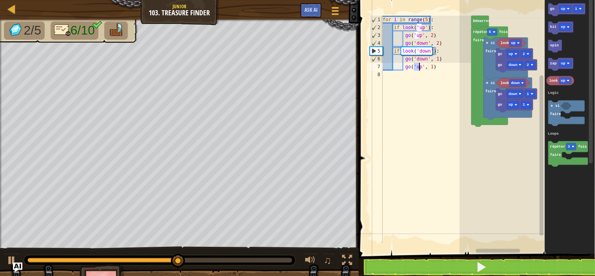
click at [441, 71] on div "for i in range ( 5 ) : if look ( 'up' ) : go ( 'up' , 2 ) go ( 'down' , 2 ) if …" at bounding box center [426, 137] width 90 height 243
click at [437, 66] on div "for i in range ( 5 ) : if look ( 'up' ) : go ( 'up' , 2 ) go ( 'down' , 2 ) if …" at bounding box center [426, 137] width 90 height 243
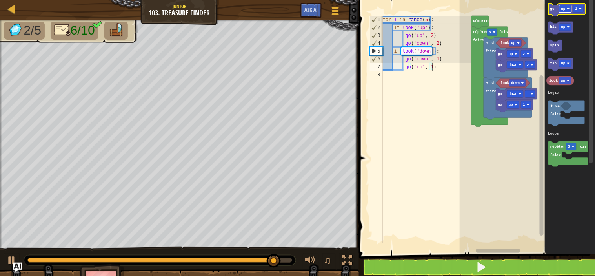
type textarea "go('up', 1)"
click at [563, 9] on text "up" at bounding box center [563, 9] width 5 height 4
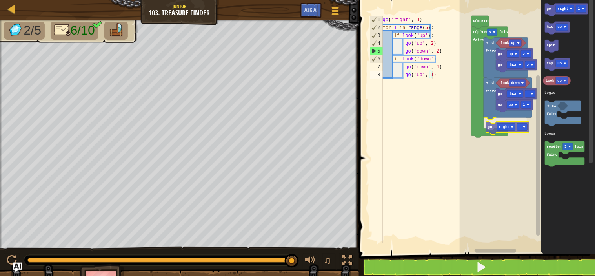
click at [492, 127] on div "Logic Loops look up go down 2 go up 2 look down go up 1 go down 1 si faire go r…" at bounding box center [527, 125] width 135 height 258
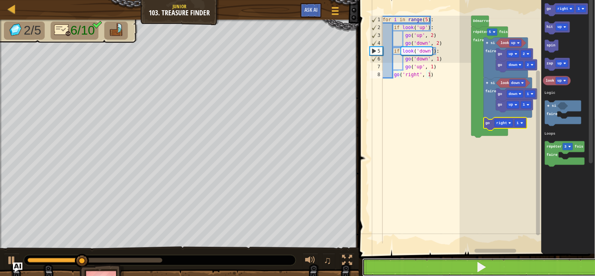
click at [505, 266] on button at bounding box center [482, 267] width 239 height 18
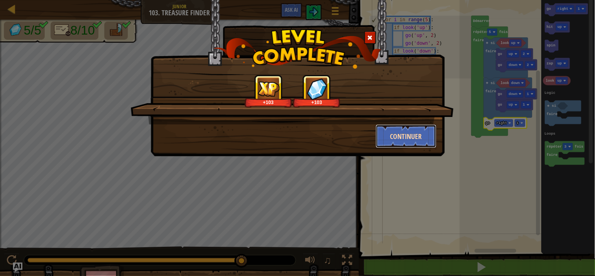
click at [417, 135] on button "Continuer" at bounding box center [406, 136] width 61 height 24
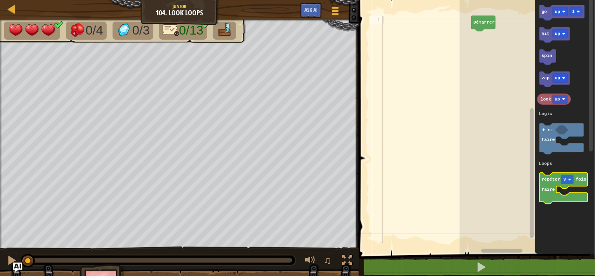
click at [548, 201] on icon "Espace de travail de Blocky" at bounding box center [564, 188] width 48 height 31
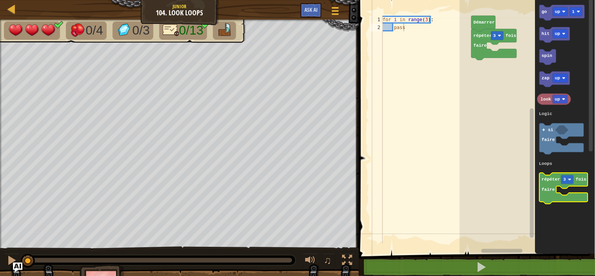
click at [550, 189] on text "faire" at bounding box center [548, 189] width 13 height 5
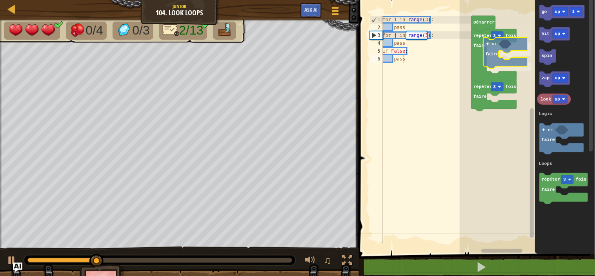
click at [495, 45] on div "Logic Loops Démarrer répéter 3 fois faire répéter 3 fois faire si faire go up 1…" at bounding box center [527, 125] width 135 height 258
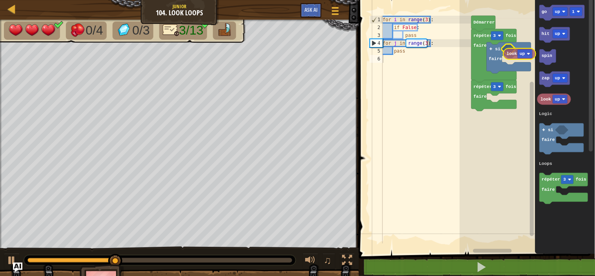
click at [519, 53] on div "Logic Loops Démarrer répéter 3 fois faire répéter 3 fois faire si faire go up 1…" at bounding box center [527, 125] width 135 height 258
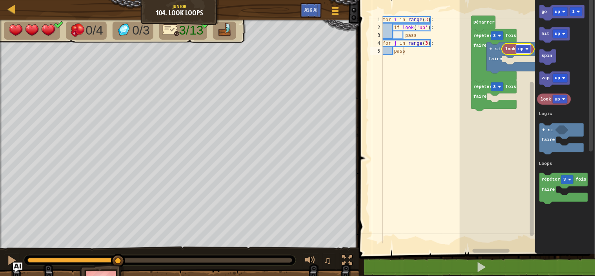
click at [522, 45] on rect "Espace de travail de Blocky" at bounding box center [523, 48] width 15 height 9
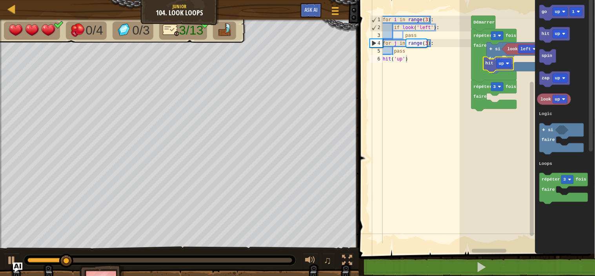
click at [481, 65] on div "Logic Loops Démarrer répéter 3 fois faire répéter 3 fois faire si faire look le…" at bounding box center [527, 125] width 135 height 258
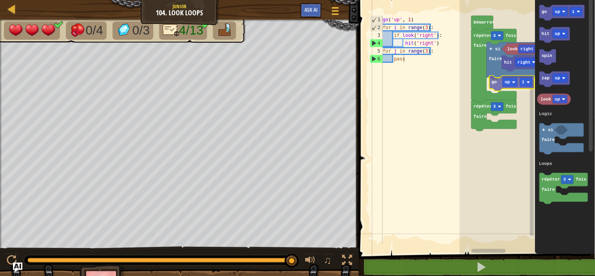
click at [498, 86] on div "Logic Loops Démarrer répéter 3 fois faire répéter 3 fois faire si faire look ri…" at bounding box center [527, 125] width 135 height 258
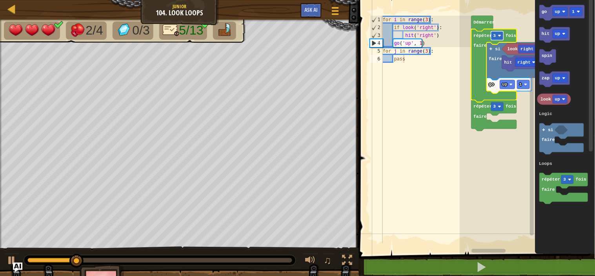
click at [496, 33] on rect "Espace de travail de Blocky" at bounding box center [497, 35] width 13 height 9
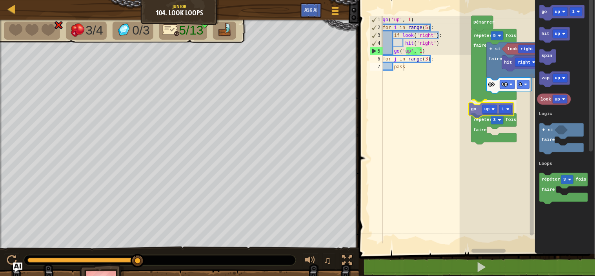
click at [480, 110] on div "Logic Loops Démarrer répéter 5 fois faire si faire look right go up 1 hit right…" at bounding box center [527, 125] width 135 height 258
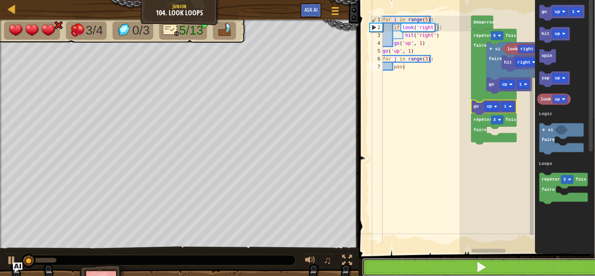
click at [501, 266] on button at bounding box center [482, 267] width 239 height 18
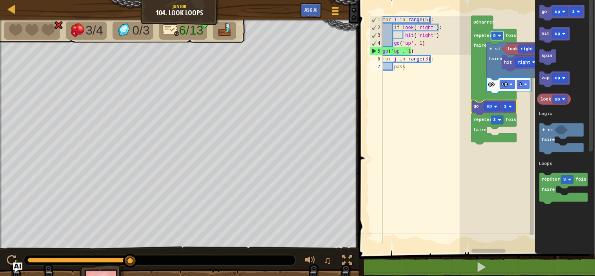
click at [499, 34] on image "Espace de travail de Blocky" at bounding box center [499, 35] width 3 height 3
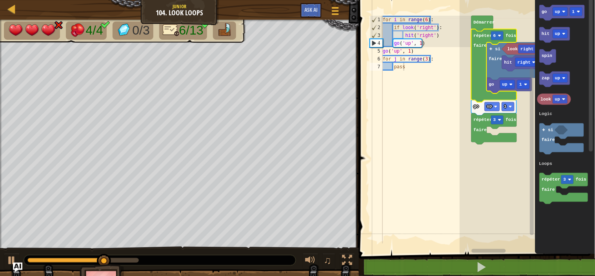
click at [510, 257] on span at bounding box center [478, 116] width 242 height 286
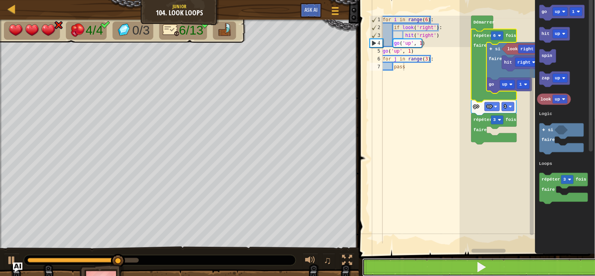
click at [509, 267] on button at bounding box center [482, 267] width 239 height 18
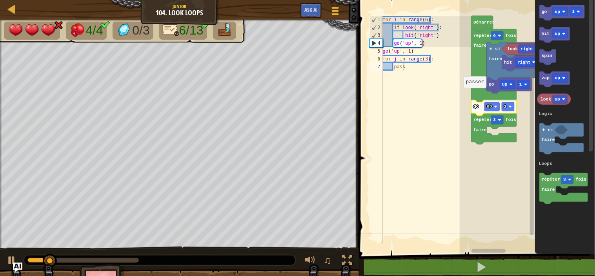
click at [492, 111] on icon "Espace de travail de Blocky" at bounding box center [494, 108] width 45 height 16
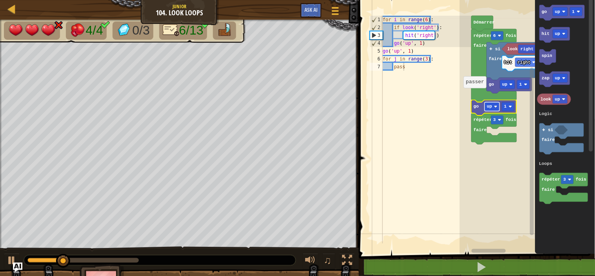
click at [493, 108] on rect "Espace de travail de Blocky" at bounding box center [492, 106] width 15 height 9
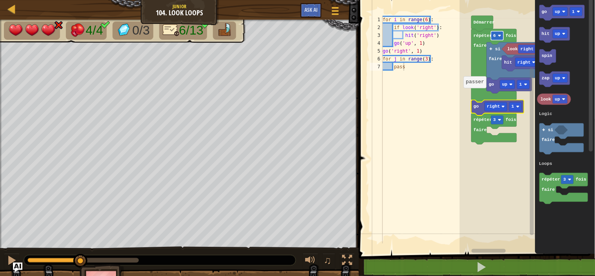
click at [499, 38] on rect "Espace de travail de Blocky" at bounding box center [497, 35] width 13 height 9
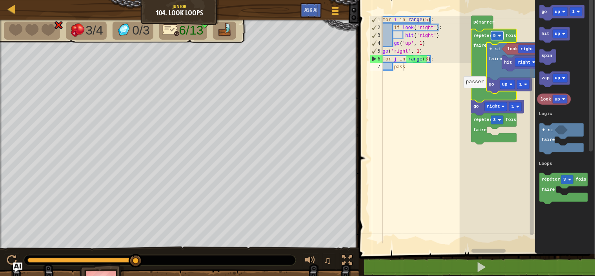
click at [497, 38] on rect "Espace de travail de Blocky" at bounding box center [497, 35] width 13 height 9
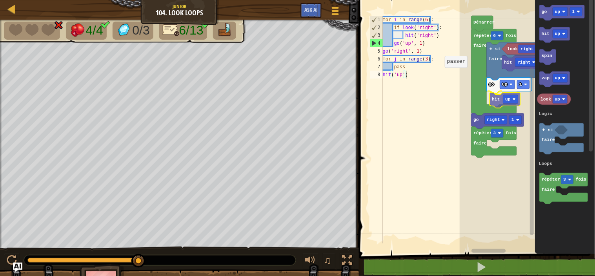
click at [503, 100] on div "Logic Loops Démarrer répéter 6 fois faire si faire look right go up 1 hit up hi…" at bounding box center [527, 125] width 135 height 258
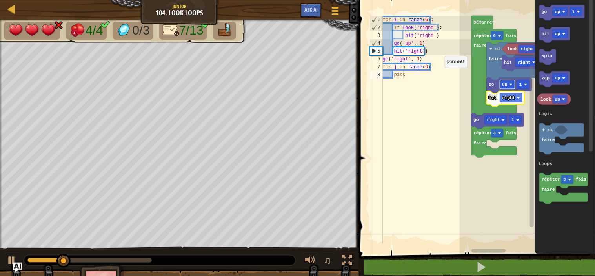
click at [506, 83] on text "up" at bounding box center [505, 84] width 5 height 5
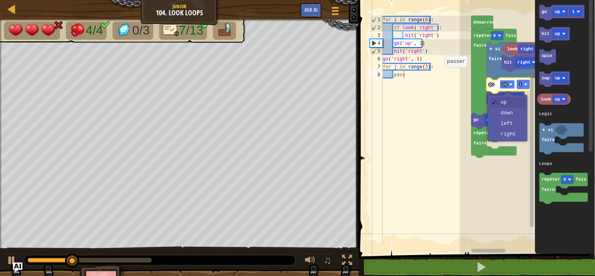
click at [506, 83] on text "up" at bounding box center [505, 84] width 5 height 5
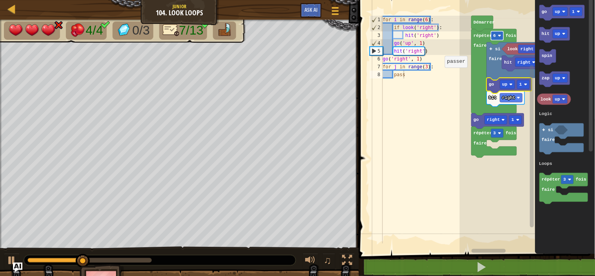
click at [501, 35] on image "Espace de travail de Blocky" at bounding box center [499, 35] width 3 height 3
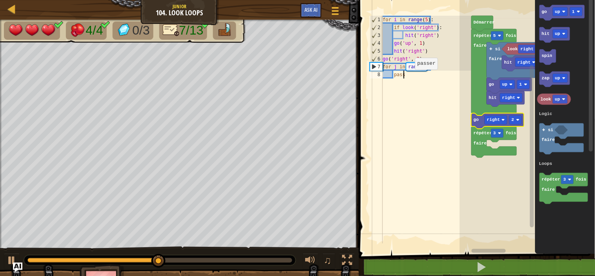
click at [409, 81] on div "for i in range ( 5 ) : if look ( 'right' ) : hit ( 'right' ) go ( 'up' , 1 ) hi…" at bounding box center [426, 137] width 90 height 243
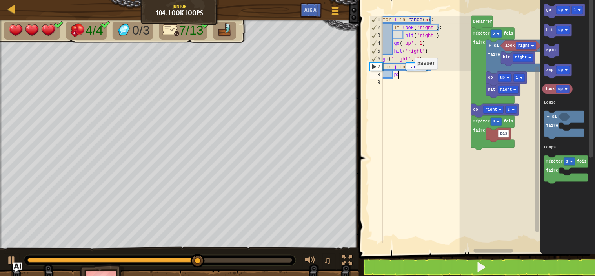
type textarea "p"
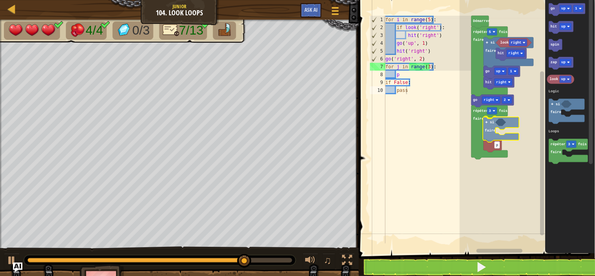
click at [490, 124] on div "Logic Loops look right hit right hit right go up 1 si faire répéter 3 fois fair…" at bounding box center [527, 125] width 135 height 258
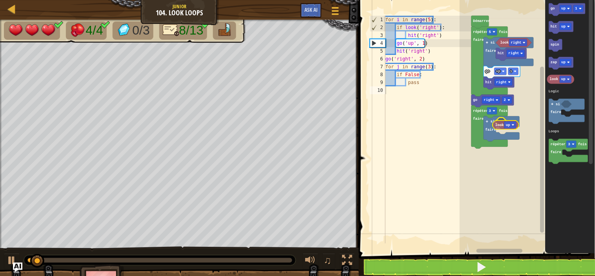
click at [500, 123] on div "Logic Loops look right hit right hit right go up 1 si faire répéter 3 fois fair…" at bounding box center [527, 125] width 135 height 258
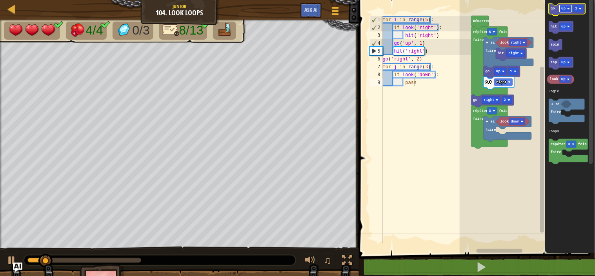
click at [565, 10] on text "up" at bounding box center [564, 9] width 4 height 4
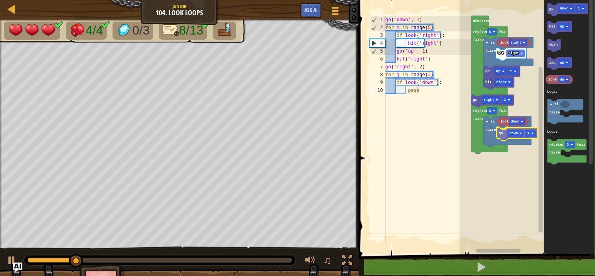
click at [506, 135] on div "Logic Loops Démarrer look right hit right hit right go up 1 si faire répéter 5 …" at bounding box center [527, 125] width 135 height 258
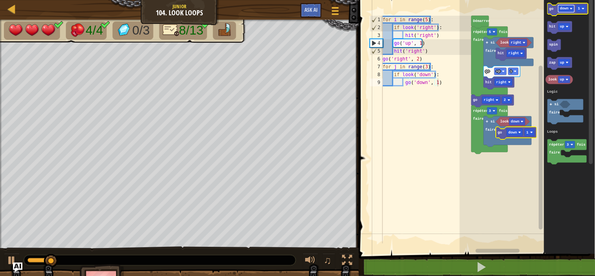
click at [565, 8] on text "down" at bounding box center [564, 9] width 9 height 4
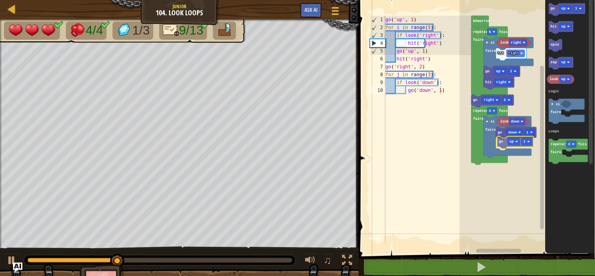
click at [507, 142] on div "Logic Loops Démarrer look right hit right hit right go up 1 si faire répéter 5 …" at bounding box center [527, 125] width 135 height 258
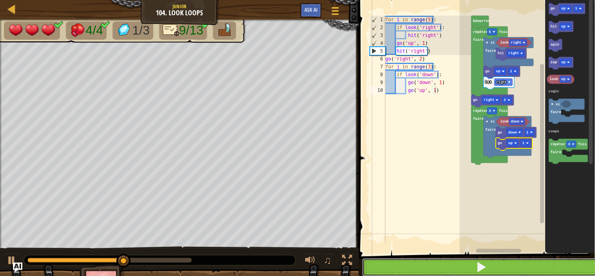
click at [461, 261] on button at bounding box center [482, 267] width 239 height 18
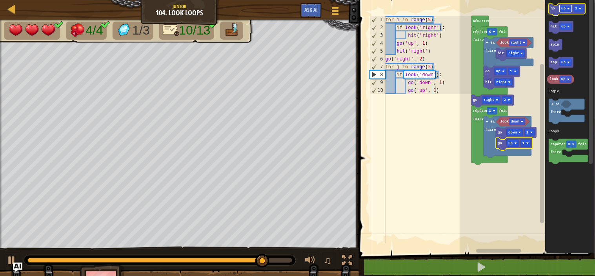
click at [564, 8] on text "up" at bounding box center [564, 9] width 4 height 4
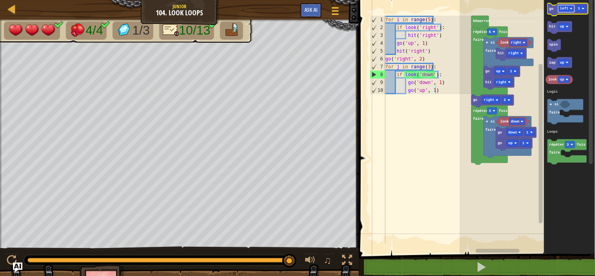
click at [565, 10] on text "left" at bounding box center [564, 9] width 9 height 4
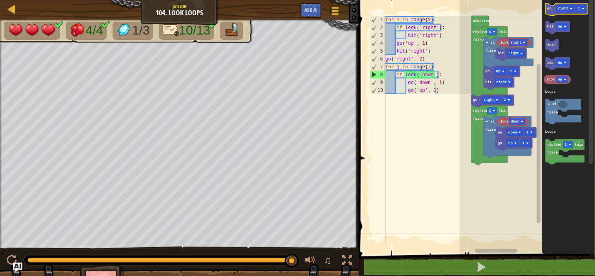
click at [551, 11] on icon "Espace de travail de Blocky" at bounding box center [567, 9] width 43 height 13
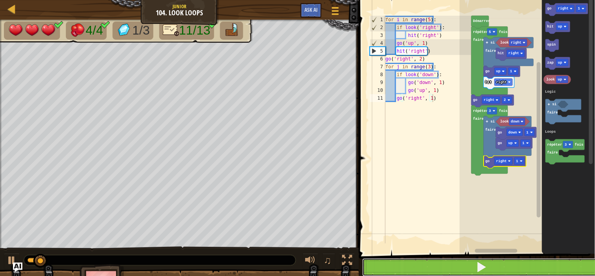
click at [503, 260] on button at bounding box center [482, 267] width 239 height 18
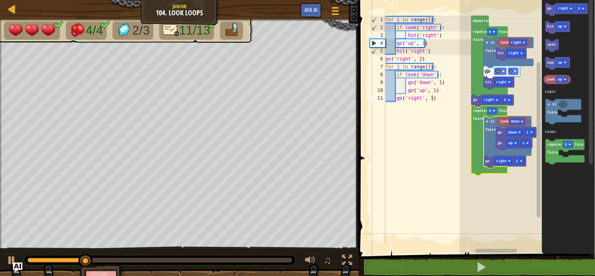
click at [496, 115] on icon "Espace de travail de Blocky" at bounding box center [490, 141] width 36 height 70
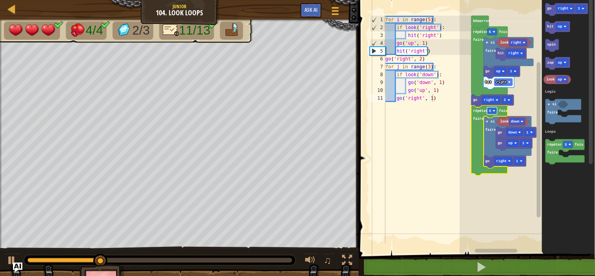
click at [493, 112] on image "Espace de travail de Blocky" at bounding box center [494, 110] width 3 height 3
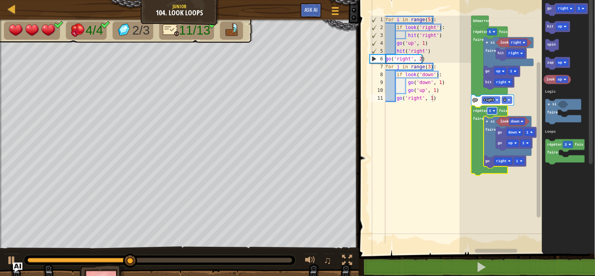
click at [491, 113] on rect "Espace de travail de Blocky" at bounding box center [492, 110] width 10 height 7
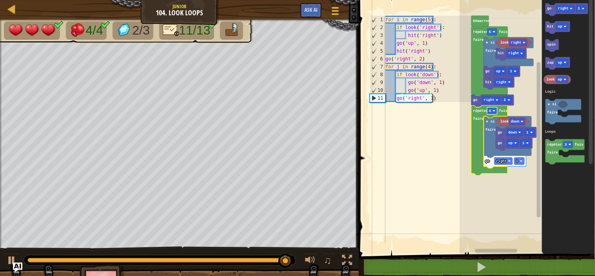
click at [494, 111] on image "Espace de travail de Blocky" at bounding box center [494, 110] width 3 height 3
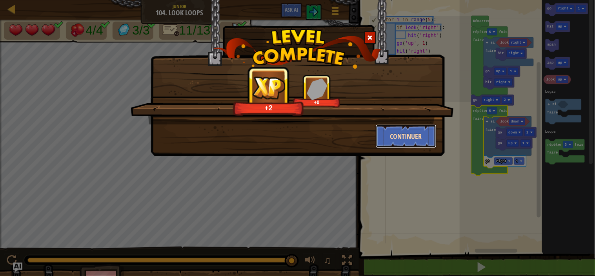
click at [399, 132] on button "Continuer" at bounding box center [406, 136] width 61 height 24
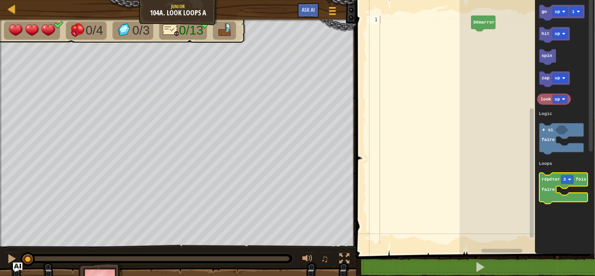
click at [552, 179] on text "répéter" at bounding box center [551, 179] width 18 height 5
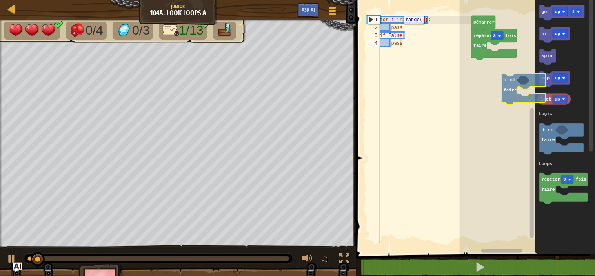
click at [508, 79] on div "Logic Loops Démarrer répéter 3 fois faire go up 1 hit up spin zap up look up ré…" at bounding box center [527, 125] width 135 height 258
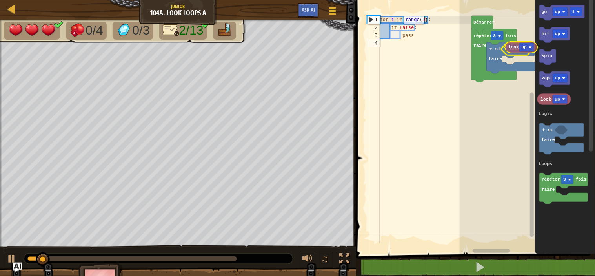
click at [515, 51] on div "Logic Loops répéter 3 fois faire faux si faire Démarrer go up 1 hit up spin zap…" at bounding box center [527, 125] width 135 height 258
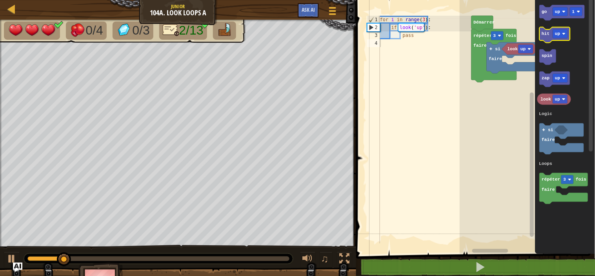
click at [548, 36] on text "hit" at bounding box center [546, 33] width 8 height 5
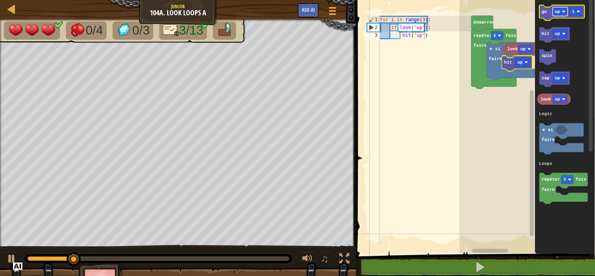
click at [559, 9] on text "up" at bounding box center [558, 11] width 5 height 5
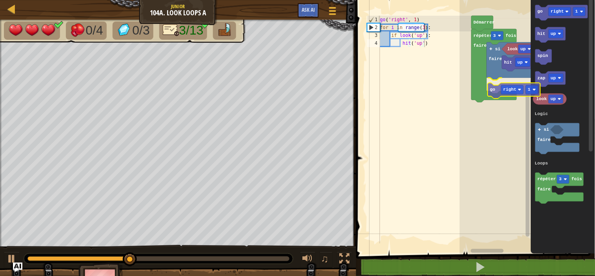
click at [496, 90] on div "Logic Loops look up si faire hit up go right 1 répéter 3 fois faire Démarrer go…" at bounding box center [527, 125] width 135 height 258
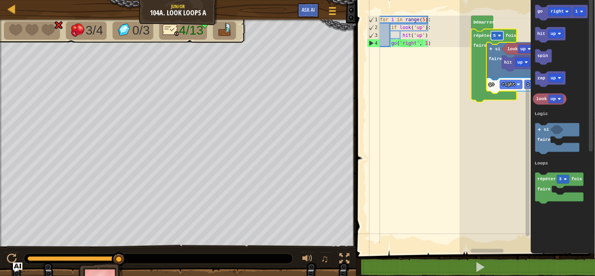
click at [497, 40] on rect "Espace de travail de Blocky" at bounding box center [497, 35] width 13 height 9
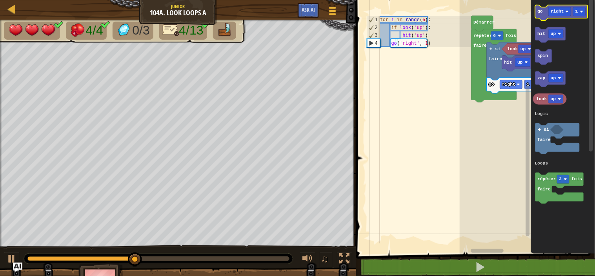
click at [544, 14] on icon "Espace de travail de Blocky" at bounding box center [562, 13] width 53 height 16
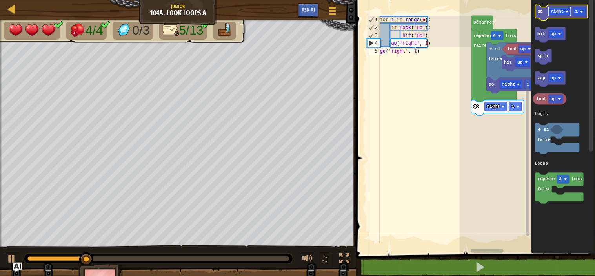
click at [563, 9] on rect "Espace de travail de Blocky" at bounding box center [560, 11] width 22 height 9
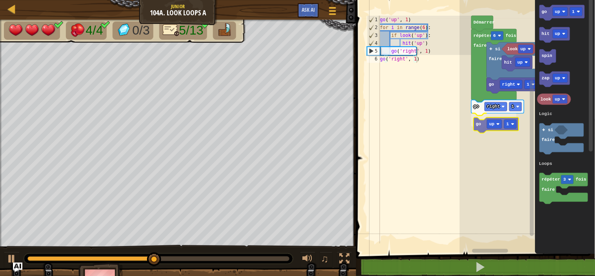
click at [479, 126] on div "Logic Loops Démarrer look up si faire hit up go right 1 répéter 6 fois faire go…" at bounding box center [527, 125] width 135 height 258
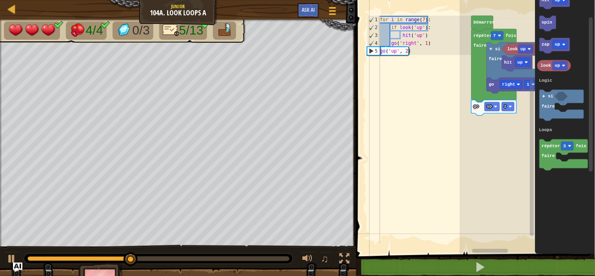
click at [514, 166] on div "Logic Loops Démarrer look up hit up go right 1 si faire répéter 7 fois faire go…" at bounding box center [527, 125] width 135 height 258
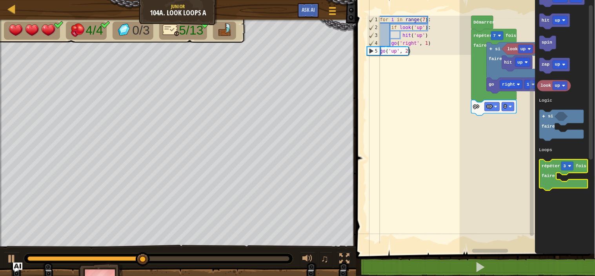
click at [549, 171] on icon "Espace de travail de Blocky" at bounding box center [564, 174] width 48 height 31
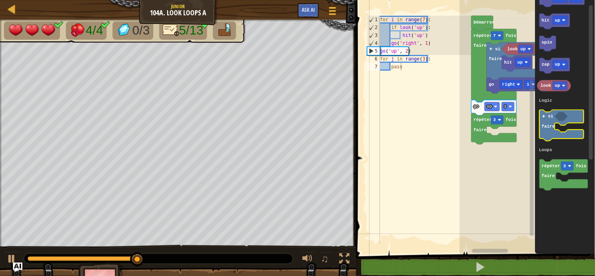
click at [546, 119] on icon "Espace de travail de Blocky" at bounding box center [562, 125] width 44 height 31
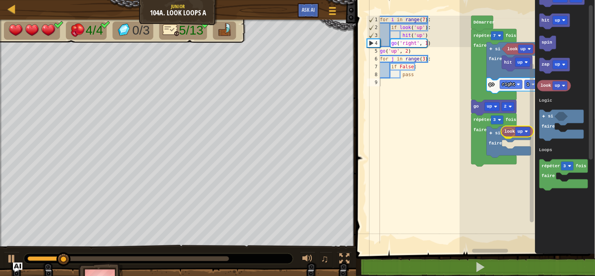
click at [513, 134] on div "Logic Loops Démarrer look up hit up go right 1 si faire répéter 7 fois faire go…" at bounding box center [527, 125] width 135 height 258
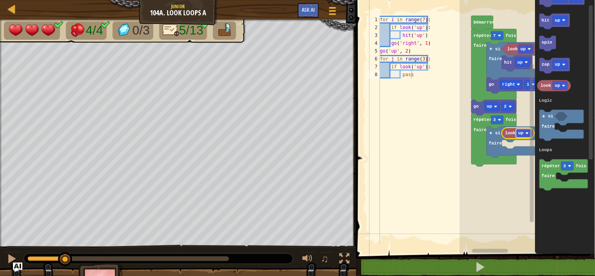
click at [524, 129] on rect "Espace de travail de Blocky" at bounding box center [523, 133] width 15 height 9
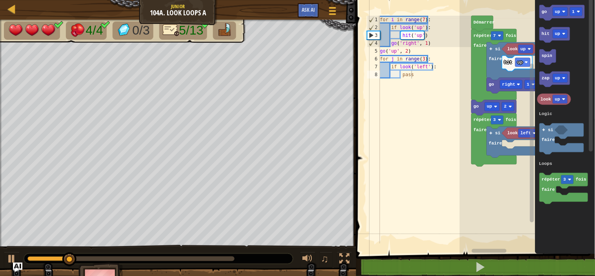
click at [586, 66] on icon "Espace de travail de Blocky" at bounding box center [566, 125] width 60 height 258
click at [559, 9] on text "up" at bounding box center [558, 11] width 5 height 5
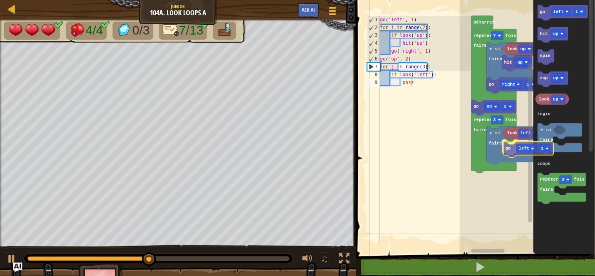
click at [513, 149] on div "Logic Loops Démarrer répéter 7 fois faire go up 2 répéter 3 fois faire si faire…" at bounding box center [527, 125] width 135 height 258
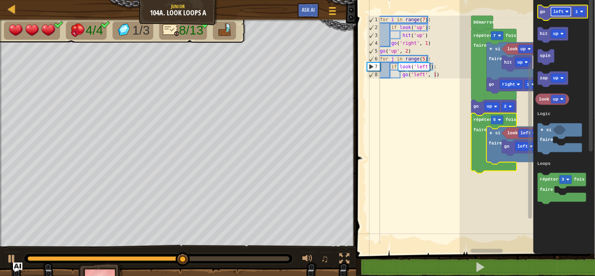
click at [559, 11] on text "left" at bounding box center [559, 11] width 11 height 5
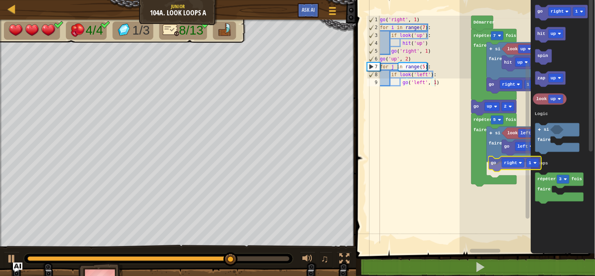
click at [499, 166] on div "Logic Loops Démarrer répéter 7 fois faire look up hit up go right 1 si faire go…" at bounding box center [527, 125] width 135 height 258
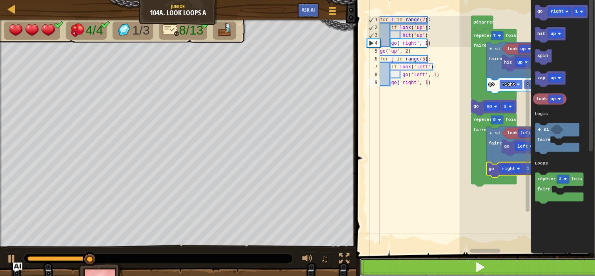
click at [505, 266] on button at bounding box center [480, 267] width 241 height 18
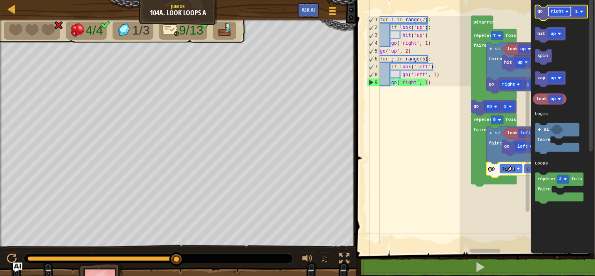
click at [557, 9] on text "right" at bounding box center [557, 11] width 13 height 5
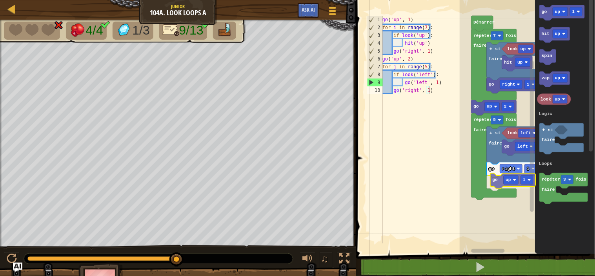
click at [499, 182] on div "Logic Loops [PERSON_NAME] répéter 7 fois faire look up go right 1 si faire hit …" at bounding box center [527, 125] width 135 height 258
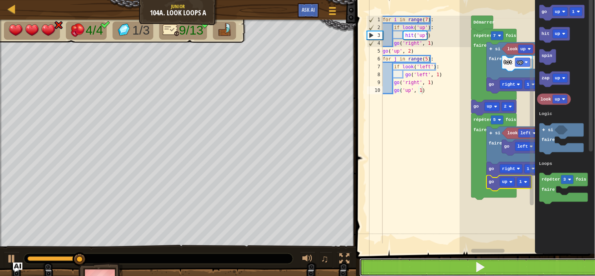
click at [496, 269] on button at bounding box center [480, 267] width 241 height 18
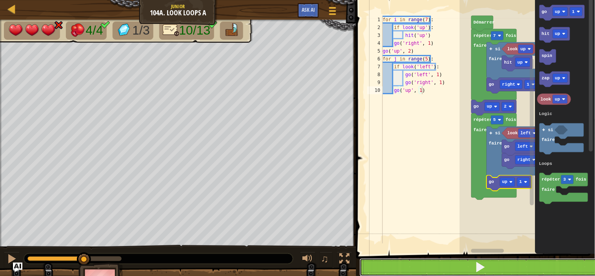
click at [496, 267] on button at bounding box center [480, 267] width 241 height 18
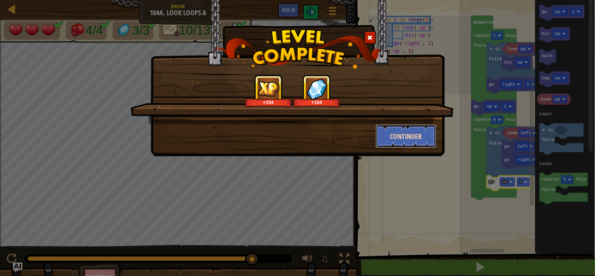
click at [386, 125] on button "Continuer" at bounding box center [406, 136] width 61 height 24
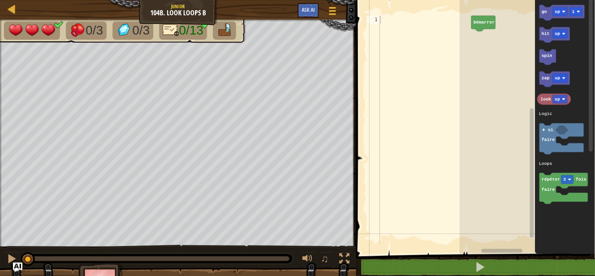
click at [389, 16] on div at bounding box center [425, 137] width 93 height 243
click at [545, 14] on icon "Espace de travail de Blocky" at bounding box center [562, 13] width 45 height 16
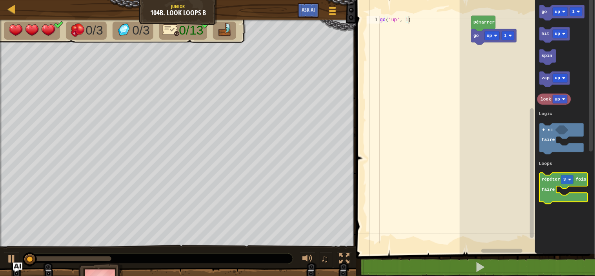
click at [553, 178] on text "répéter" at bounding box center [551, 179] width 18 height 5
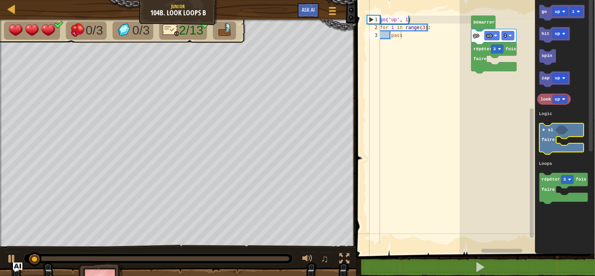
click at [504, 89] on div "Logic Loops Démarrer go up 1 répéter 3 fois faire go up 1 hit up spin zap up lo…" at bounding box center [527, 125] width 135 height 258
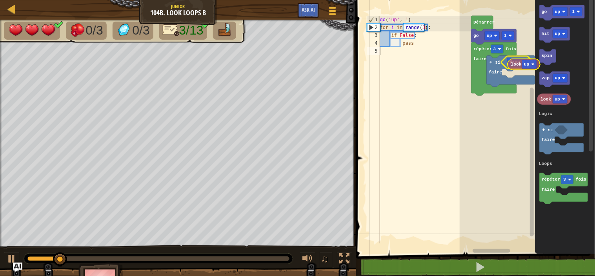
click at [518, 65] on div "Logic Loops [PERSON_NAME] go up 1 répéter 3 fois faire si faire faux go up 1 hi…" at bounding box center [527, 125] width 135 height 258
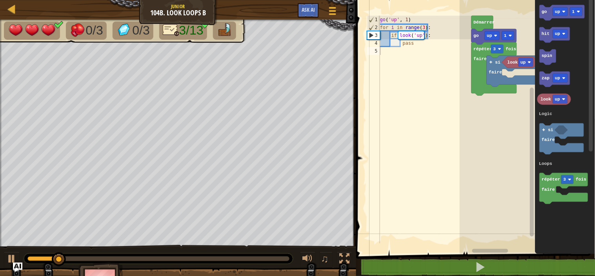
click at [529, 64] on icon "Espace de travail de Blocky" at bounding box center [532, 122] width 6 height 252
click at [532, 56] on g "Espace de travail de Blocky" at bounding box center [532, 122] width 6 height 252
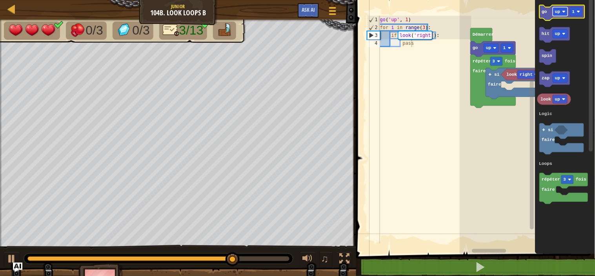
click at [564, 13] on image "Espace de travail de Blocky" at bounding box center [564, 11] width 3 height 3
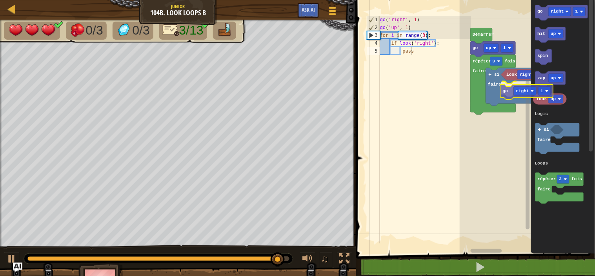
click at [511, 93] on div "Logic Loops [PERSON_NAME] go up 1 répéter 3 fois faire si faire look right go r…" at bounding box center [527, 125] width 135 height 258
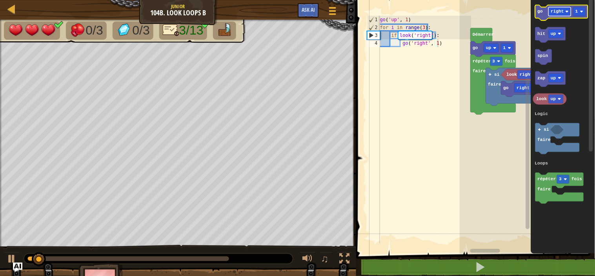
click at [556, 11] on text "right" at bounding box center [557, 11] width 13 height 5
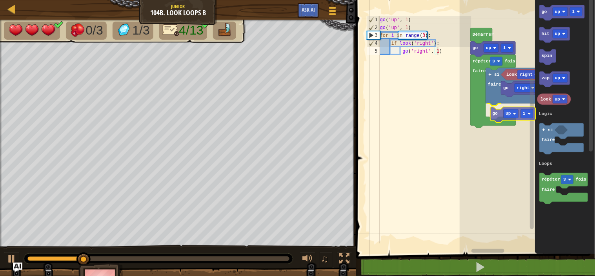
click at [496, 114] on div "Logic Loops [PERSON_NAME] go up 1 répéter 3 fois faire si faire look right go r…" at bounding box center [527, 125] width 135 height 258
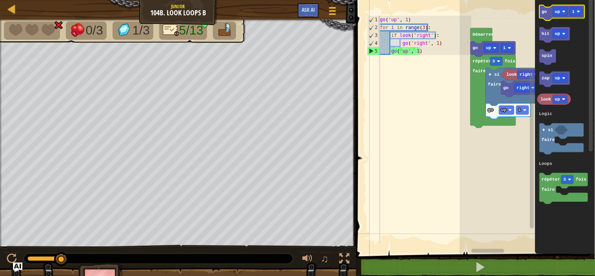
click at [561, 6] on icon "Espace de travail de Blocky" at bounding box center [562, 13] width 45 height 16
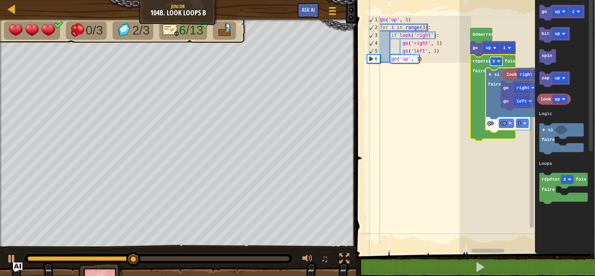
click at [499, 63] on rect "Espace de travail de Blocky" at bounding box center [496, 61] width 13 height 9
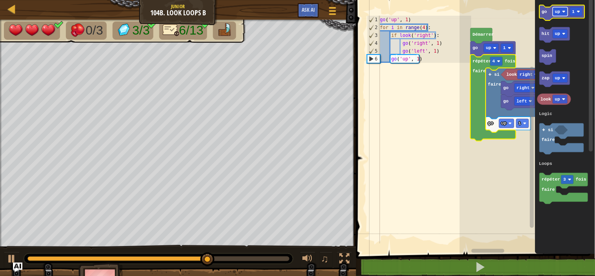
click at [556, 12] on text "up" at bounding box center [558, 11] width 5 height 5
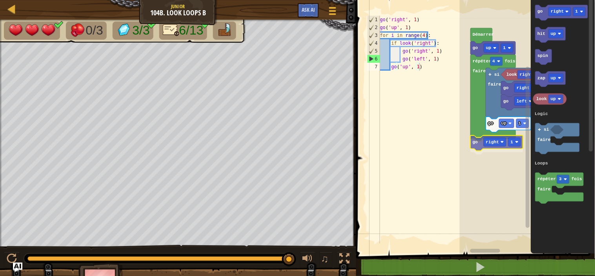
click at [479, 146] on div "Logic Loops [PERSON_NAME] go up 1 répéter 4 fois faire si faire look right go r…" at bounding box center [527, 125] width 135 height 258
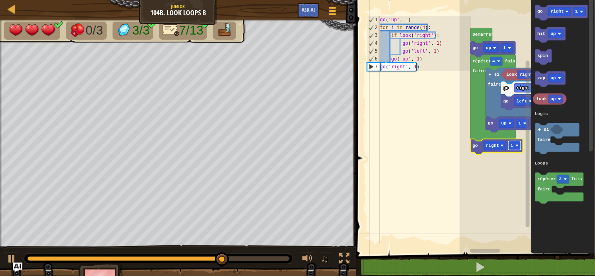
click at [516, 144] on rect "Espace de travail de Blocky" at bounding box center [515, 145] width 13 height 9
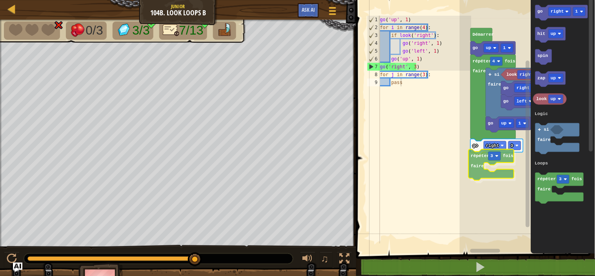
click at [480, 161] on div "Logic Loops [PERSON_NAME] go up 1 répéter 4 fois faire si faire look right go r…" at bounding box center [527, 125] width 135 height 258
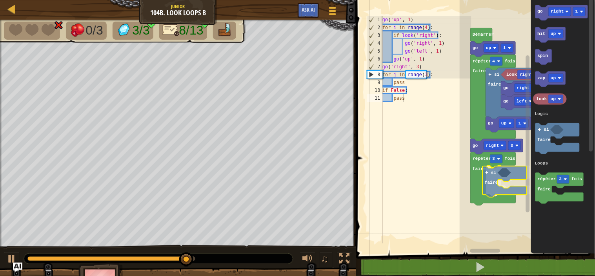
click at [492, 177] on div "Logic Loops [PERSON_NAME] go up 1 répéter 4 fois faire si faire look right go r…" at bounding box center [527, 125] width 135 height 258
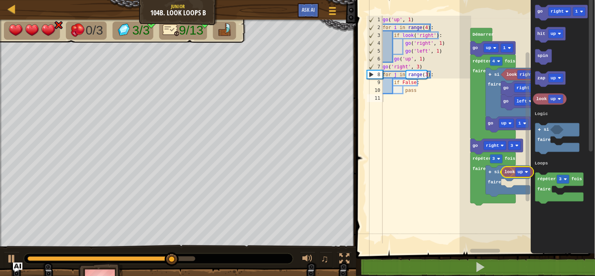
click at [509, 171] on div "Logic Loops [PERSON_NAME] go up 1 répéter 4 fois faire si faire look right go r…" at bounding box center [527, 125] width 135 height 258
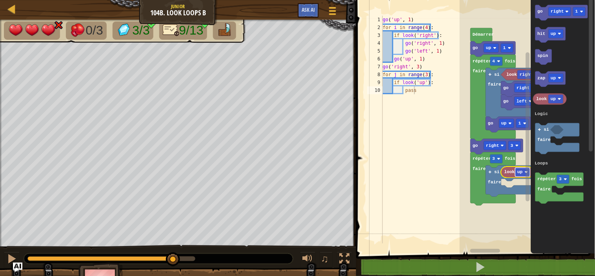
click at [518, 171] on text "up" at bounding box center [520, 172] width 5 height 5
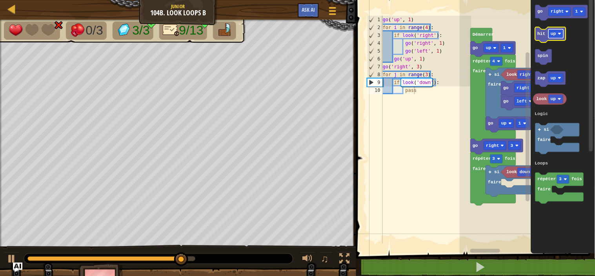
click at [554, 33] on text "up" at bounding box center [553, 33] width 5 height 5
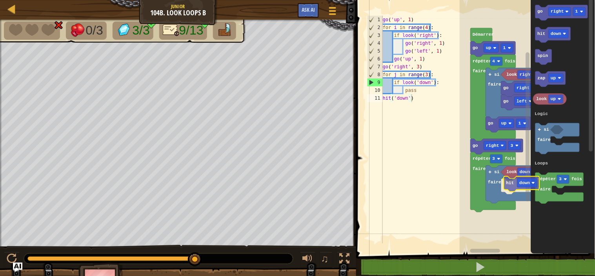
click at [510, 182] on div "Logic Loops [PERSON_NAME] go up 1 répéter 4 fois faire si faire look right go r…" at bounding box center [527, 125] width 135 height 258
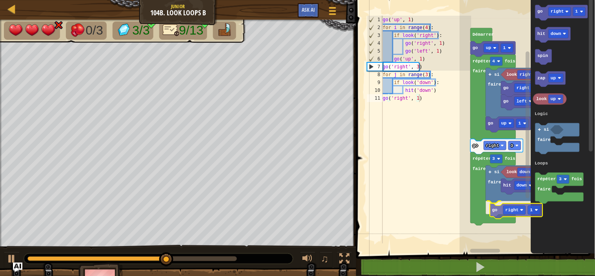
click at [499, 212] on div "Logic Loops [PERSON_NAME] go up 1 répéter 4 fois faire si faire look right go u…" at bounding box center [527, 125] width 135 height 258
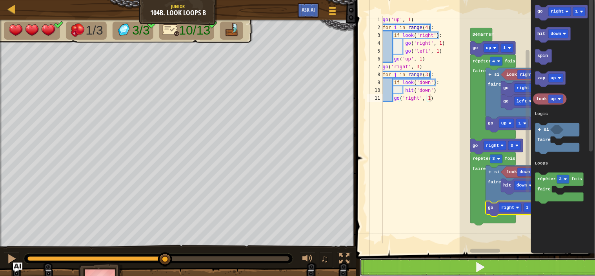
click at [496, 263] on button at bounding box center [480, 267] width 241 height 18
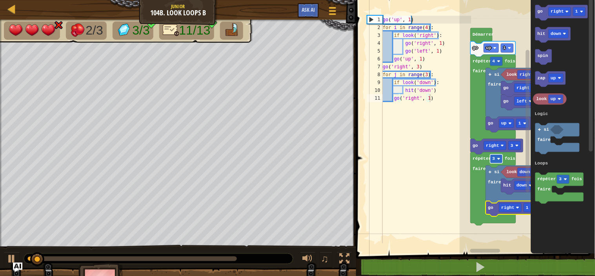
click at [500, 161] on rect "Espace de travail de Blocky" at bounding box center [496, 158] width 13 height 9
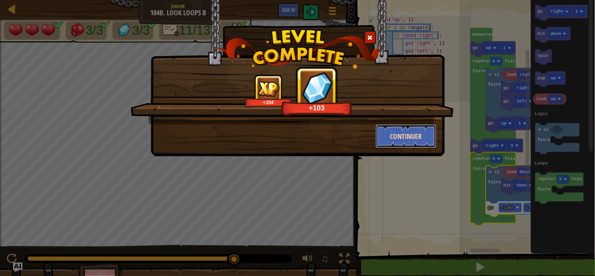
click at [395, 139] on button "Continuer" at bounding box center [406, 136] width 61 height 24
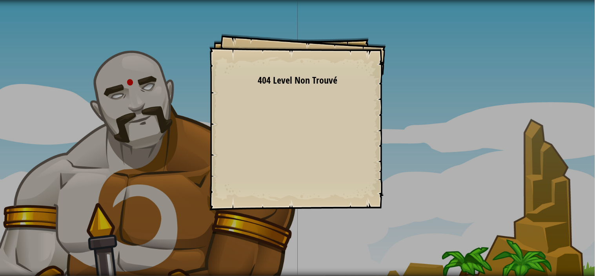
click at [273, 136] on div "Goals Start Level Erreur de chargement du serveur 404 Level Non Trouvé Vous ave…" at bounding box center [298, 122] width 177 height 177
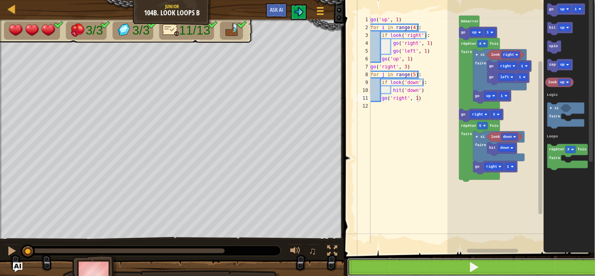
click at [382, 270] on button at bounding box center [474, 267] width 253 height 18
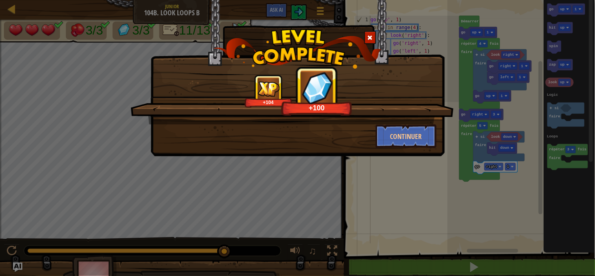
click at [406, 156] on div "+104 +100 Continuer" at bounding box center [297, 138] width 595 height 276
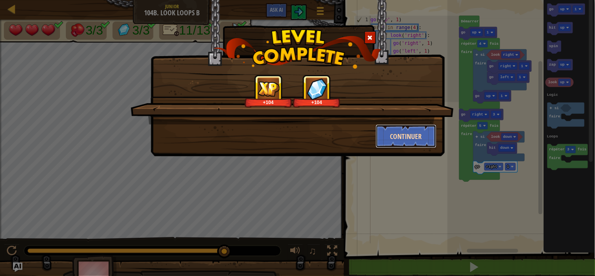
click at [397, 134] on button "Continuer" at bounding box center [406, 136] width 61 height 24
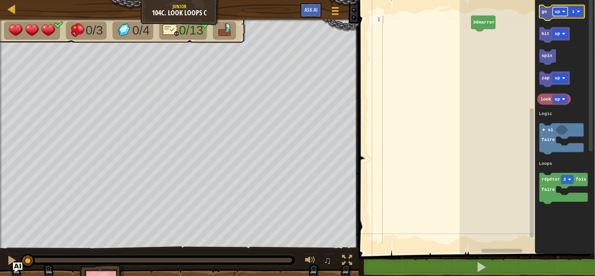
click at [558, 13] on text "up" at bounding box center [557, 11] width 5 height 5
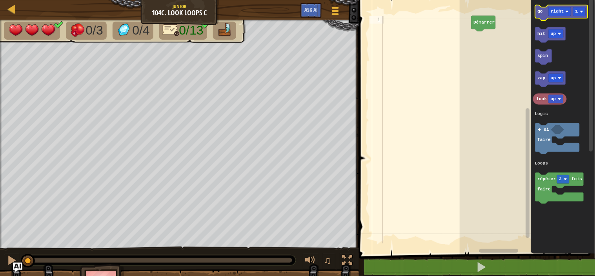
click at [540, 18] on icon "Espace de travail de Blocky" at bounding box center [562, 13] width 53 height 16
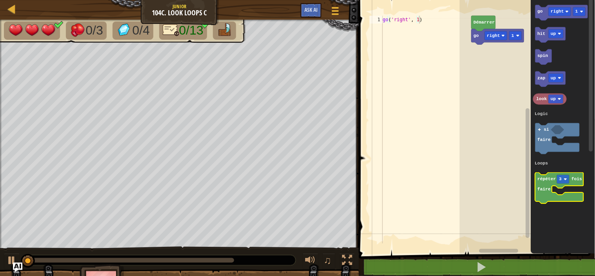
click at [550, 176] on icon "Espace de travail de Blocky" at bounding box center [560, 188] width 48 height 31
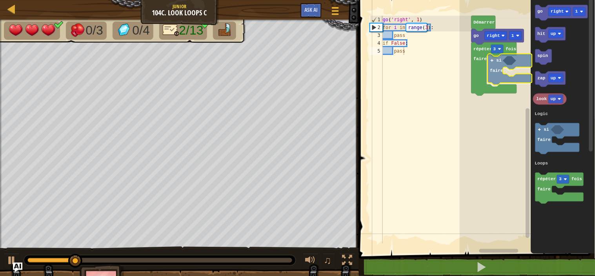
click at [499, 59] on div "Logic Loops Démarrer go right 1 répéter 3 fois faire si faire go right 1 hit up…" at bounding box center [527, 125] width 135 height 258
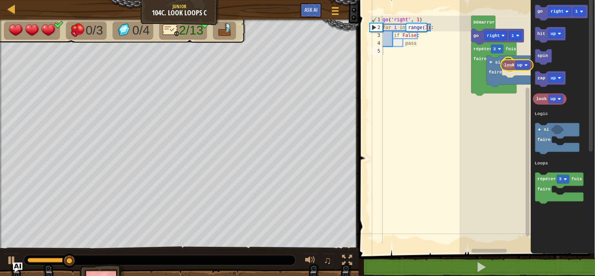
click at [508, 62] on div "Logic Loops Démarrer go right 1 répéter 3 fois faire si faire go right 1 hit up…" at bounding box center [527, 125] width 135 height 258
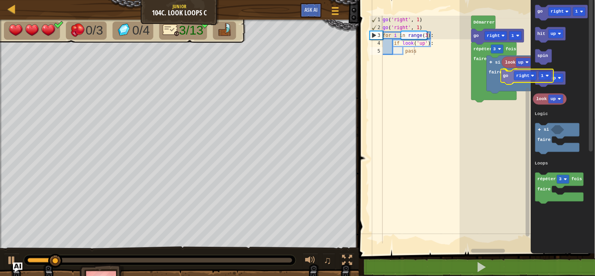
click at [515, 77] on div "Logic Loops Démarrer go right 1 répéter 3 fois faire si faire look up go right …" at bounding box center [527, 125] width 135 height 258
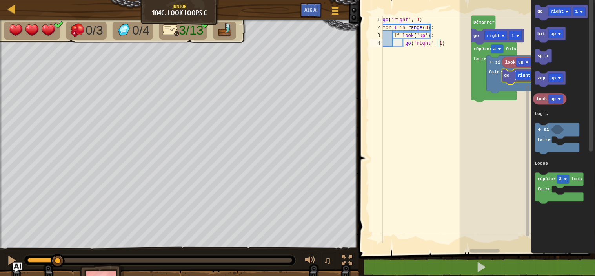
click at [524, 71] on rect "Espace de travail de Blocky" at bounding box center [527, 75] width 22 height 9
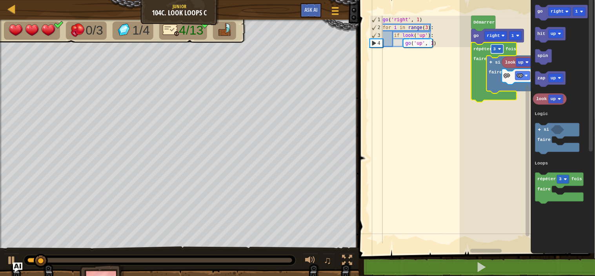
click at [497, 49] on rect "Espace de travail de Blocky" at bounding box center [497, 48] width 13 height 9
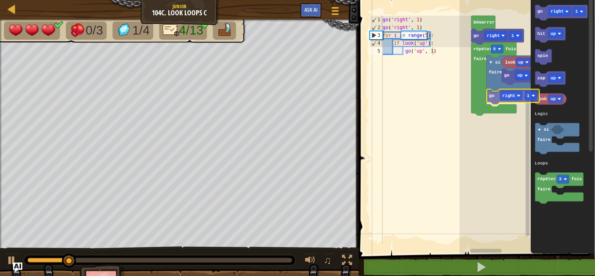
click at [493, 97] on div "Logic Loops Démarrer go right 1 répéter 5 fois faire si faire look up go up 1 g…" at bounding box center [527, 125] width 135 height 258
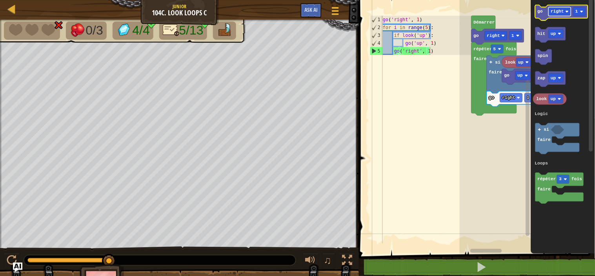
click at [558, 8] on rect "Espace de travail de Blocky" at bounding box center [560, 11] width 22 height 9
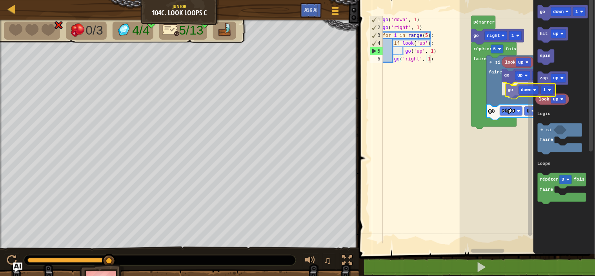
click at [511, 95] on div "Logic Loops Démarrer go right 1 répéter 5 fois faire si faire look up go right …" at bounding box center [527, 125] width 135 height 258
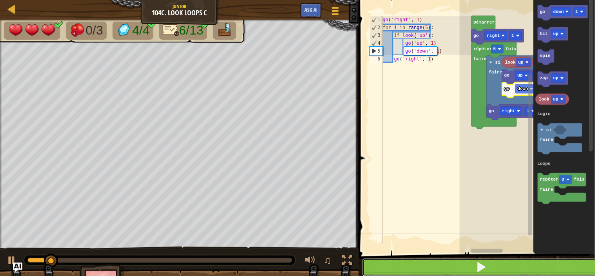
click at [509, 271] on button at bounding box center [482, 267] width 239 height 18
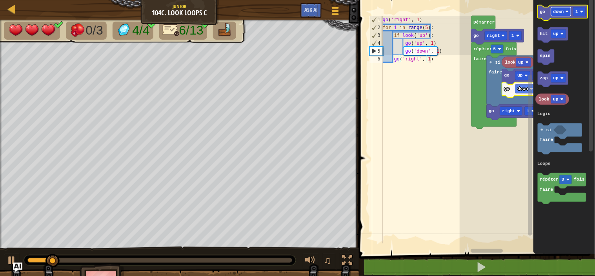
click at [554, 11] on text "down" at bounding box center [559, 11] width 11 height 5
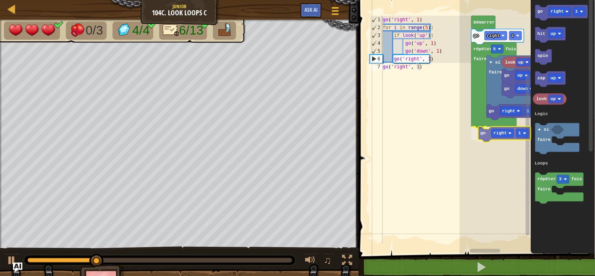
click at [487, 133] on div "Logic Loops Démarrer go right 1 répéter 5 fois faire si faire look up go right …" at bounding box center [527, 125] width 135 height 258
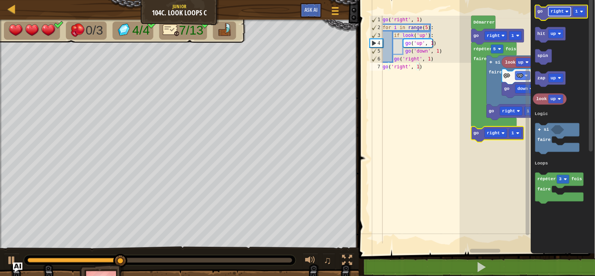
click at [554, 12] on text "right" at bounding box center [557, 11] width 13 height 5
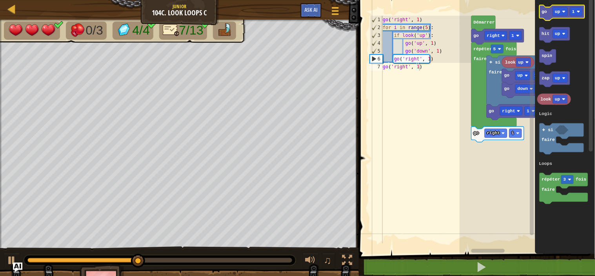
click at [550, 16] on icon "Espace de travail de Blocky" at bounding box center [562, 13] width 45 height 16
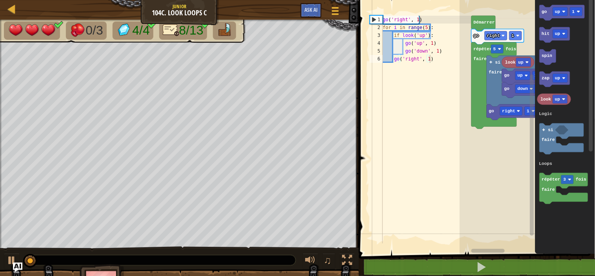
click at [495, 54] on icon "Espace de travail de Blocky" at bounding box center [494, 85] width 45 height 86
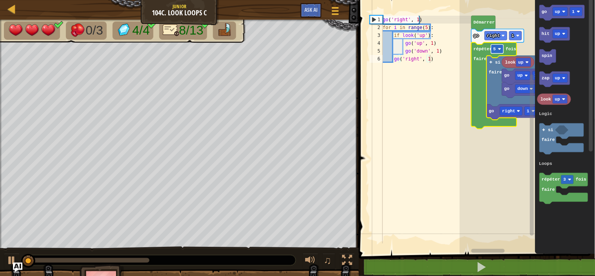
click at [497, 48] on rect "Espace de travail de Blocky" at bounding box center [497, 48] width 13 height 9
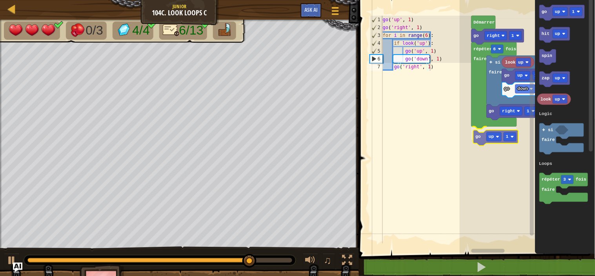
click at [483, 139] on div "Logic Loops Démarrer go right 1 répéter 6 fois faire si faire look up go up 1 g…" at bounding box center [527, 125] width 135 height 258
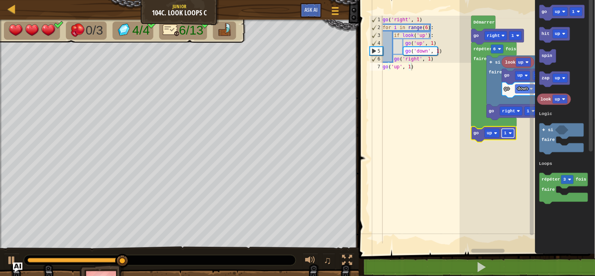
click at [510, 131] on rect "Espace de travail de Blocky" at bounding box center [508, 133] width 13 height 9
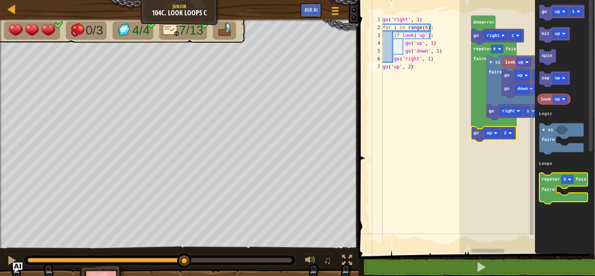
click at [552, 179] on text "répéter" at bounding box center [551, 179] width 18 height 5
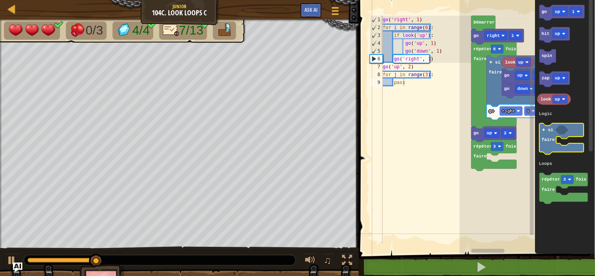
click at [546, 131] on image "Espace de travail de Blocky" at bounding box center [544, 130] width 4 height 4
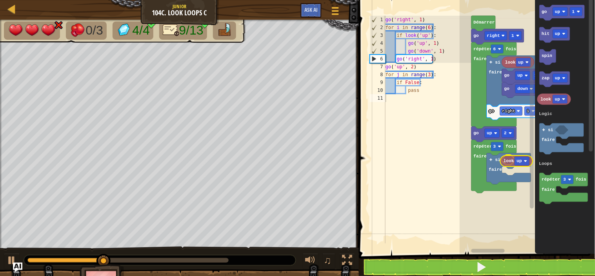
click at [512, 163] on div "Logic Loops Démarrer go right 1 répéter 6 fois faire si faire look up go up 1 g…" at bounding box center [527, 125] width 135 height 258
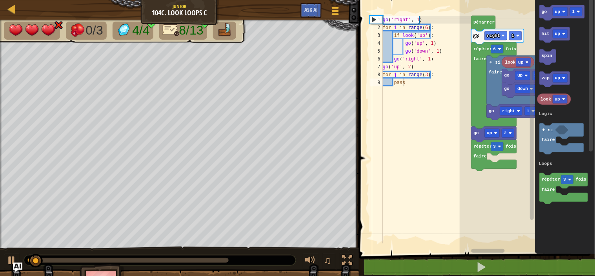
click at [499, 162] on icon "Espace de travail de Blocky" at bounding box center [494, 155] width 45 height 31
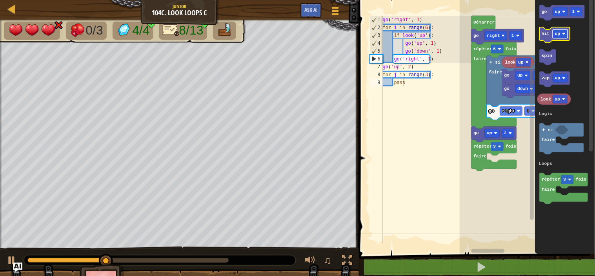
click at [559, 29] on rect "Espace de travail de Blocky" at bounding box center [560, 33] width 15 height 9
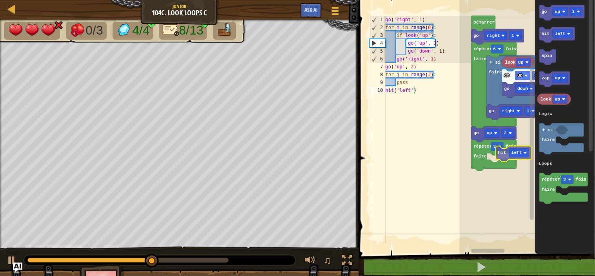
click at [503, 159] on div "Logic Loops Démarrer go right 1 répéter 6 fois faire go up 2 répéter 3 fois fai…" at bounding box center [527, 125] width 135 height 258
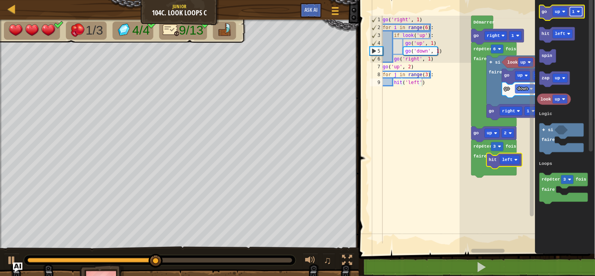
click at [576, 12] on rect "Espace de travail de Blocky" at bounding box center [576, 11] width 13 height 9
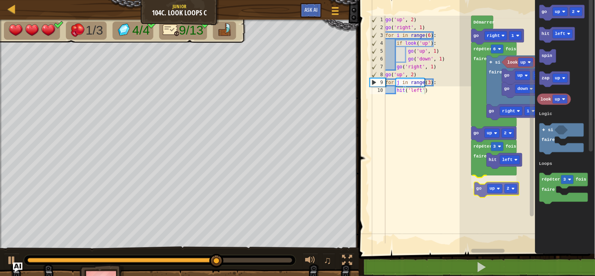
click at [481, 194] on div "Logic Loops look up go down 1 go up 1 go right 1 si faire répéter 3 fois faire …" at bounding box center [527, 125] width 135 height 258
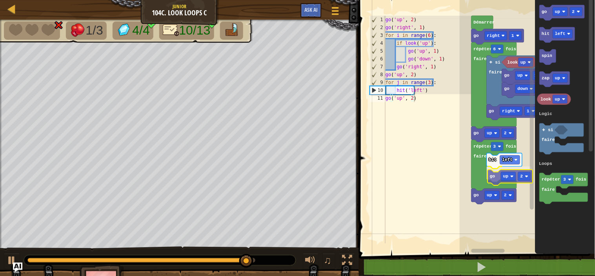
click at [493, 179] on div "Logic Loops répéter 3 fois faire go up 2 hit left go up 2 go up 2 répéter 6 foi…" at bounding box center [527, 125] width 135 height 258
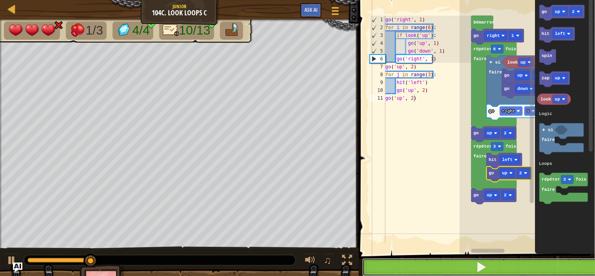
click at [496, 269] on button at bounding box center [482, 267] width 239 height 18
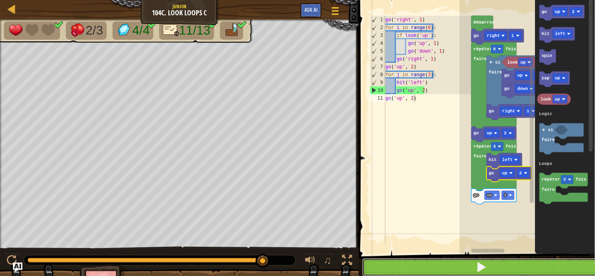
click at [514, 263] on button at bounding box center [482, 267] width 239 height 18
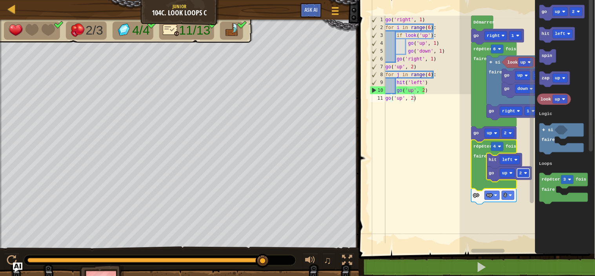
click at [526, 173] on image "Espace de travail de Blocky" at bounding box center [526, 172] width 3 height 3
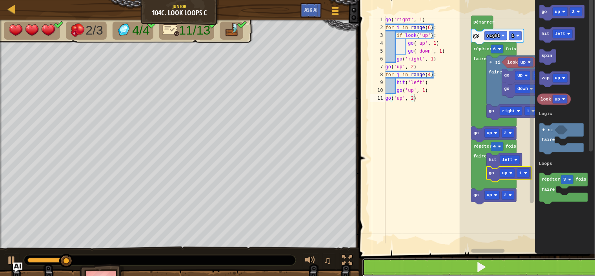
click at [510, 269] on button at bounding box center [482, 267] width 239 height 18
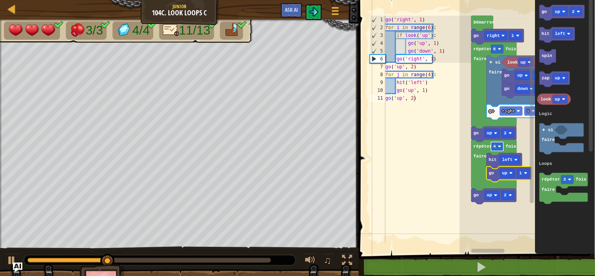
click at [497, 148] on rect "Espace de travail de Blocky" at bounding box center [497, 146] width 13 height 9
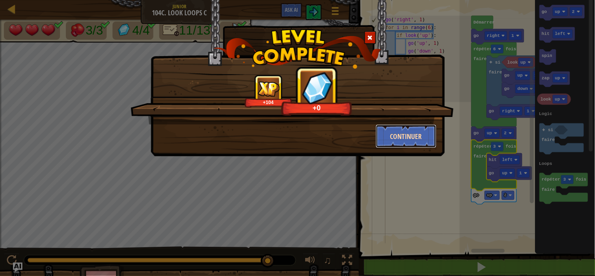
click at [418, 136] on button "Continuer" at bounding box center [406, 136] width 61 height 24
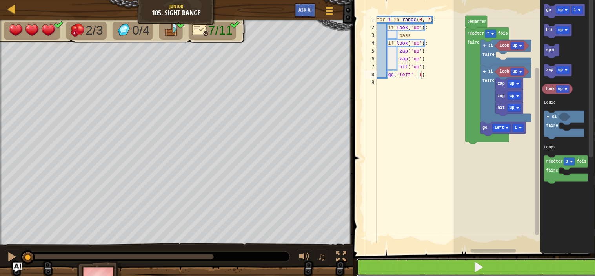
click at [455, 266] on button at bounding box center [479, 267] width 244 height 18
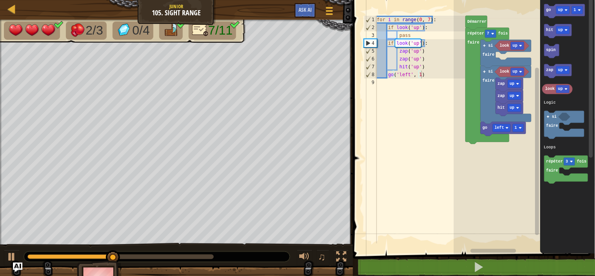
type textarea "hit('up')"
click at [425, 69] on div "for i in range ( 0 , 7 ) : if look ( 'up' ) : pass if look ( 'up' ) : zap ( 'up…" at bounding box center [420, 137] width 90 height 243
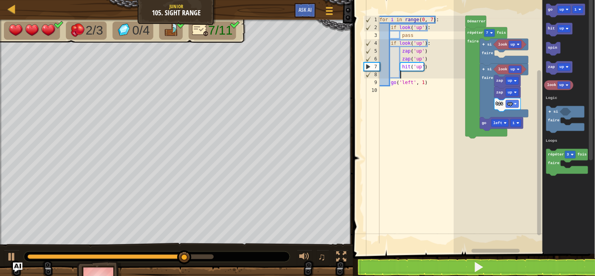
type textarea "g"
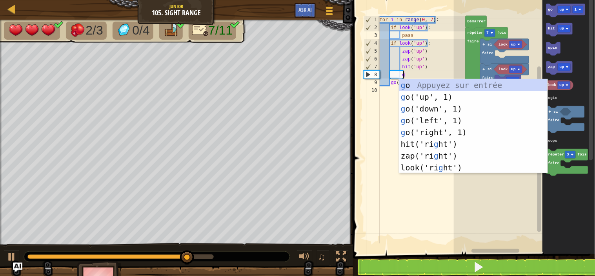
scroll to position [3, 3]
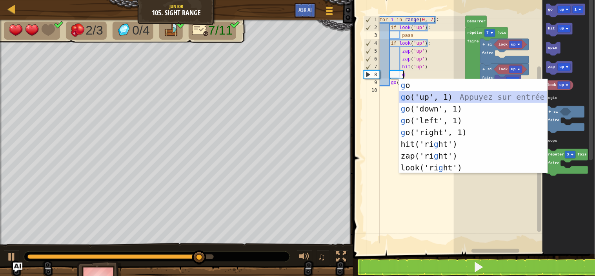
click at [421, 96] on div "g o Appuyez sur entrée g o('up', 1) Appuyez sur entrée g o('down', 1) Appuyez s…" at bounding box center [473, 138] width 148 height 118
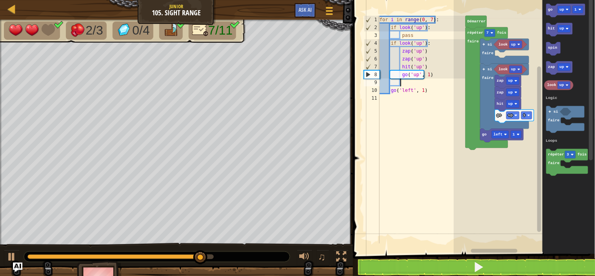
scroll to position [3, 3]
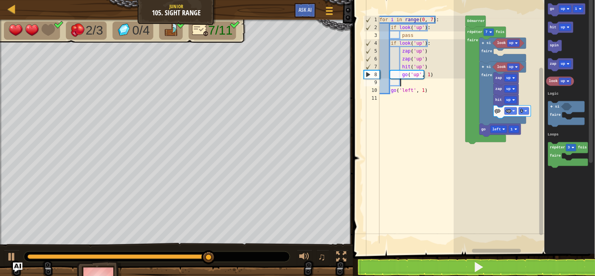
type textarea "f"
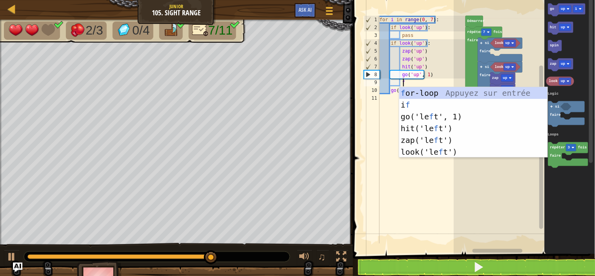
scroll to position [3, 3]
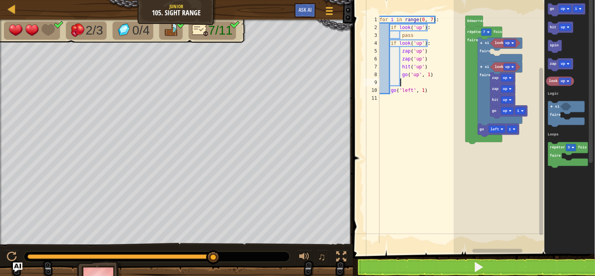
type textarea "g"
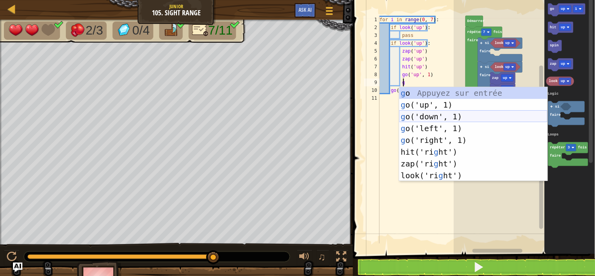
click at [421, 113] on div "g o Appuyez sur entrée g o('up', 1) Appuyez sur entrée g o('down', 1) Appuyez s…" at bounding box center [473, 146] width 148 height 118
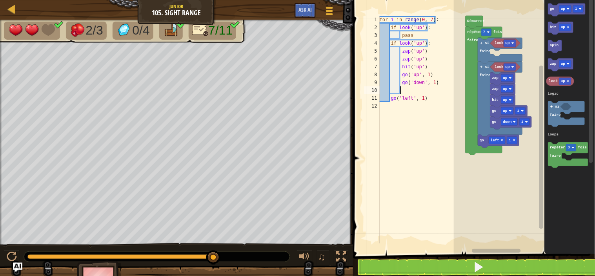
scroll to position [3, 3]
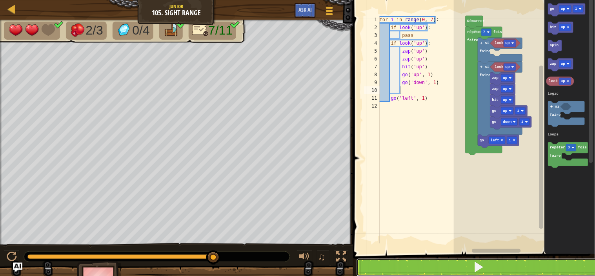
click at [434, 268] on button at bounding box center [479, 267] width 244 height 18
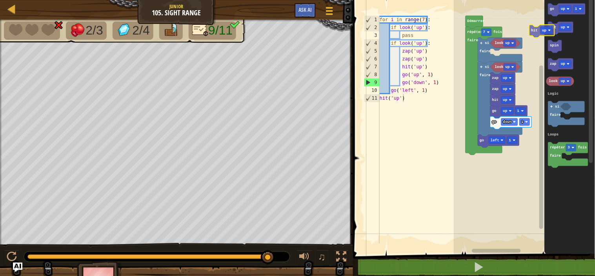
click at [530, 30] on div "Logic Loops look up look up go down 1 go up 1 hit up zap up zap up go left 1 si…" at bounding box center [524, 125] width 141 height 258
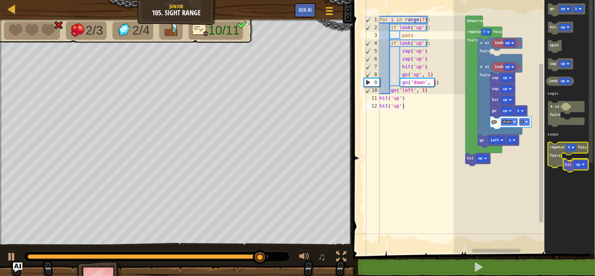
click at [572, 170] on icon "go up 1 hit up spin zap up look up répéter 3 fois faire si faire Logic Loops" at bounding box center [570, 125] width 51 height 258
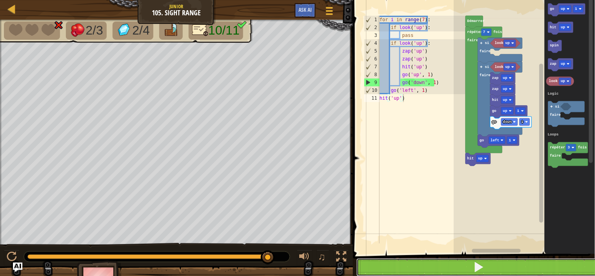
click at [478, 265] on span at bounding box center [479, 266] width 11 height 11
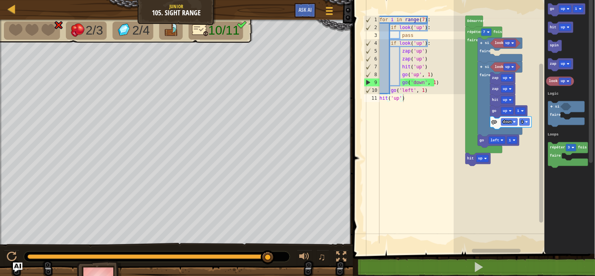
click at [448, 80] on div "for i in range ( 7 ) : if look ( 'up' ) : pass if look ( 'up' ) : zap ( 'up' ) …" at bounding box center [421, 137] width 87 height 243
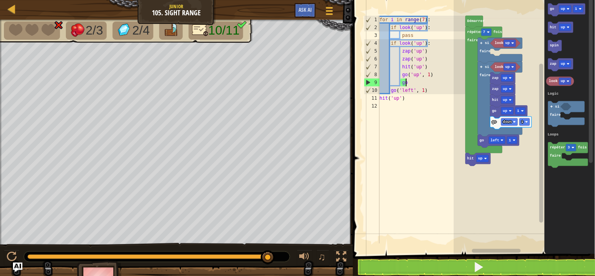
type textarea "g"
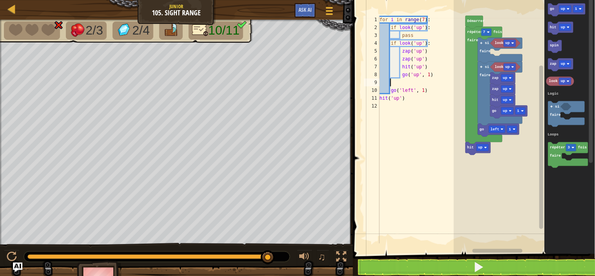
scroll to position [3, 0]
type textarea "g"
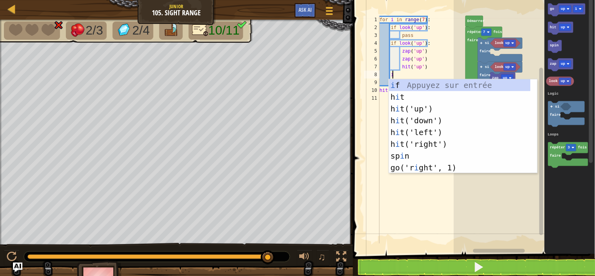
scroll to position [3, 2]
click at [419, 85] on div "i f Appuyez sur entrée h i t Appuyez sur entrée h i t('up') Appuyez sur entrée …" at bounding box center [460, 138] width 142 height 118
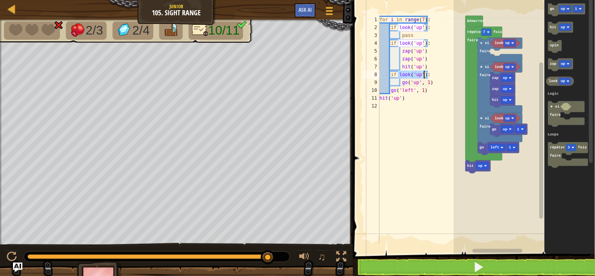
click at [437, 84] on div "for i in range ( 7 ) : if look ( 'up' ) : pass if look ( 'up' ) : zap ( 'up' ) …" at bounding box center [421, 137] width 87 height 243
type textarea "go('up', 1)"
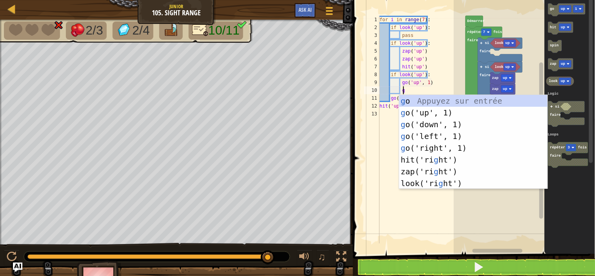
type textarea "g"
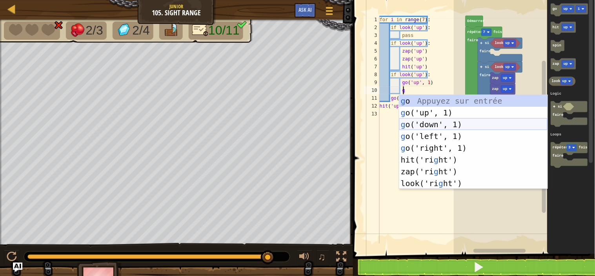
click at [441, 120] on div "g o Appuyez sur entrée g o('up', 1) Appuyez sur entrée g o('down', 1) Appuyez s…" at bounding box center [473, 154] width 148 height 118
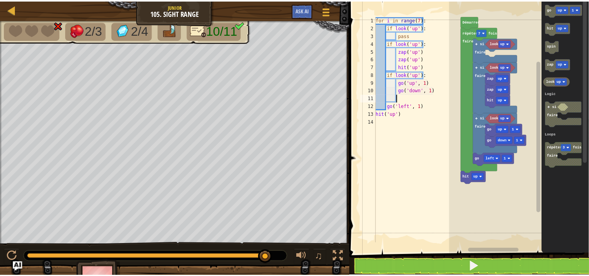
scroll to position [3, 3]
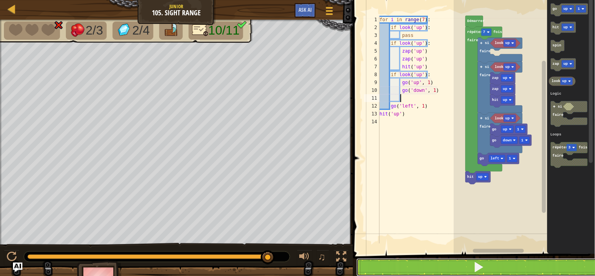
click at [431, 261] on button at bounding box center [479, 267] width 244 height 18
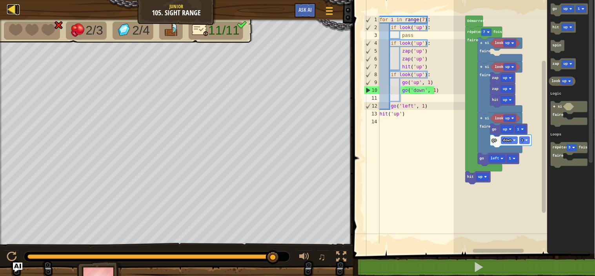
click at [14, 11] on div at bounding box center [12, 9] width 10 height 10
select select "fr"
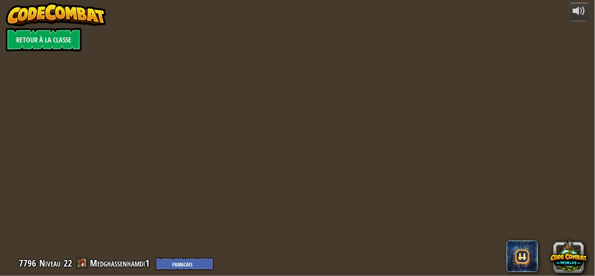
select select "fr"
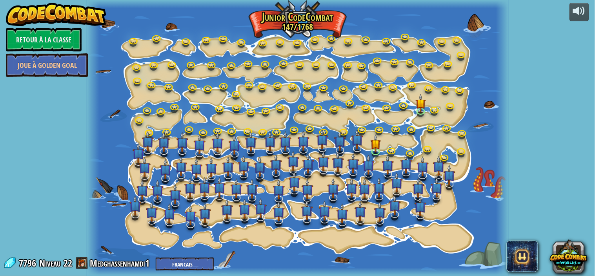
select select "fr"
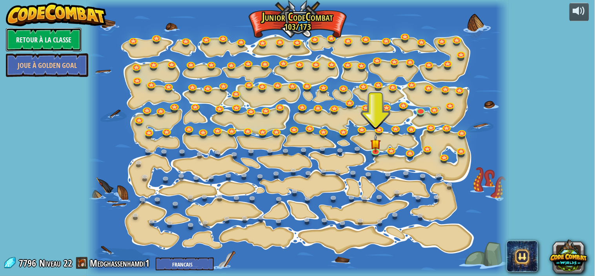
click at [35, 34] on link "Retour à la Classe" at bounding box center [44, 40] width 76 height 24
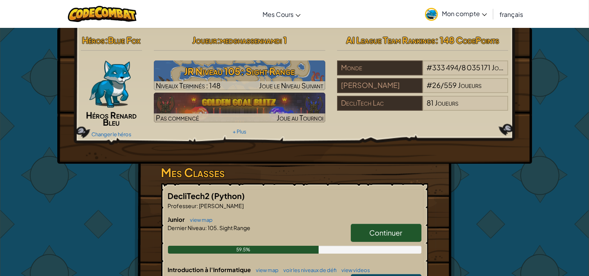
click at [447, 10] on span "Mon compte" at bounding box center [464, 13] width 45 height 8
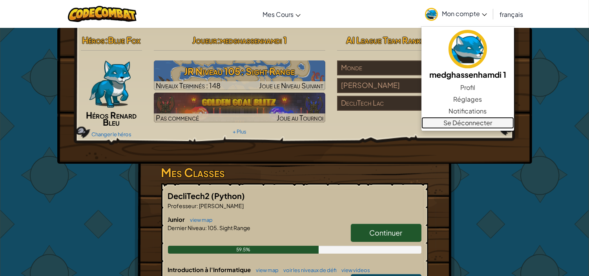
click at [475, 119] on link "Se Déconnecter" at bounding box center [467, 123] width 93 height 12
